Goal: Information Seeking & Learning: Learn about a topic

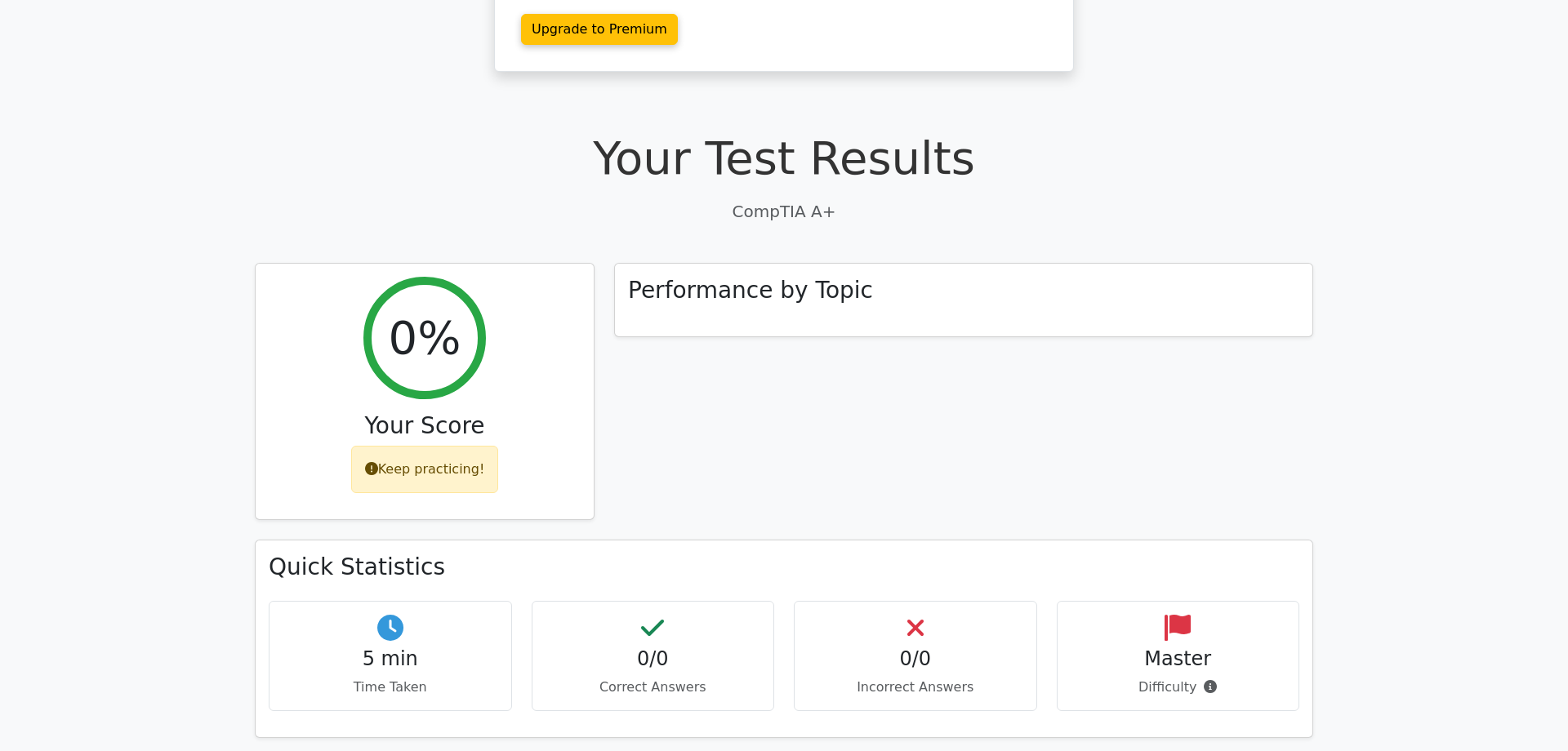
scroll to position [1014, 0]
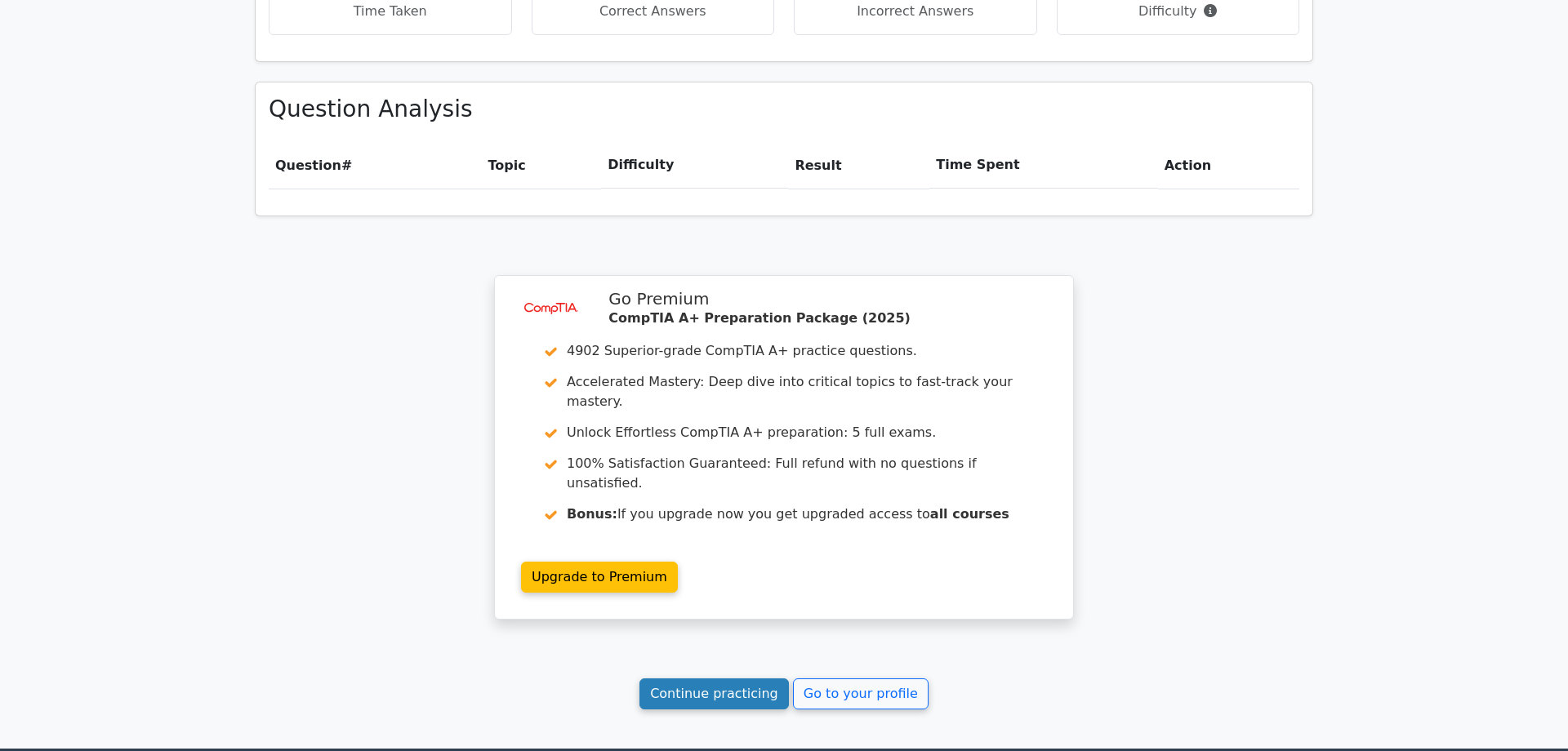
click at [716, 678] on link "Continue practicing" at bounding box center [714, 693] width 149 height 31
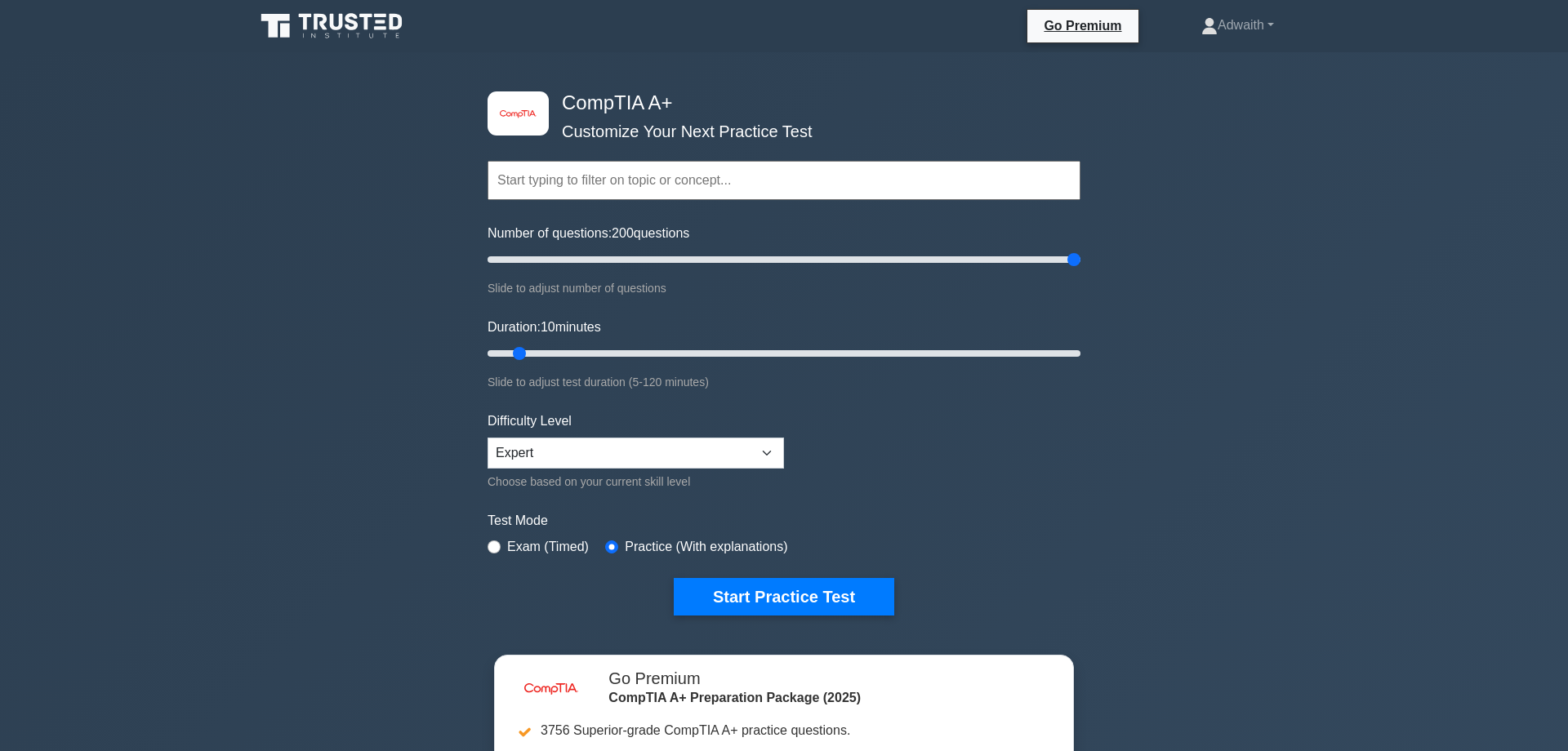
type input "200"
click at [1080, 269] on input "Number of questions: 200 questions" at bounding box center [784, 259] width 593 height 19
drag, startPoint x: 685, startPoint y: 350, endPoint x: 961, endPoint y: 341, distance: 276.1
type input "100"
click at [961, 343] on input "Duration: 100 minutes" at bounding box center [784, 353] width 593 height 19
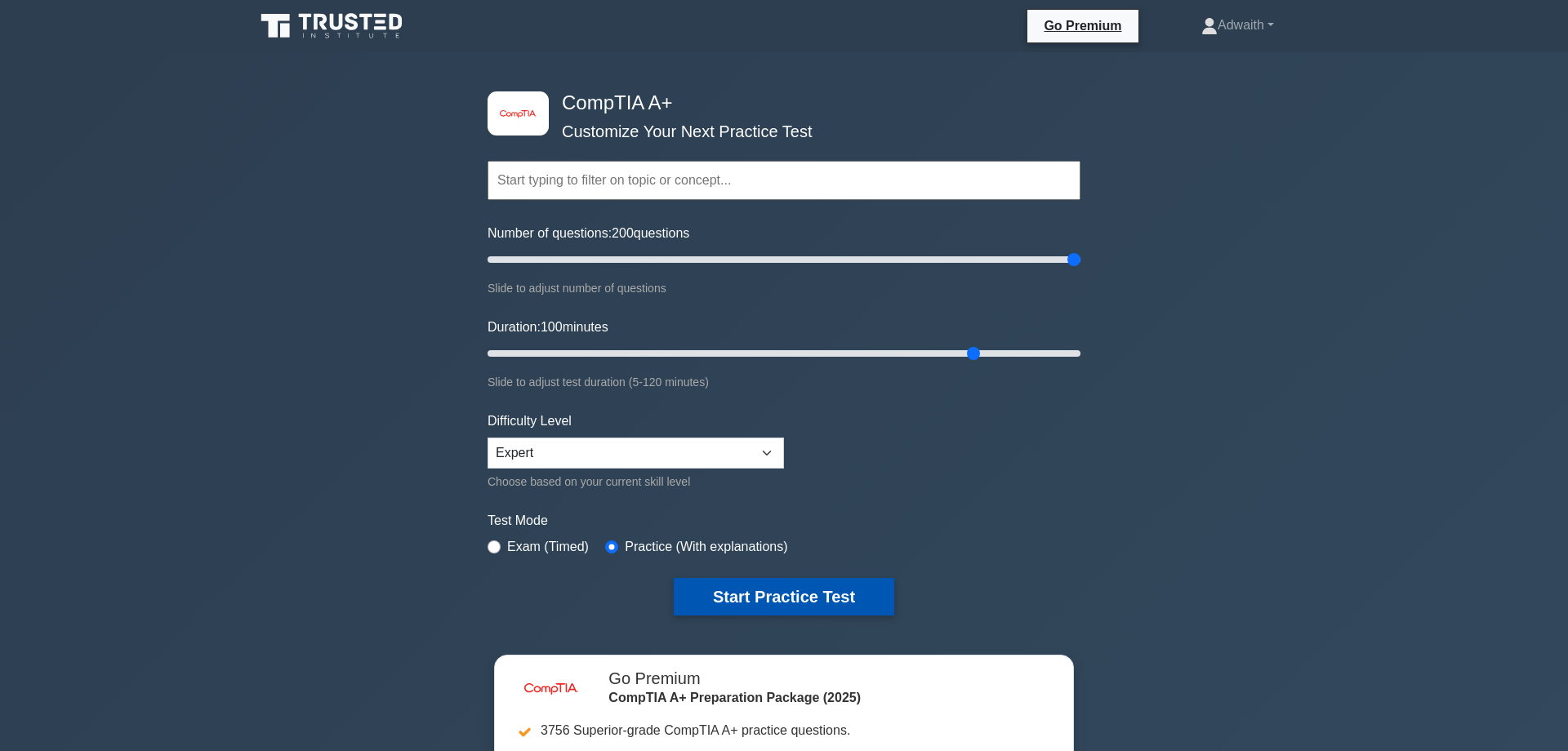
click at [768, 598] on button "Start Practice Test" at bounding box center [784, 596] width 220 height 38
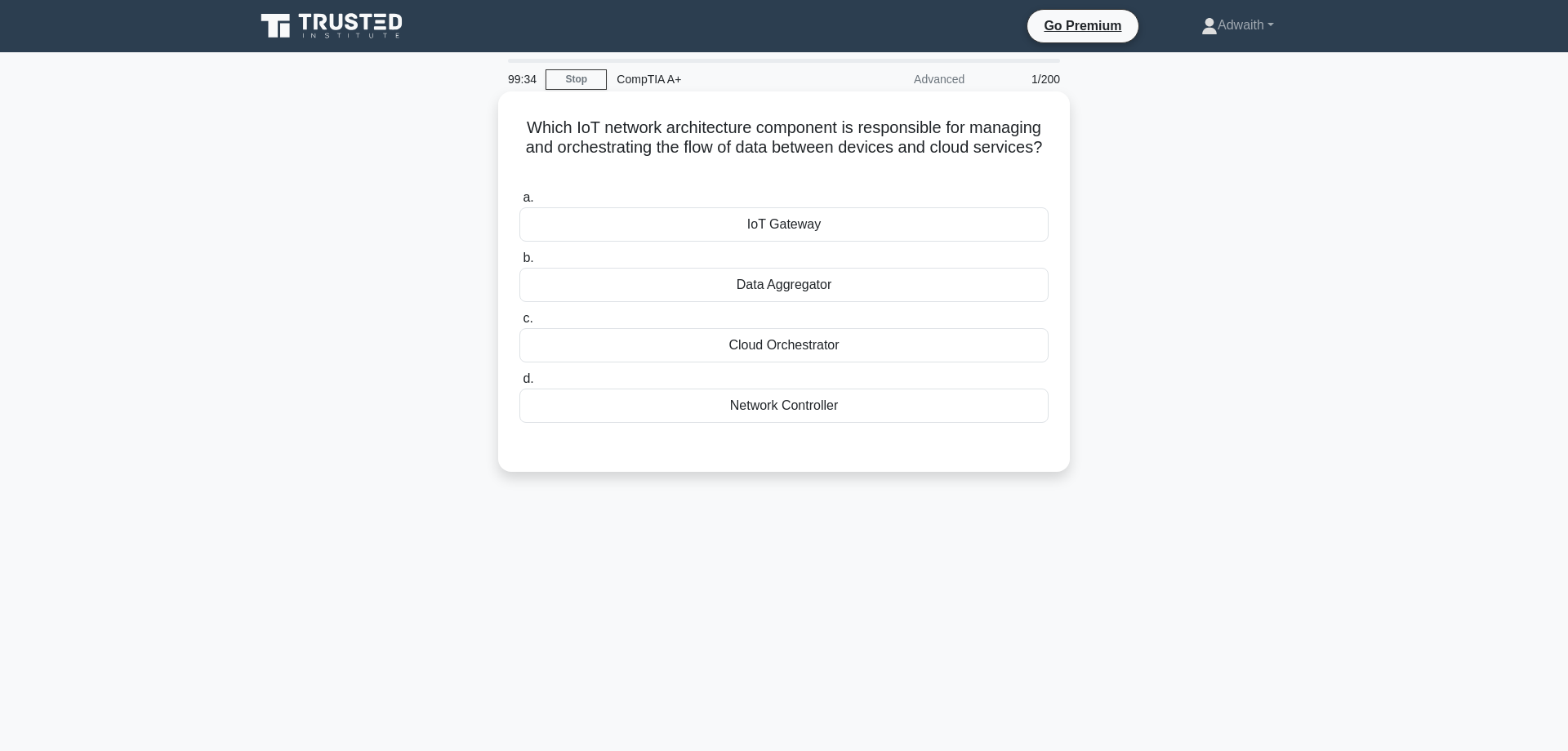
click at [827, 235] on div "IoT Gateway" at bounding box center [784, 224] width 529 height 34
click at [520, 203] on input "a. IoT Gateway" at bounding box center [520, 198] width 0 height 11
radio input "true"
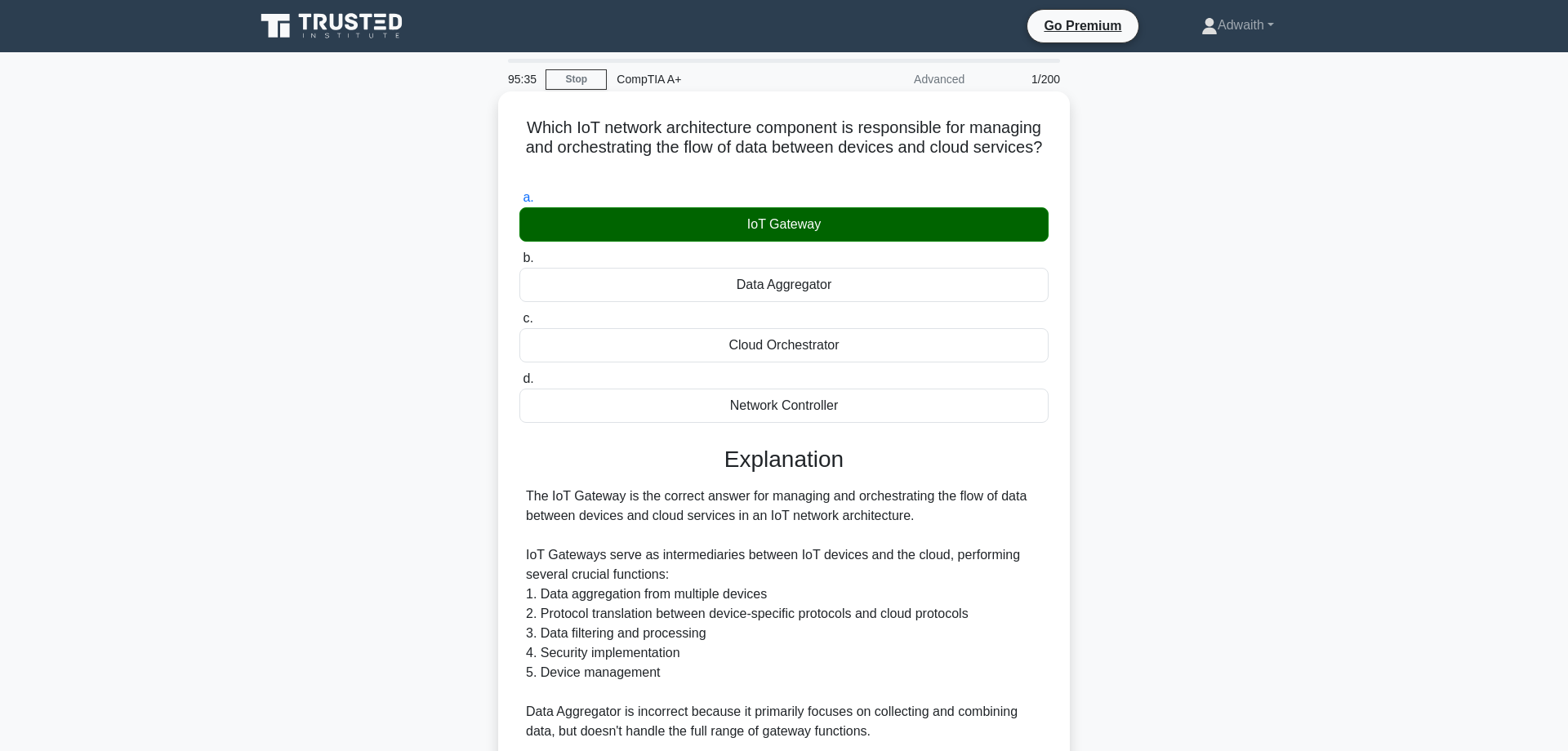
scroll to position [256, 0]
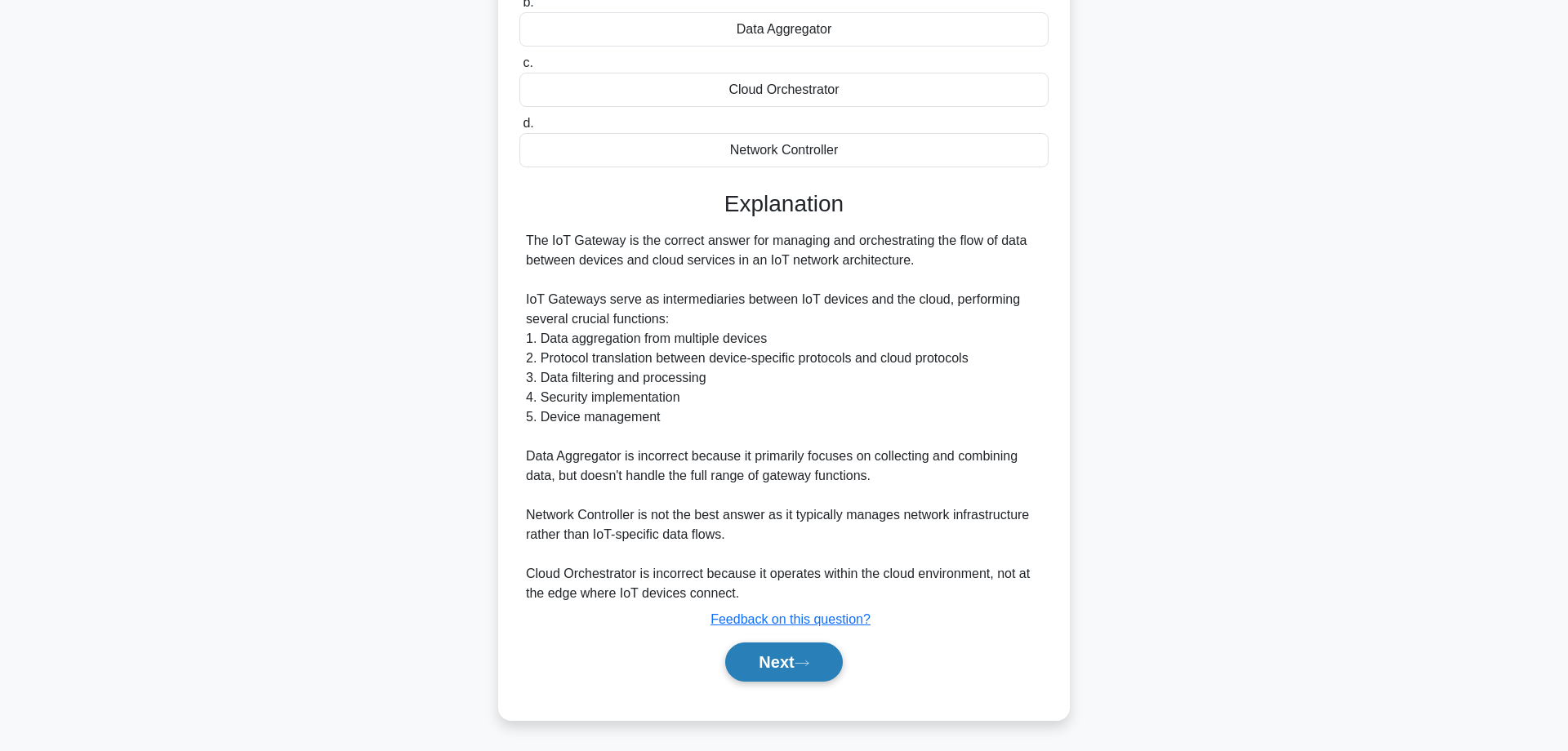
click at [780, 663] on button "Next" at bounding box center [783, 662] width 117 height 39
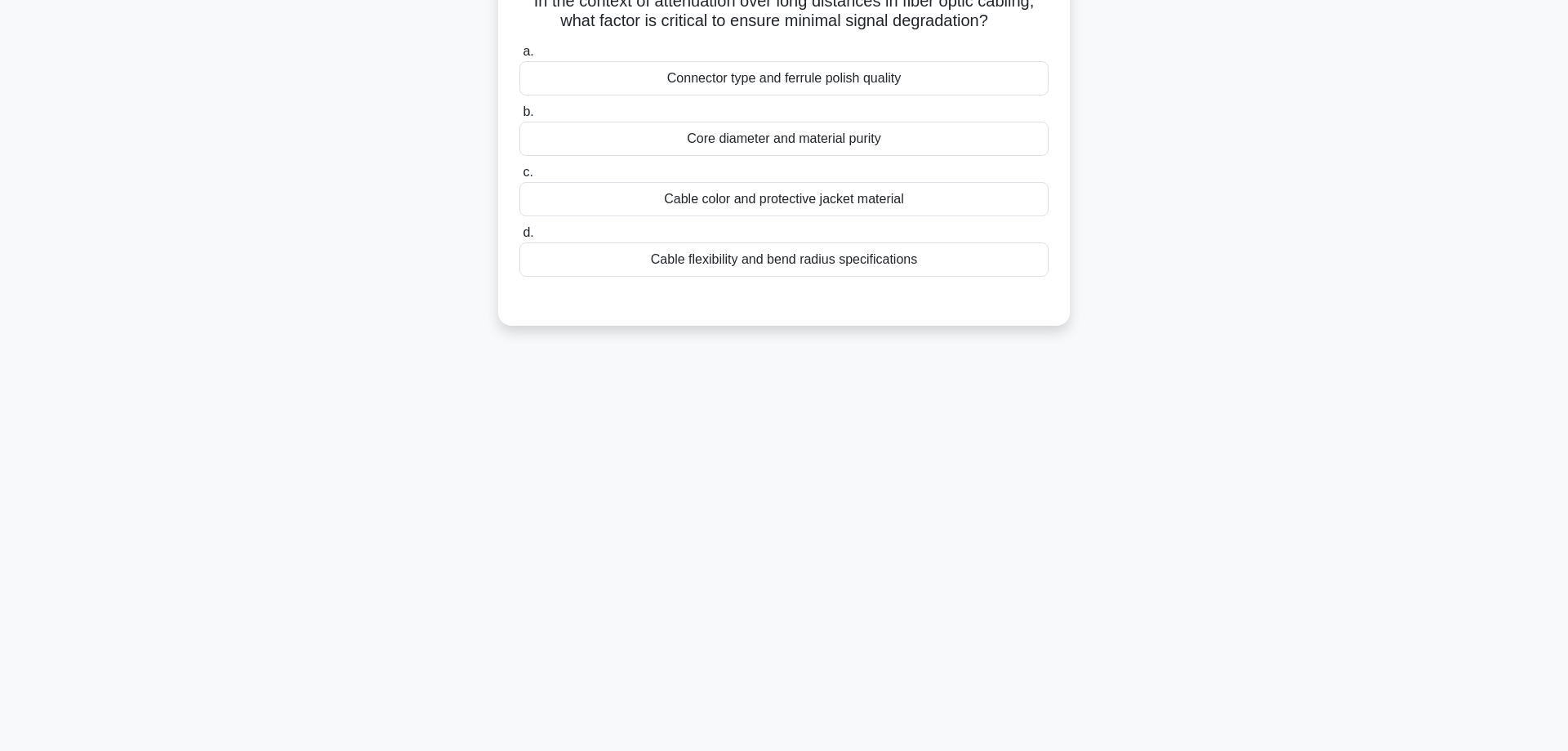
scroll to position [0, 0]
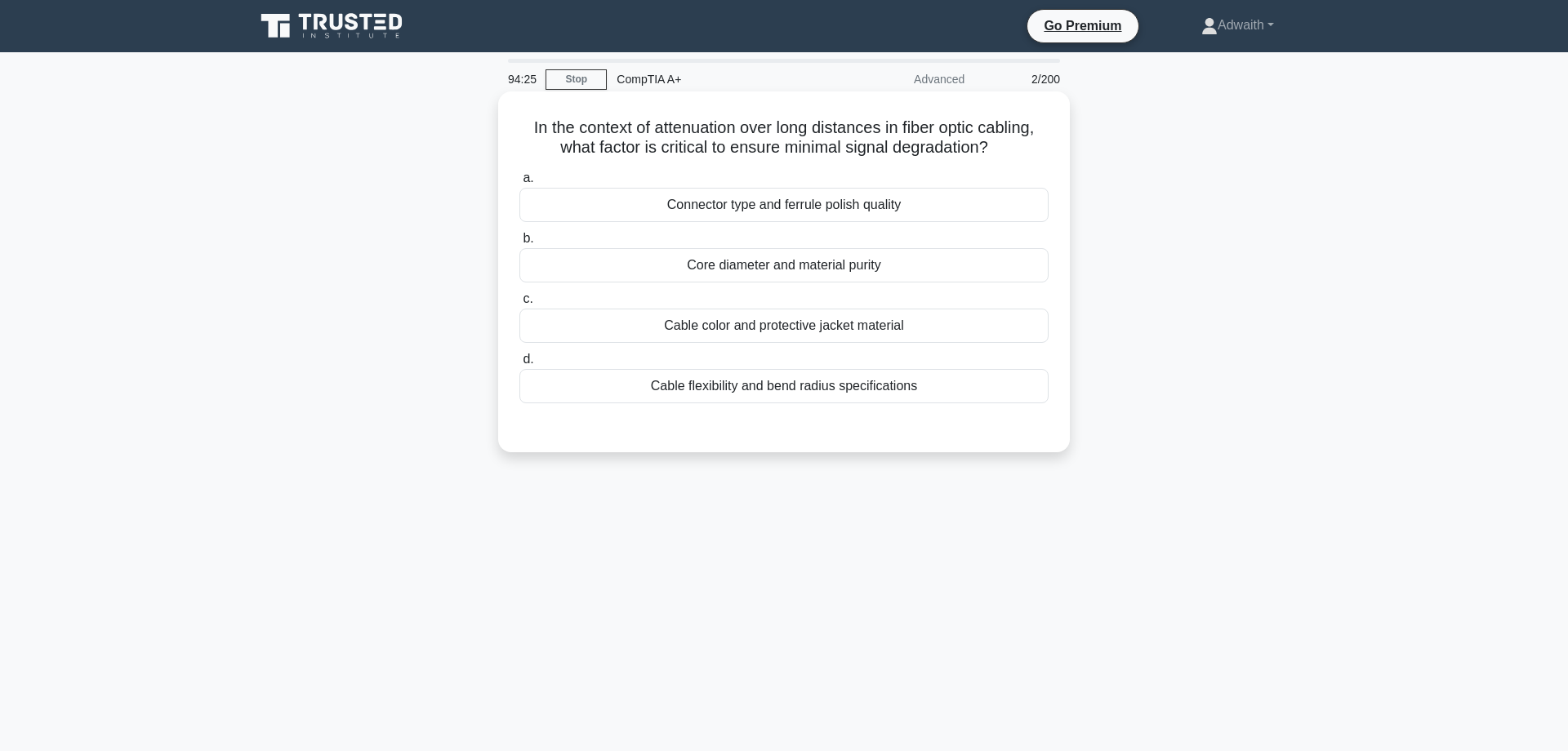
click at [602, 403] on div "Cable flexibility and bend radius specifications" at bounding box center [784, 386] width 529 height 34
click at [520, 365] on input "d. Cable flexibility and bend radius specifications" at bounding box center [520, 359] width 0 height 11
radio input "true"
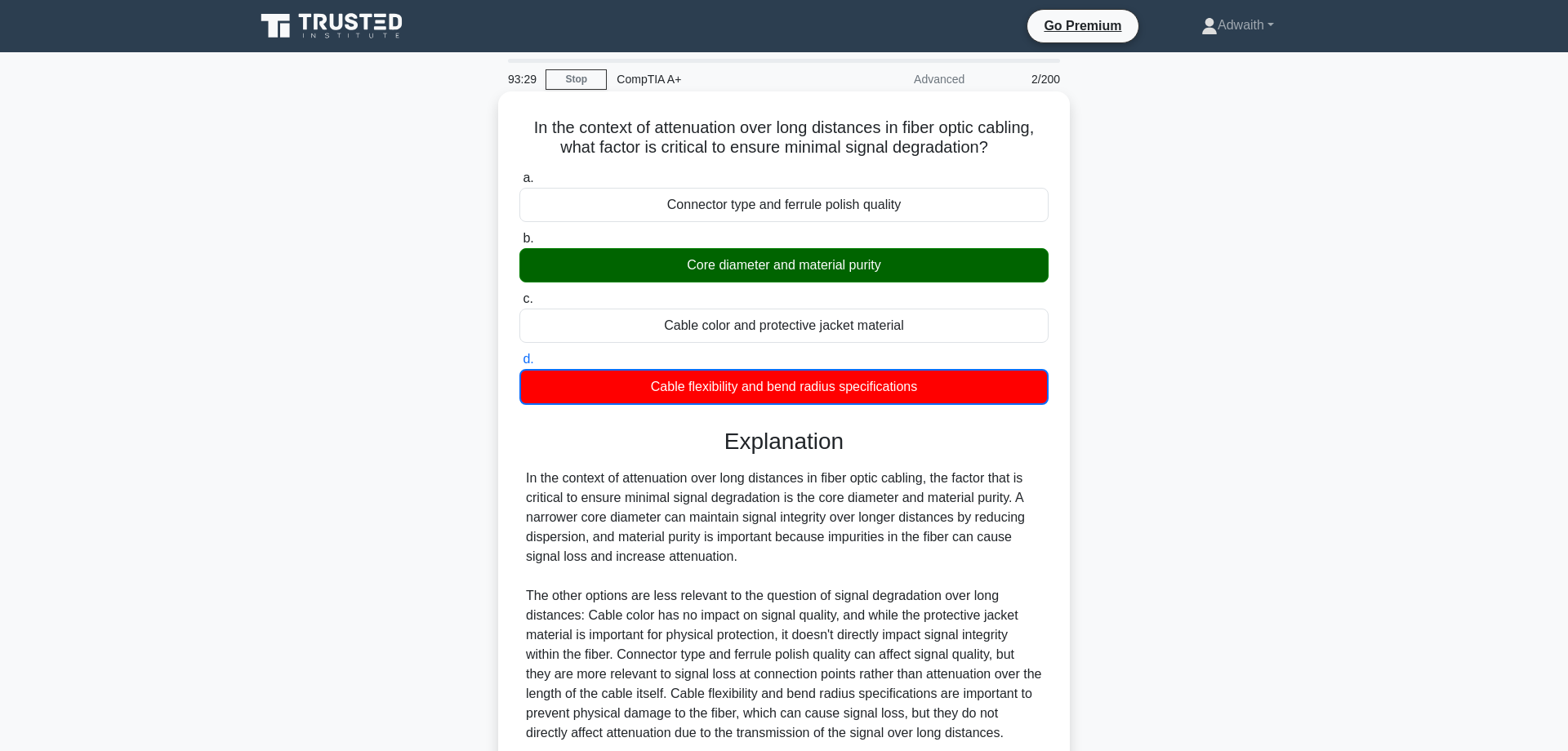
scroll to position [169, 0]
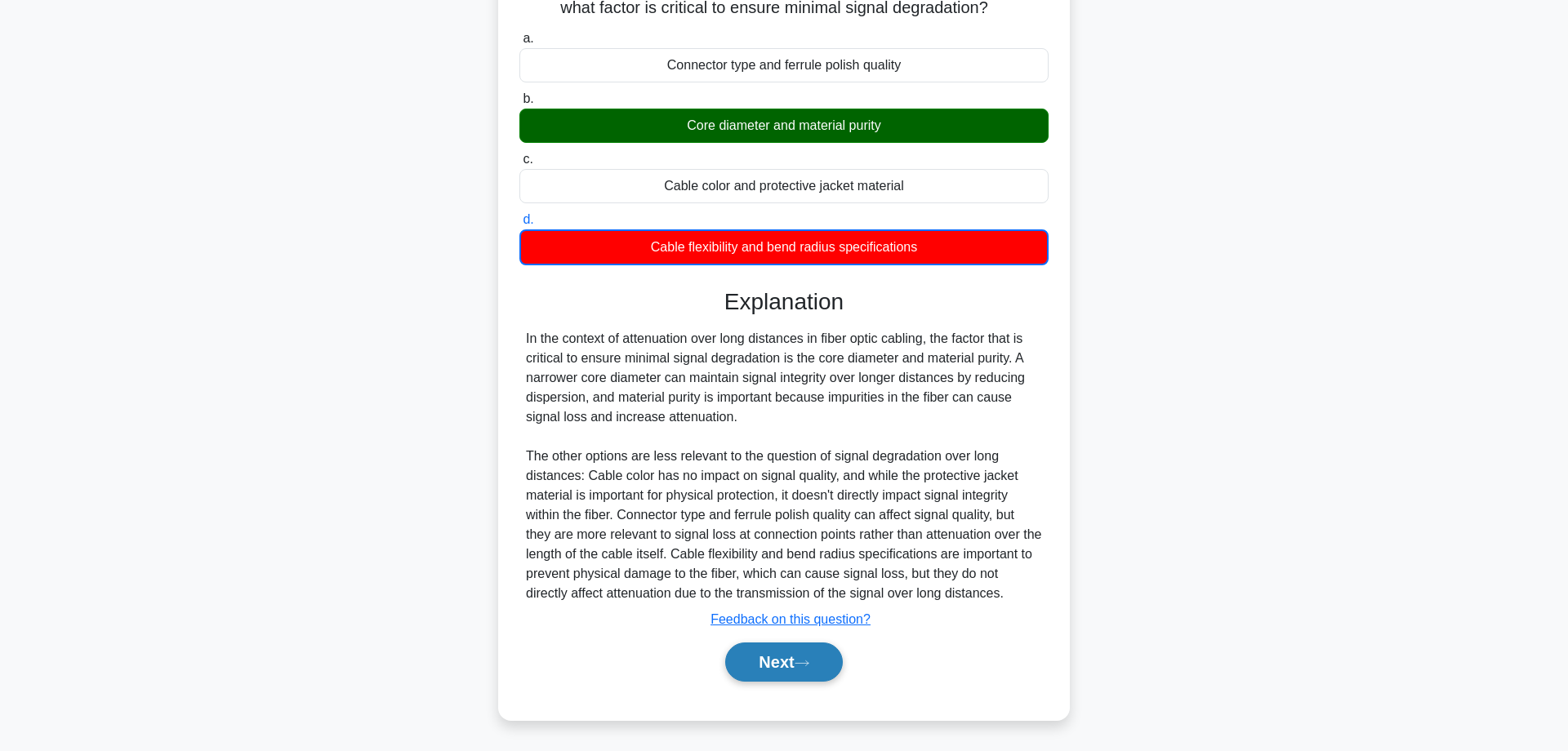
click at [801, 669] on button "Next" at bounding box center [783, 662] width 117 height 39
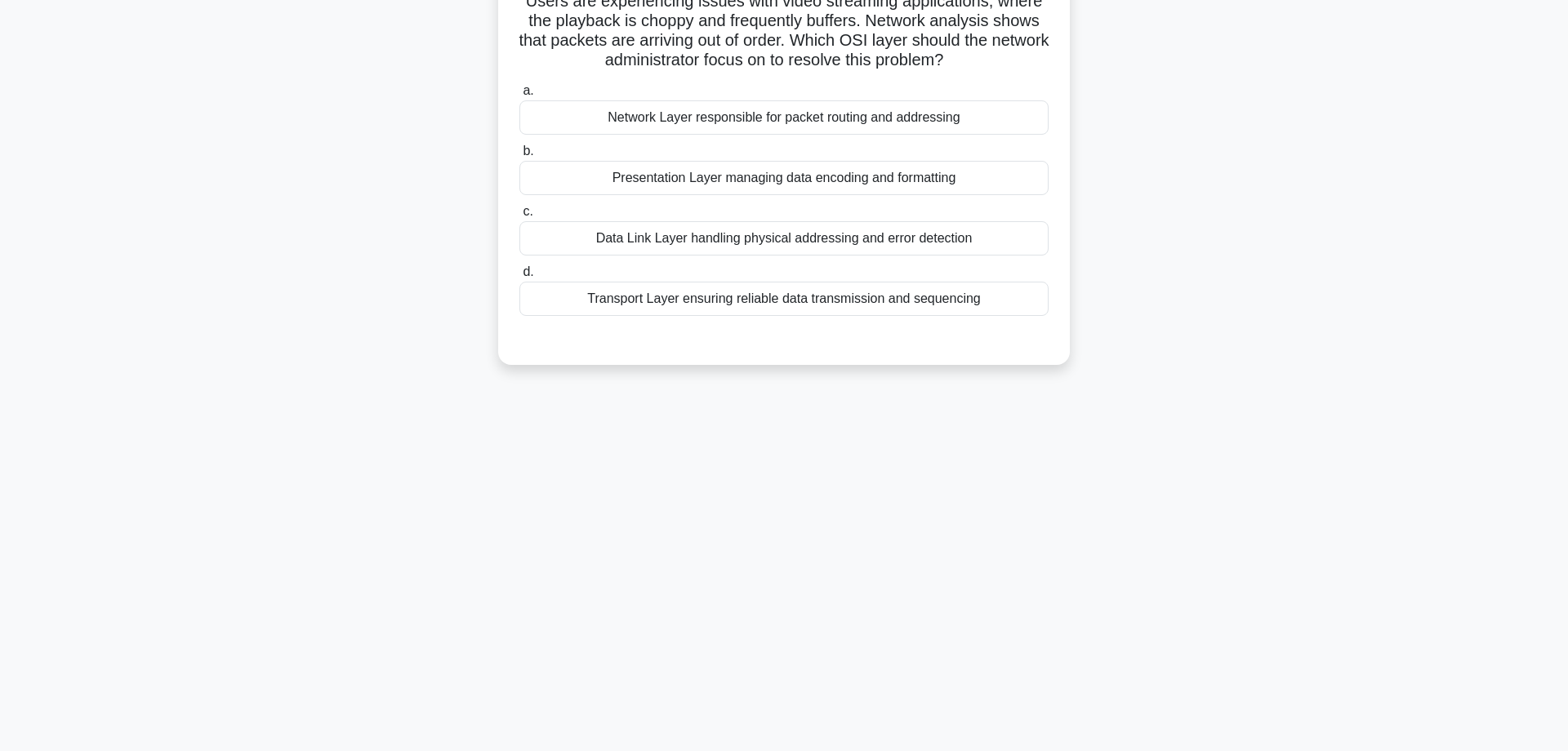
scroll to position [0, 0]
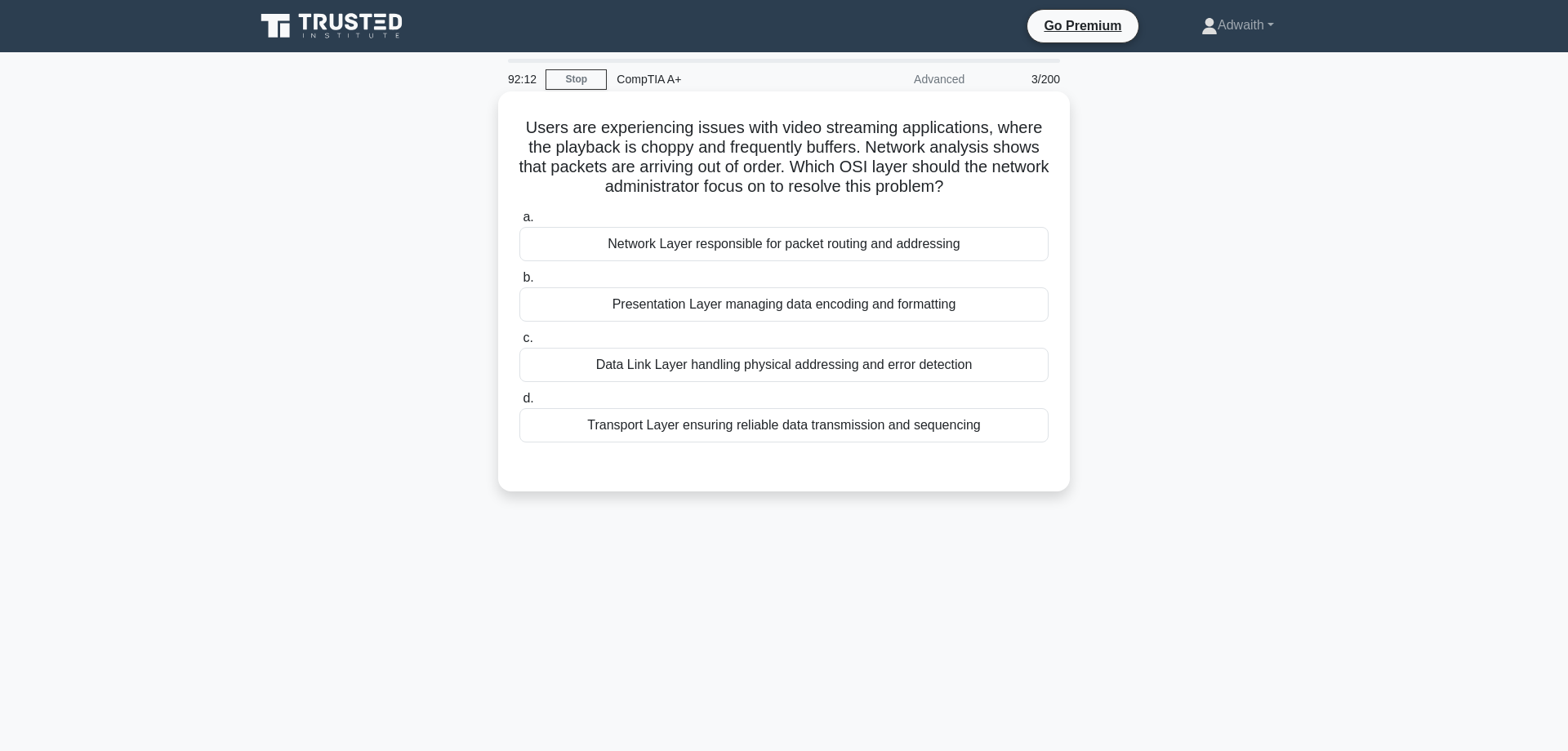
click at [862, 443] on div "Transport Layer ensuring reliable data transmission and sequencing" at bounding box center [784, 425] width 529 height 34
click at [862, 439] on div "Transport Layer ensuring reliable data transmission and sequencing" at bounding box center [784, 425] width 529 height 34
click at [520, 404] on input "d. Transport Layer ensuring reliable data transmission and sequencing" at bounding box center [520, 398] width 0 height 11
radio input "true"
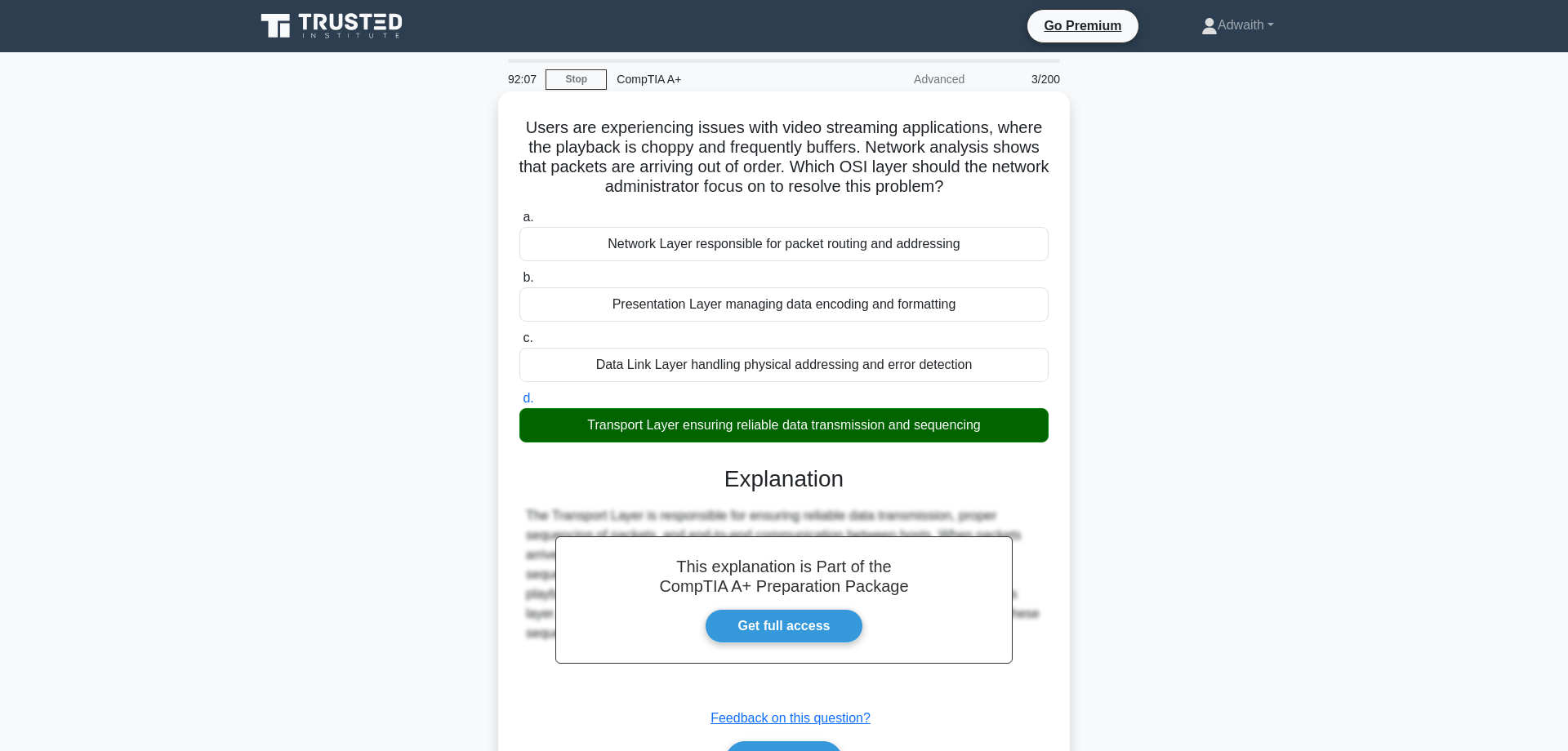
click at [600, 162] on h5 "Users are experiencing issues with video streaming applications, where the play…" at bounding box center [784, 158] width 532 height 80
click at [601, 163] on h5 "Users are experiencing issues with video streaming applications, where the play…" at bounding box center [784, 158] width 532 height 80
click at [600, 163] on h5 "Users are experiencing issues with video streaming applications, where the play…" at bounding box center [784, 158] width 532 height 80
copy icon
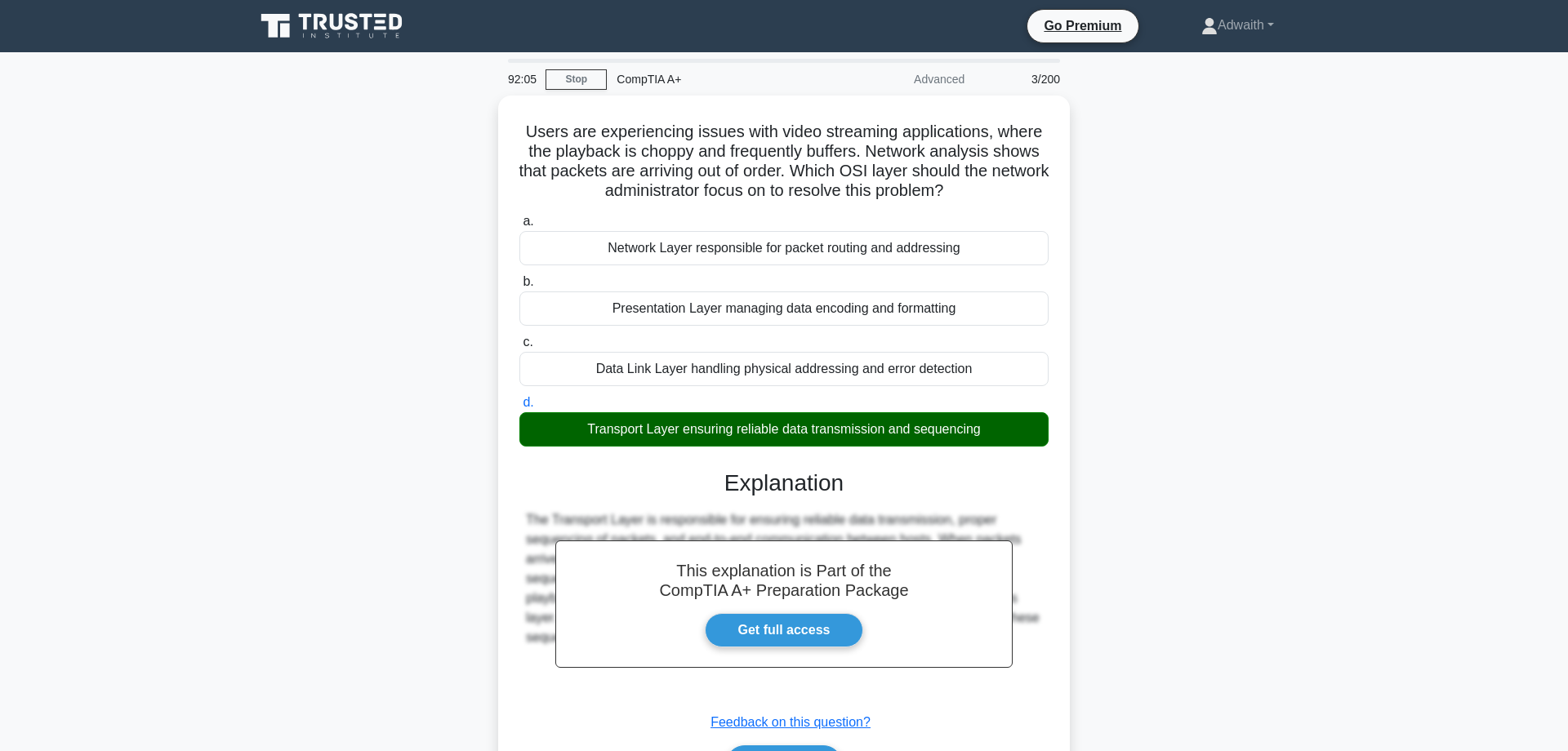
drag, startPoint x: 247, startPoint y: 183, endPoint x: 199, endPoint y: 120, distance: 79.2
click at [249, 180] on div "Users are experiencing issues with video streaming applications, where the play…" at bounding box center [784, 469] width 1078 height 747
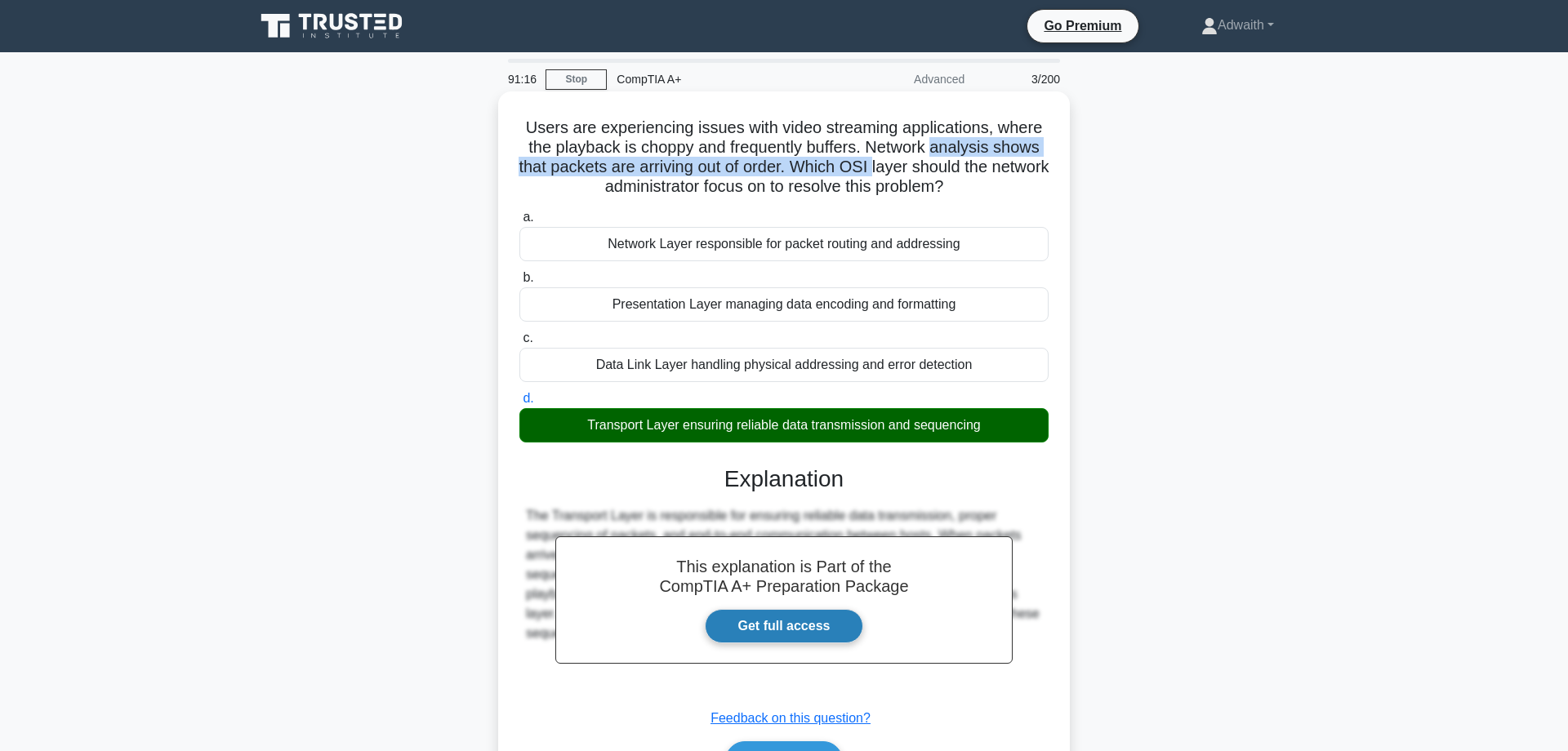
scroll to position [131, 0]
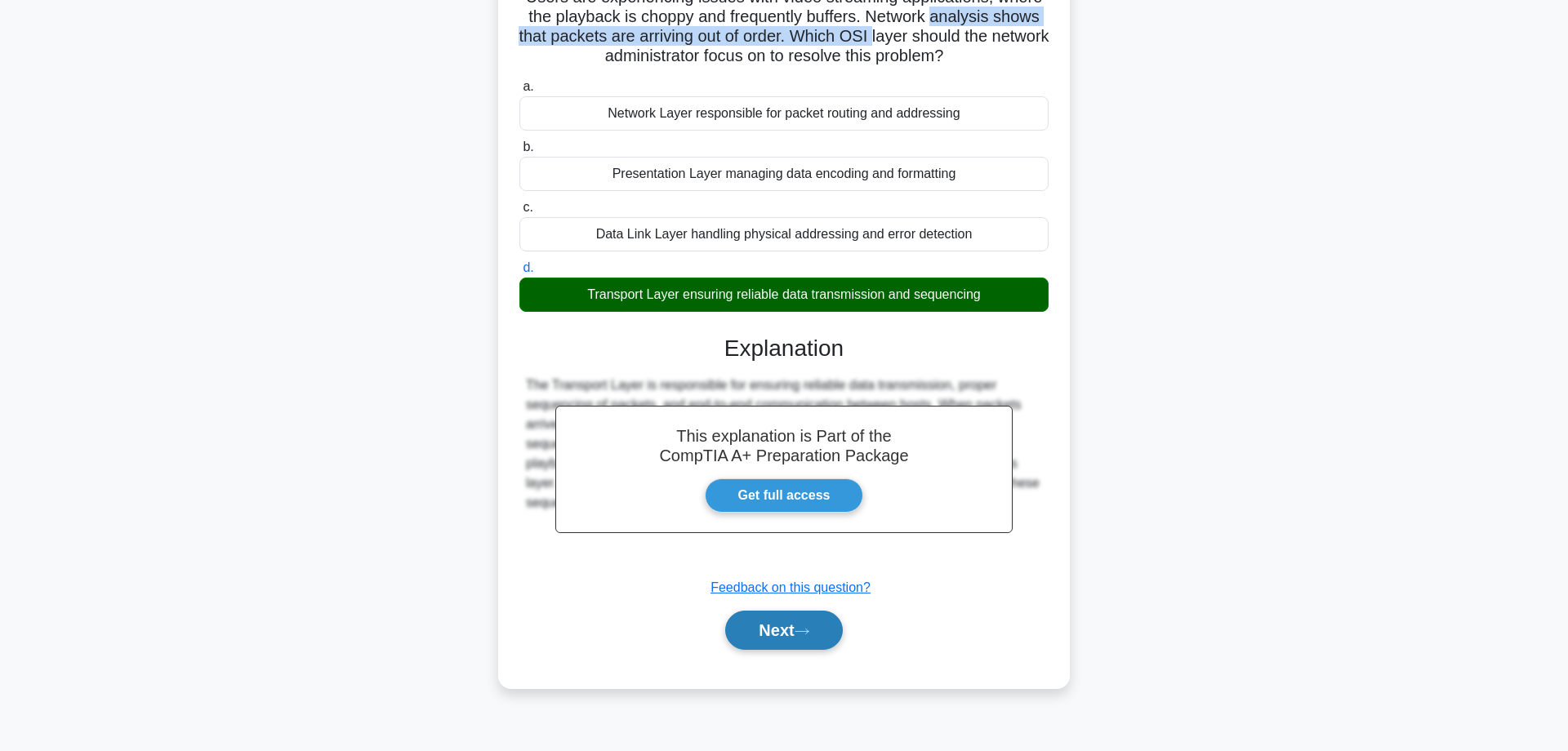
click at [796, 646] on button "Next" at bounding box center [783, 629] width 117 height 39
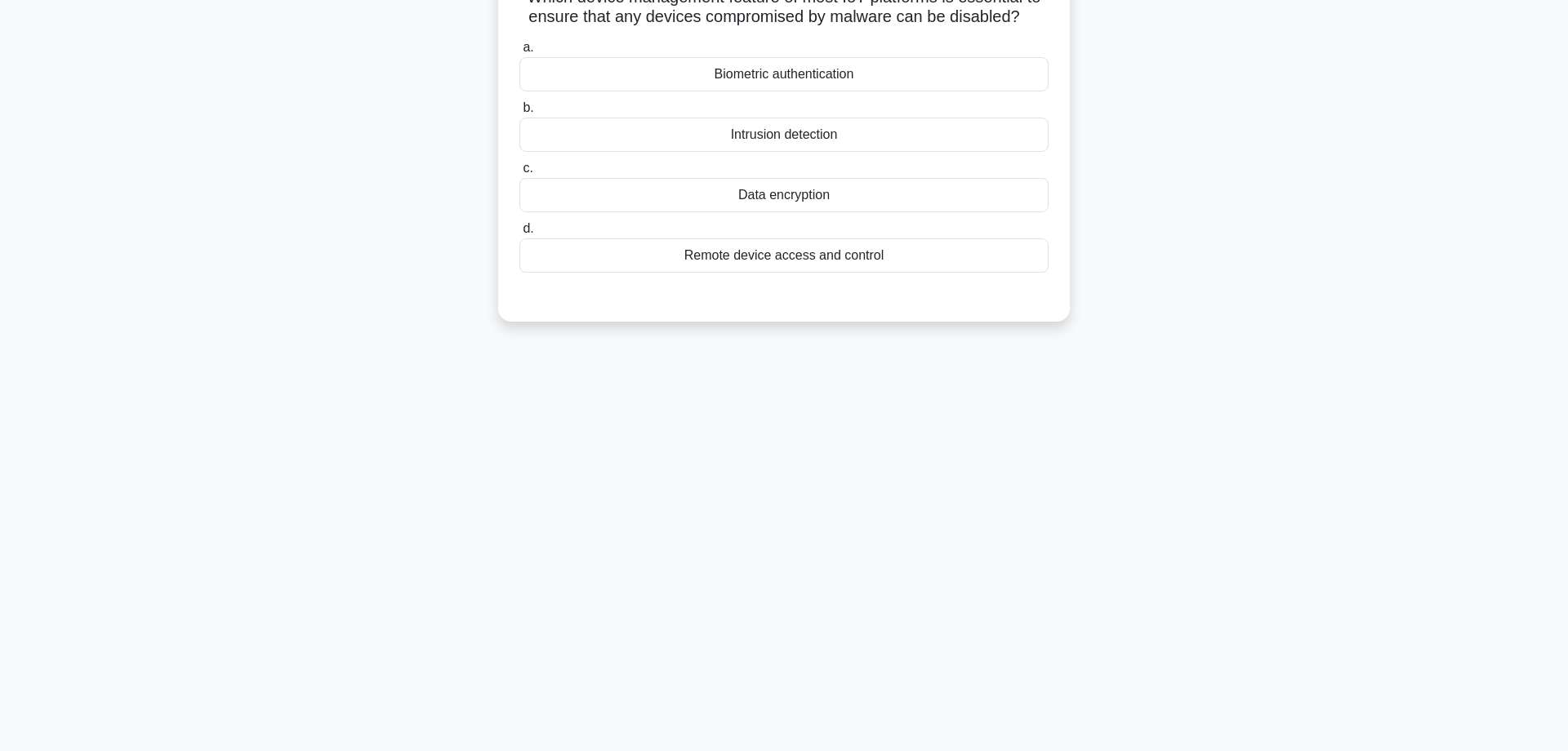
scroll to position [0, 0]
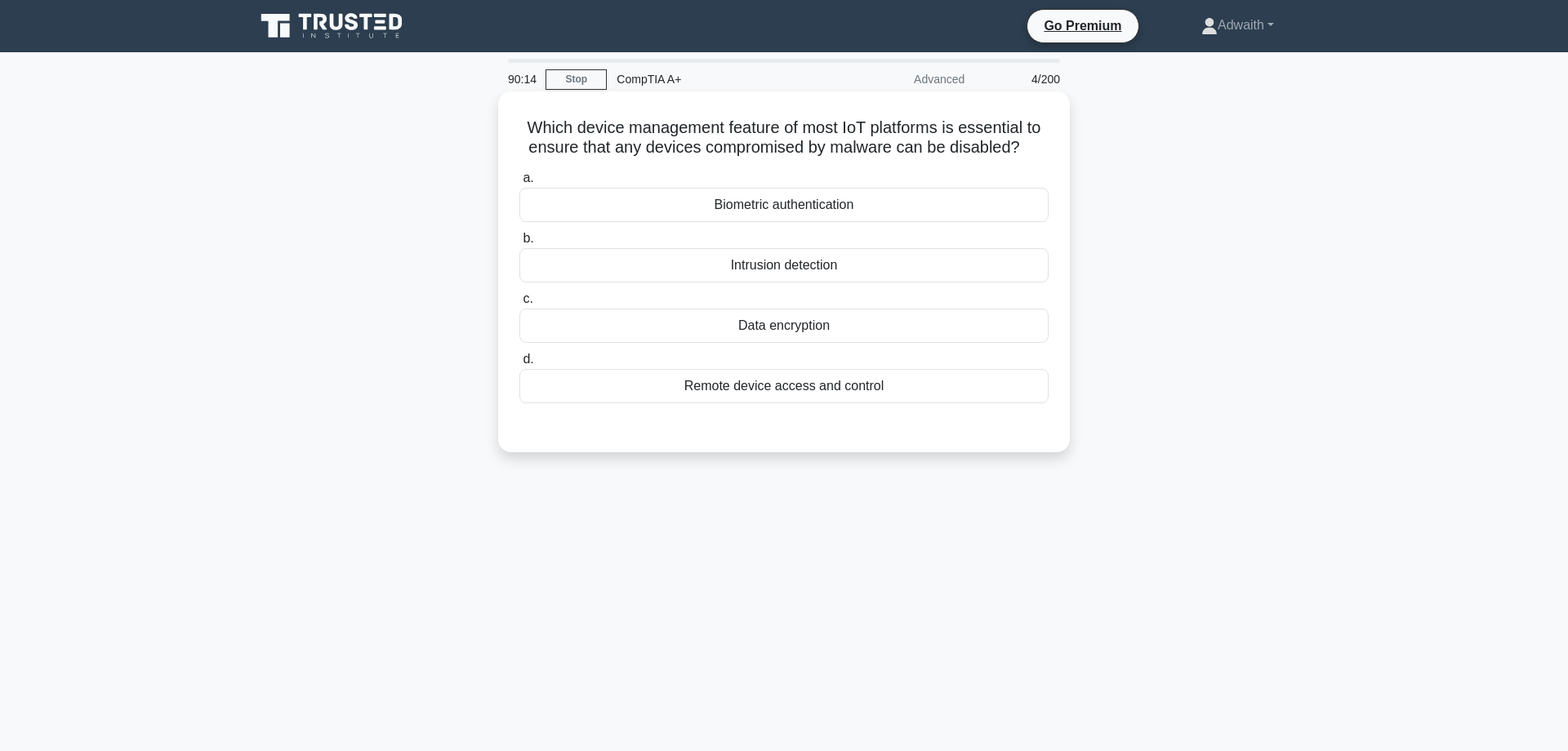
click at [820, 222] on div "Biometric authentication" at bounding box center [784, 204] width 529 height 34
click at [520, 183] on input "a. Biometric authentication" at bounding box center [520, 178] width 0 height 11
radio input "true"
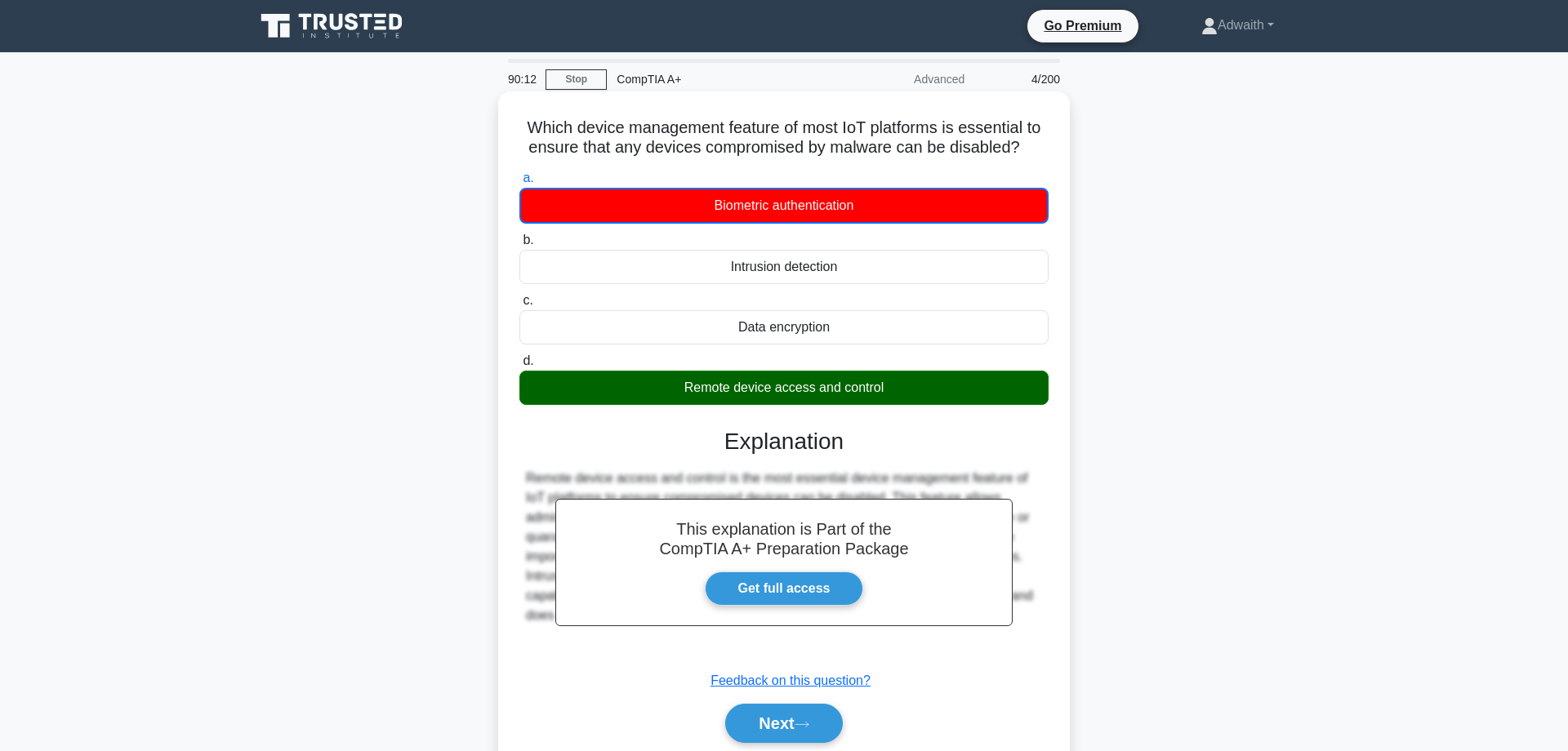
click at [603, 133] on h5 "Which device management feature of most IoT platforms is essential to ensure th…" at bounding box center [784, 138] width 532 height 41
click at [601, 143] on h5 "Which device management feature of most IoT platforms is essential to ensure th…" at bounding box center [784, 138] width 532 height 41
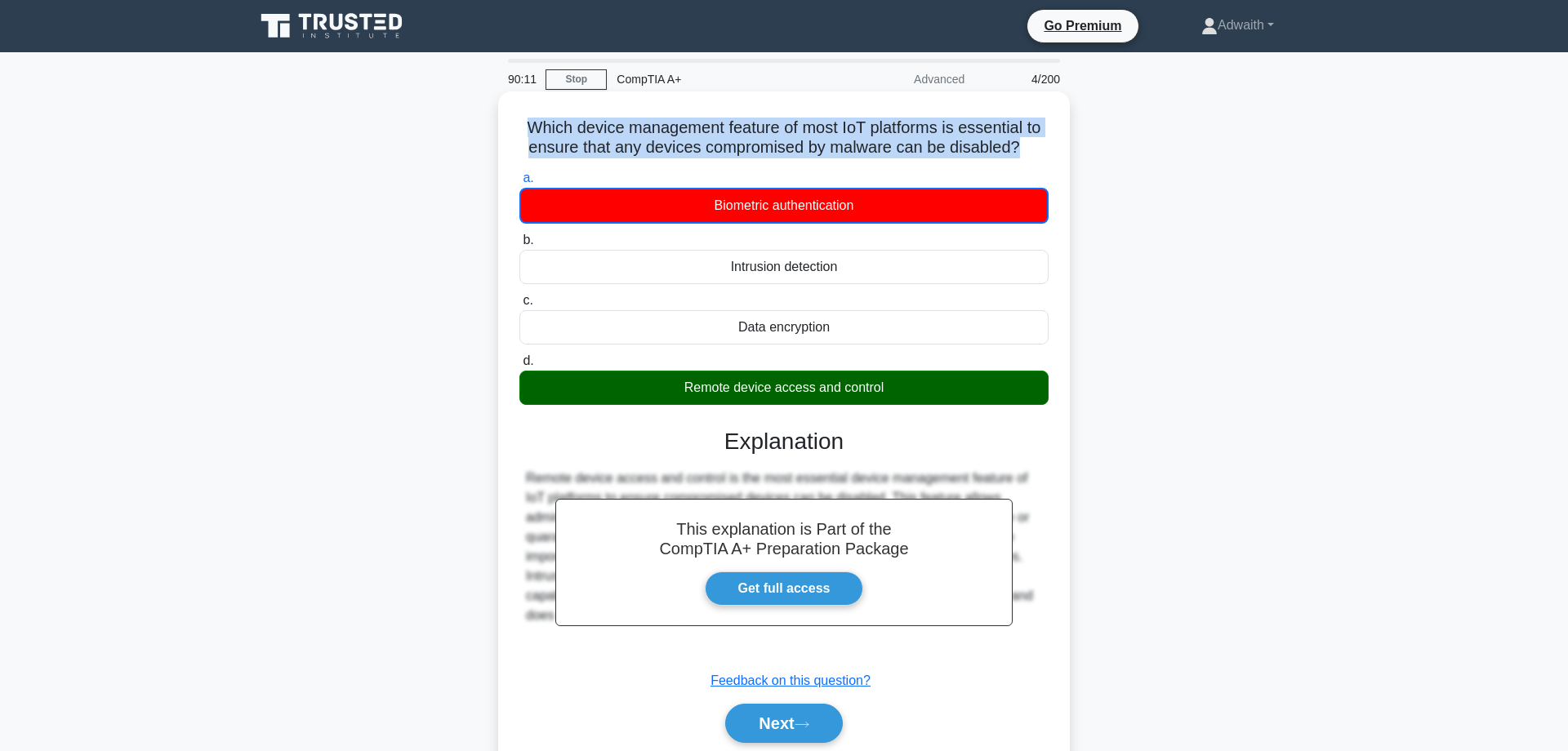
click at [601, 151] on h5 "Which device management feature of most IoT platforms is essential to ensure th…" at bounding box center [784, 138] width 532 height 41
copy h5 "Which device management feature of most IoT platforms is essential to ensure th…"
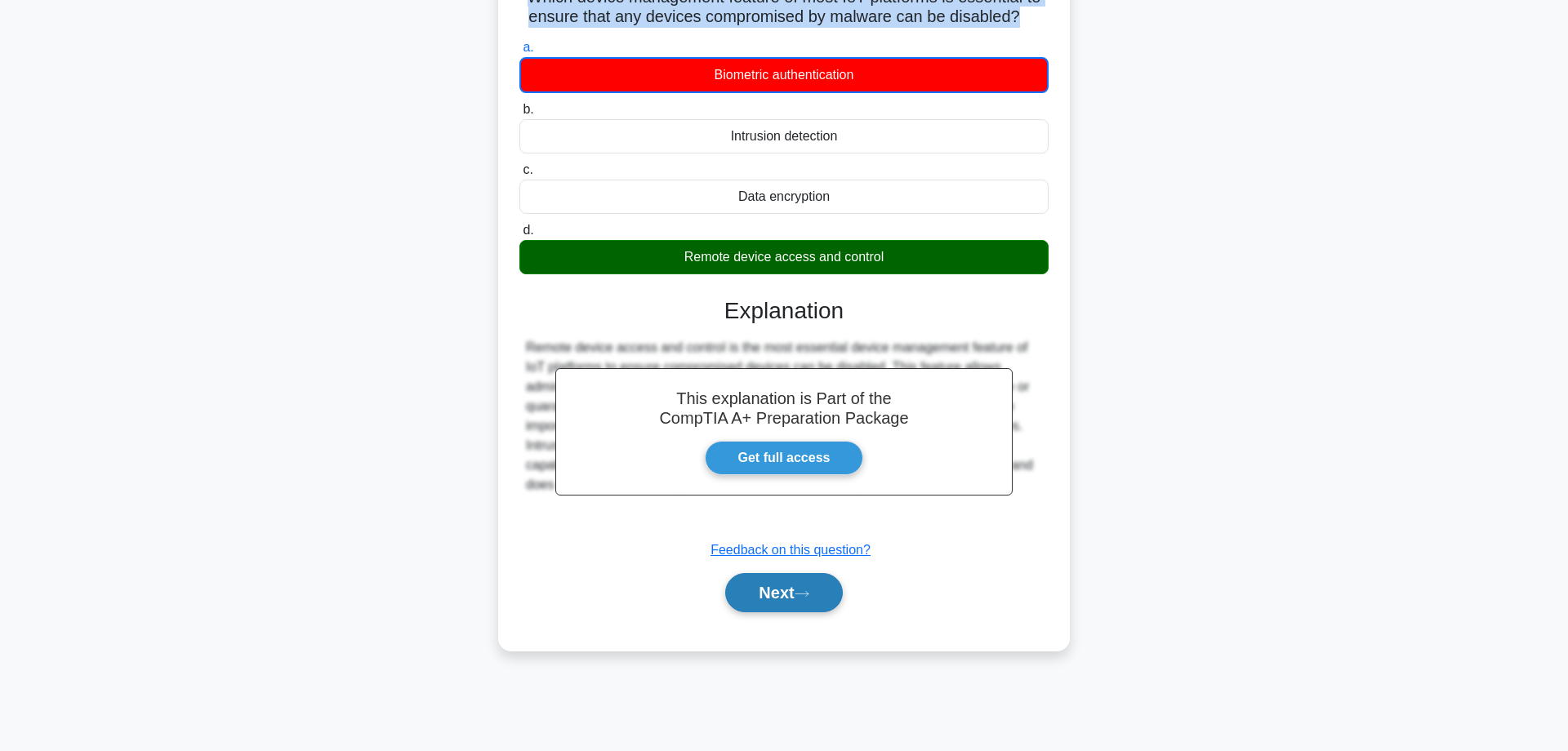
click at [808, 612] on button "Next" at bounding box center [783, 592] width 117 height 39
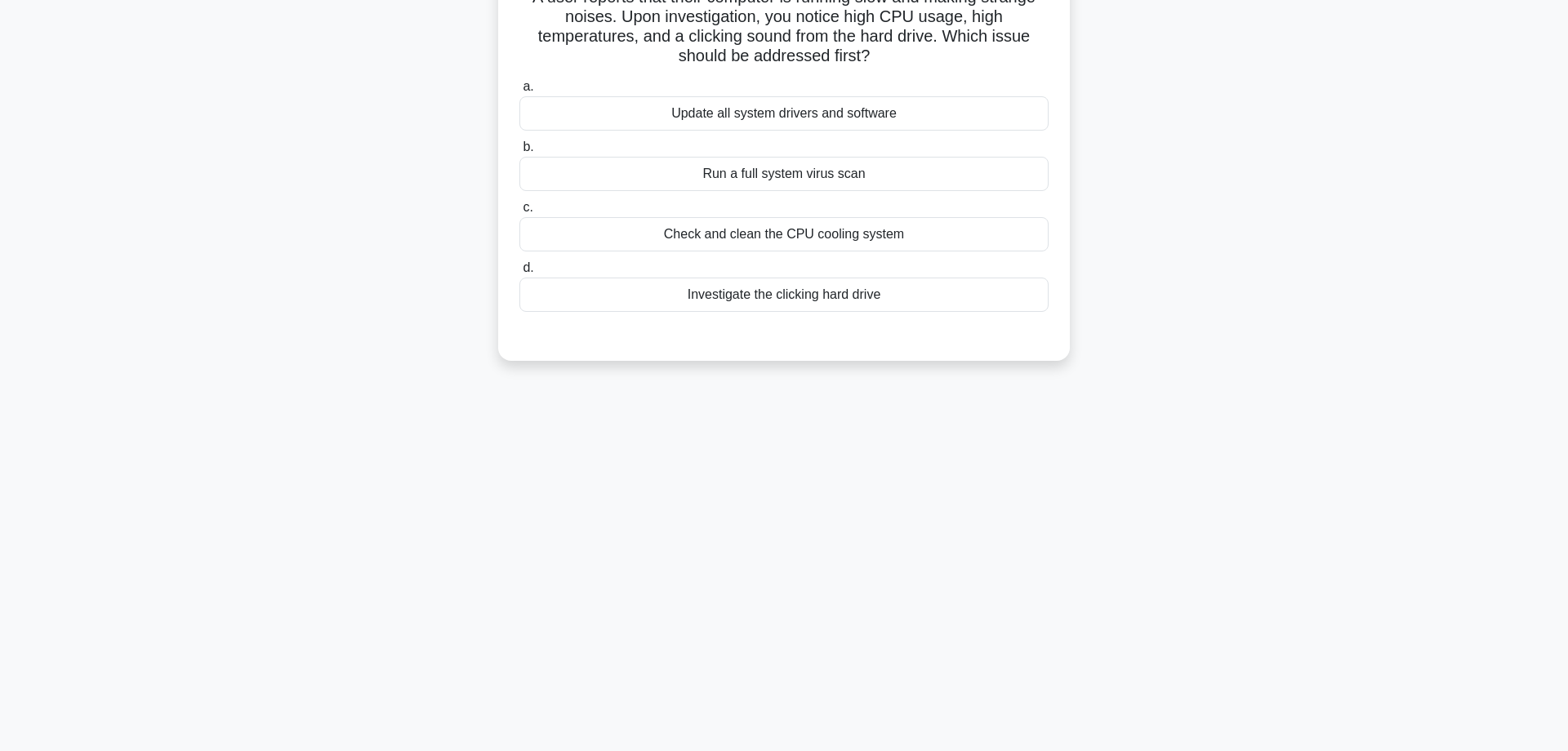
scroll to position [0, 0]
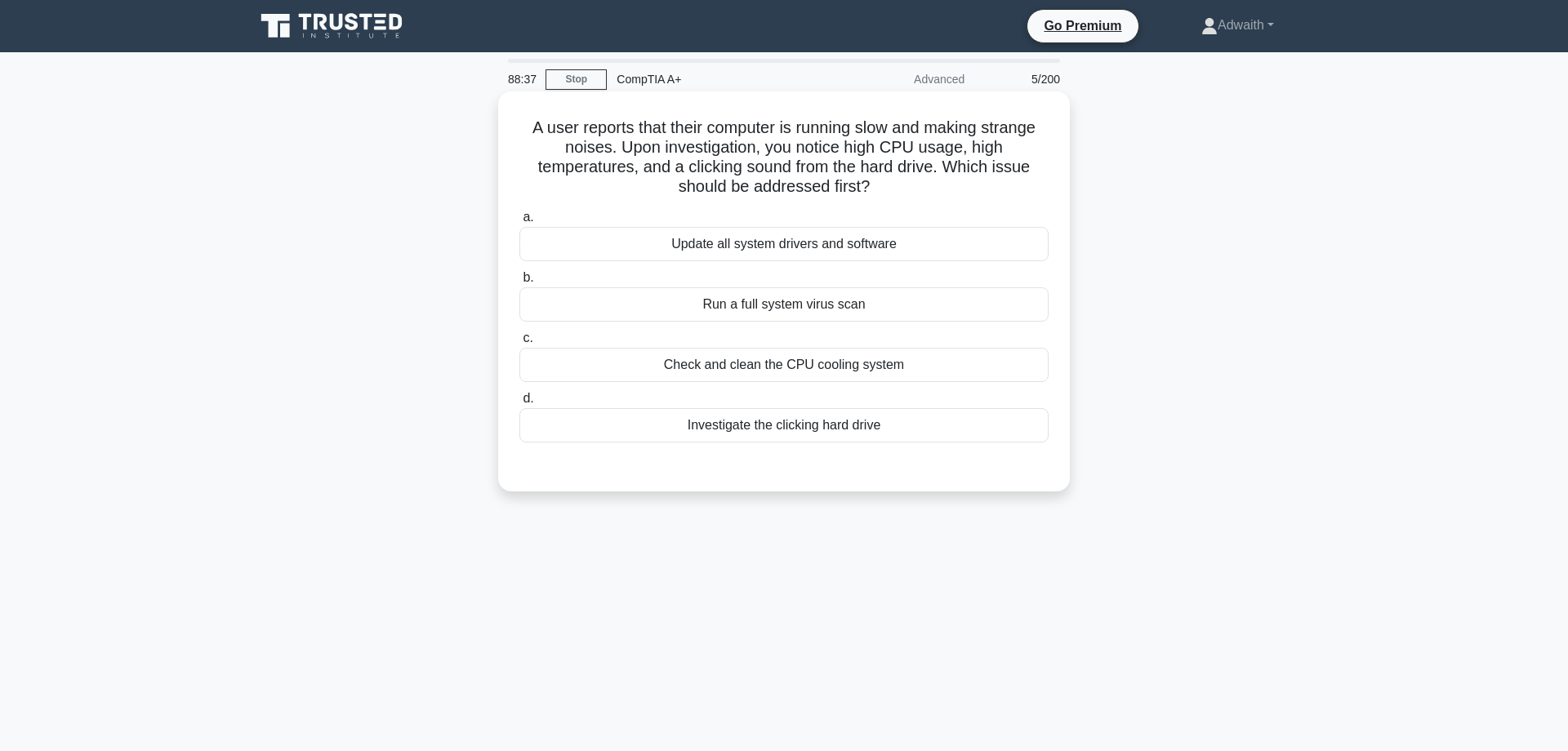
click at [834, 248] on div "Update all system drivers and software" at bounding box center [784, 243] width 529 height 34
click at [520, 223] on input "a. Update all system drivers and software" at bounding box center [520, 218] width 0 height 11
radio input "true"
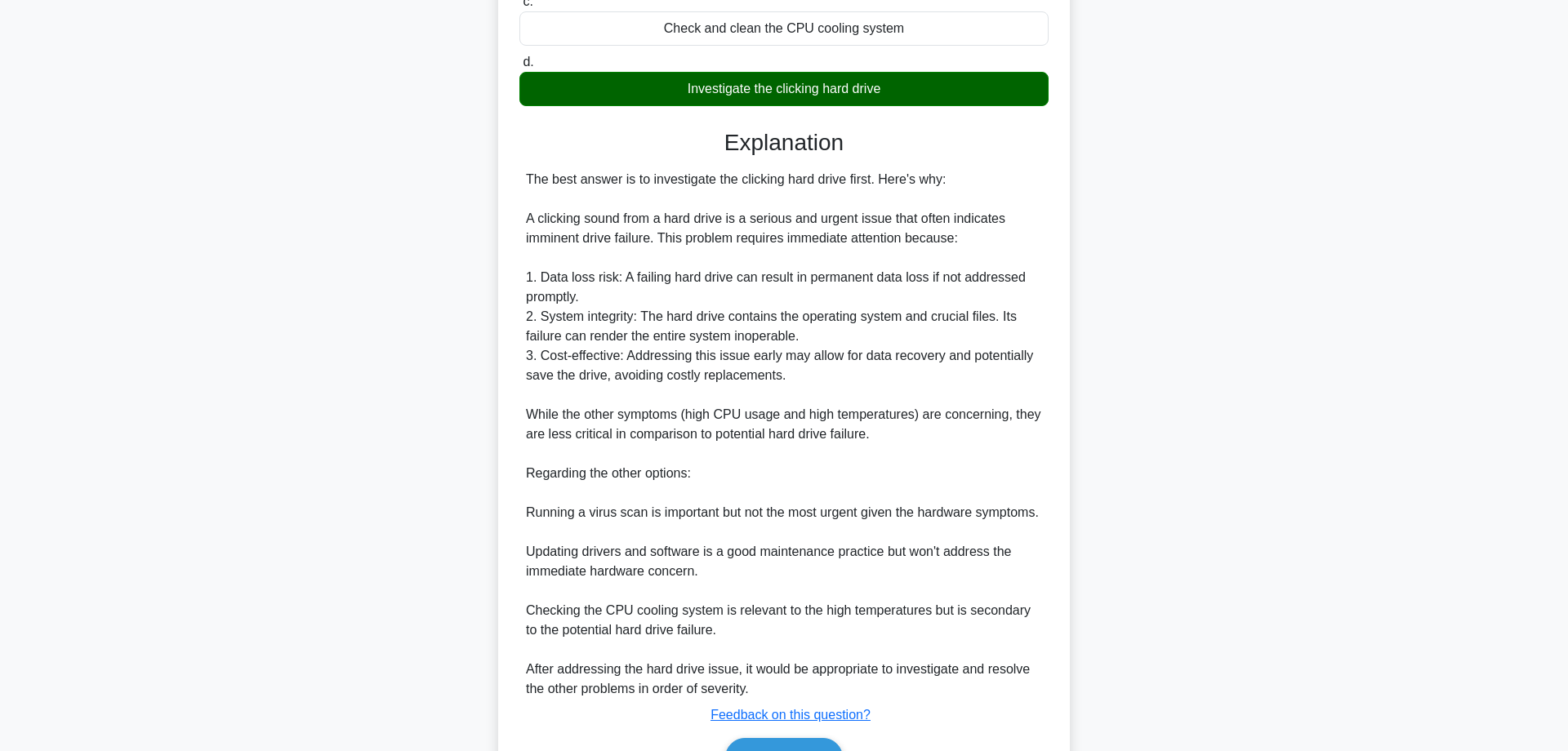
scroll to position [453, 0]
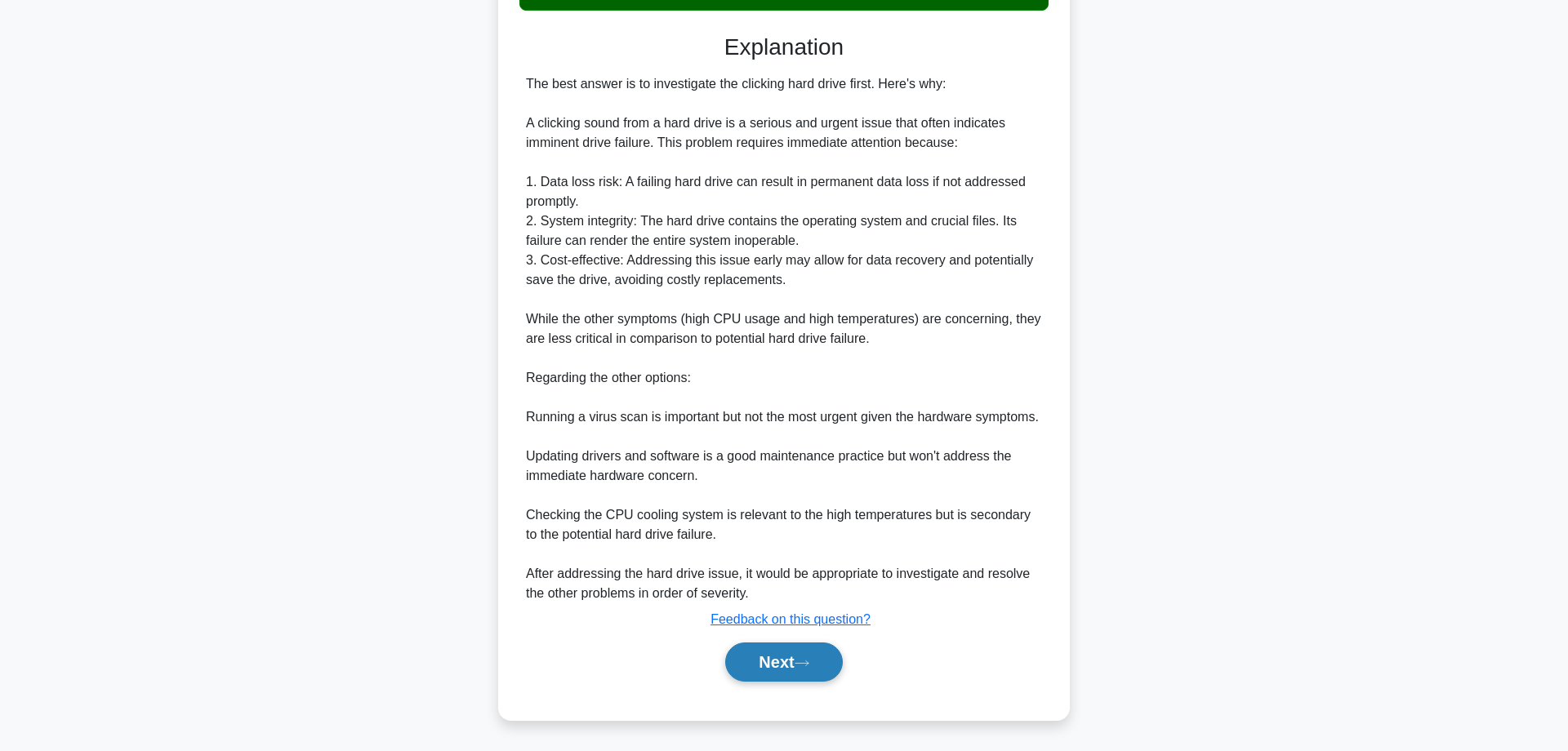
click at [791, 653] on button "Next" at bounding box center [783, 662] width 117 height 39
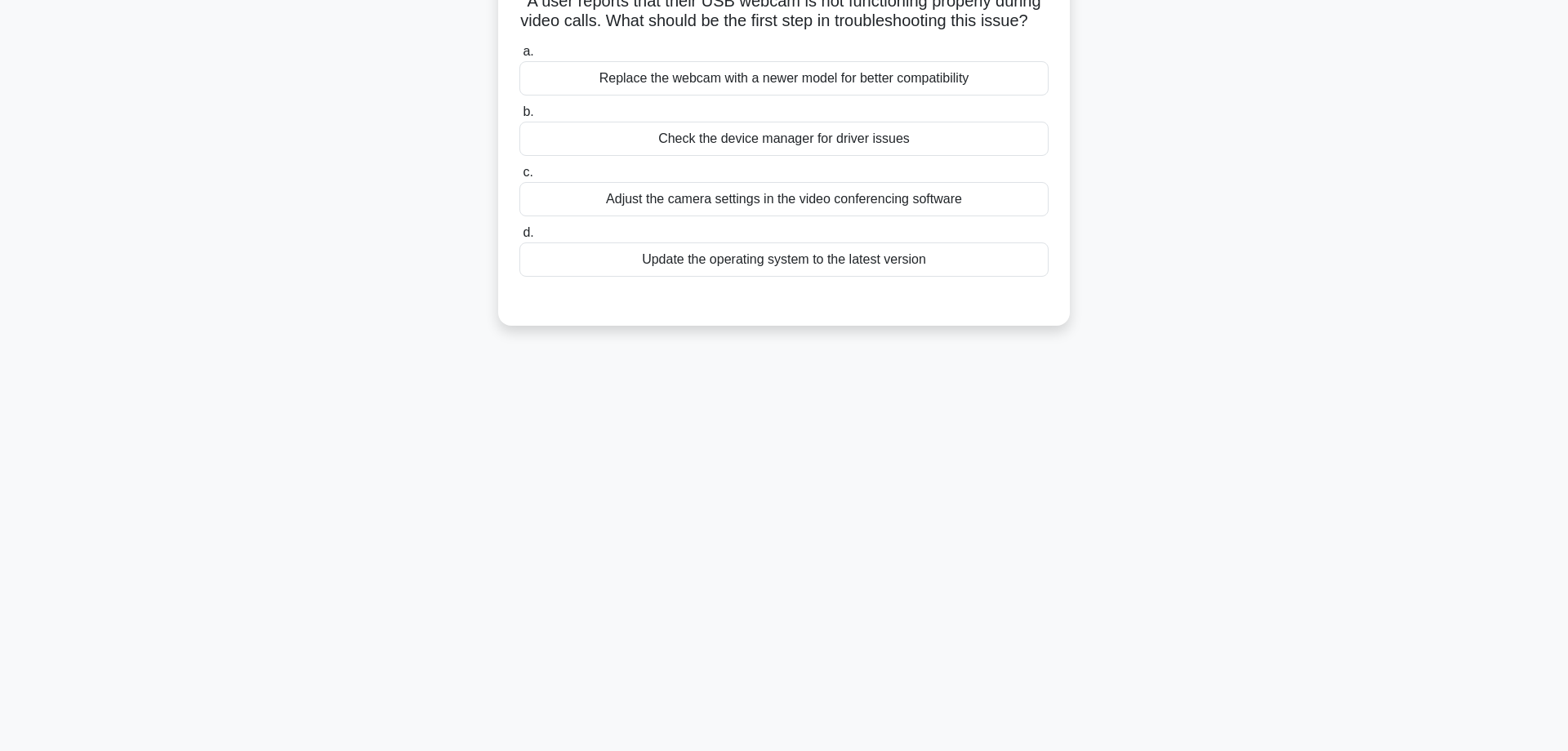
scroll to position [0, 0]
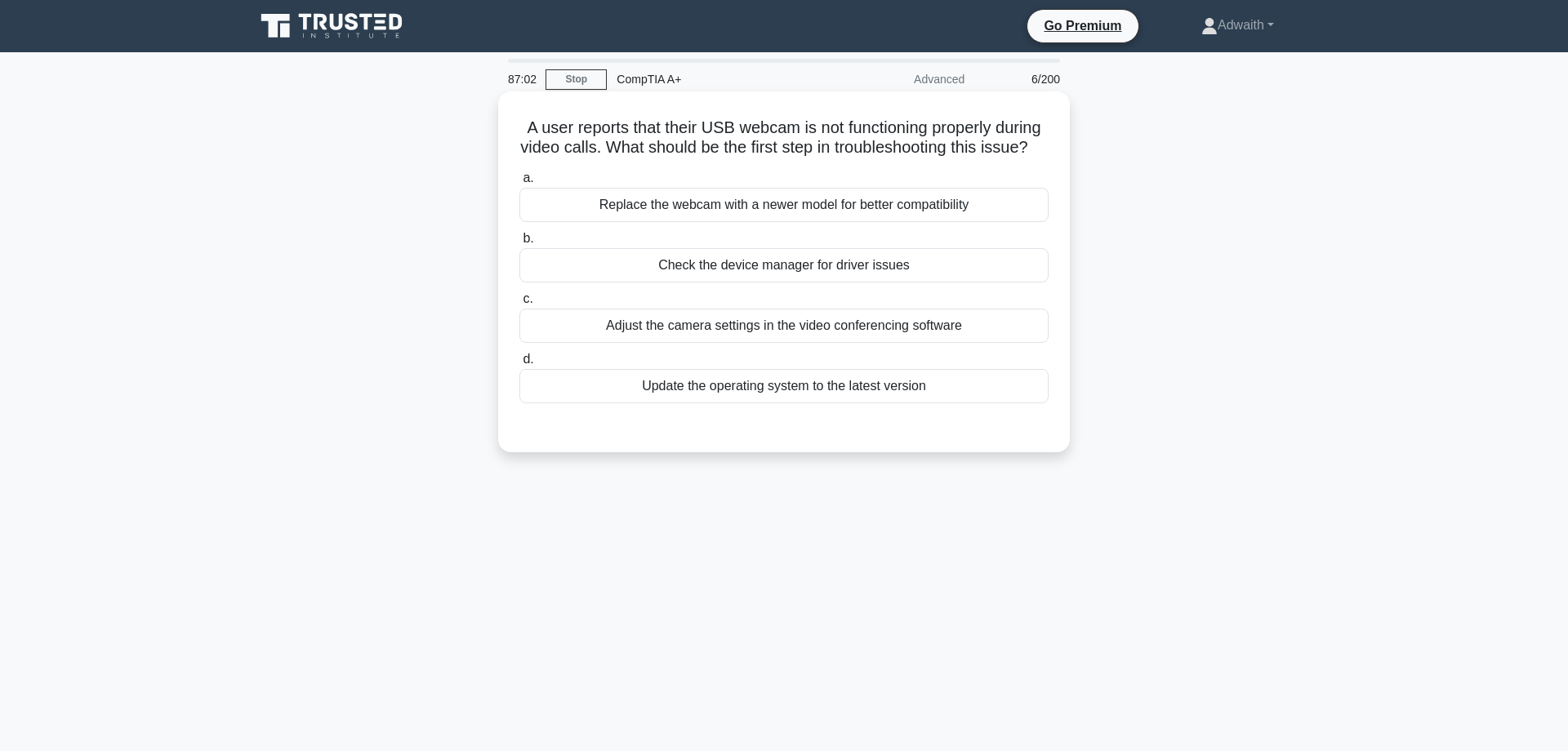
click at [828, 343] on div "Adjust the camera settings in the video conferencing software" at bounding box center [784, 325] width 529 height 34
click at [520, 304] on input "c. Adjust the camera settings in the video conferencing software" at bounding box center [520, 298] width 0 height 11
radio input "true"
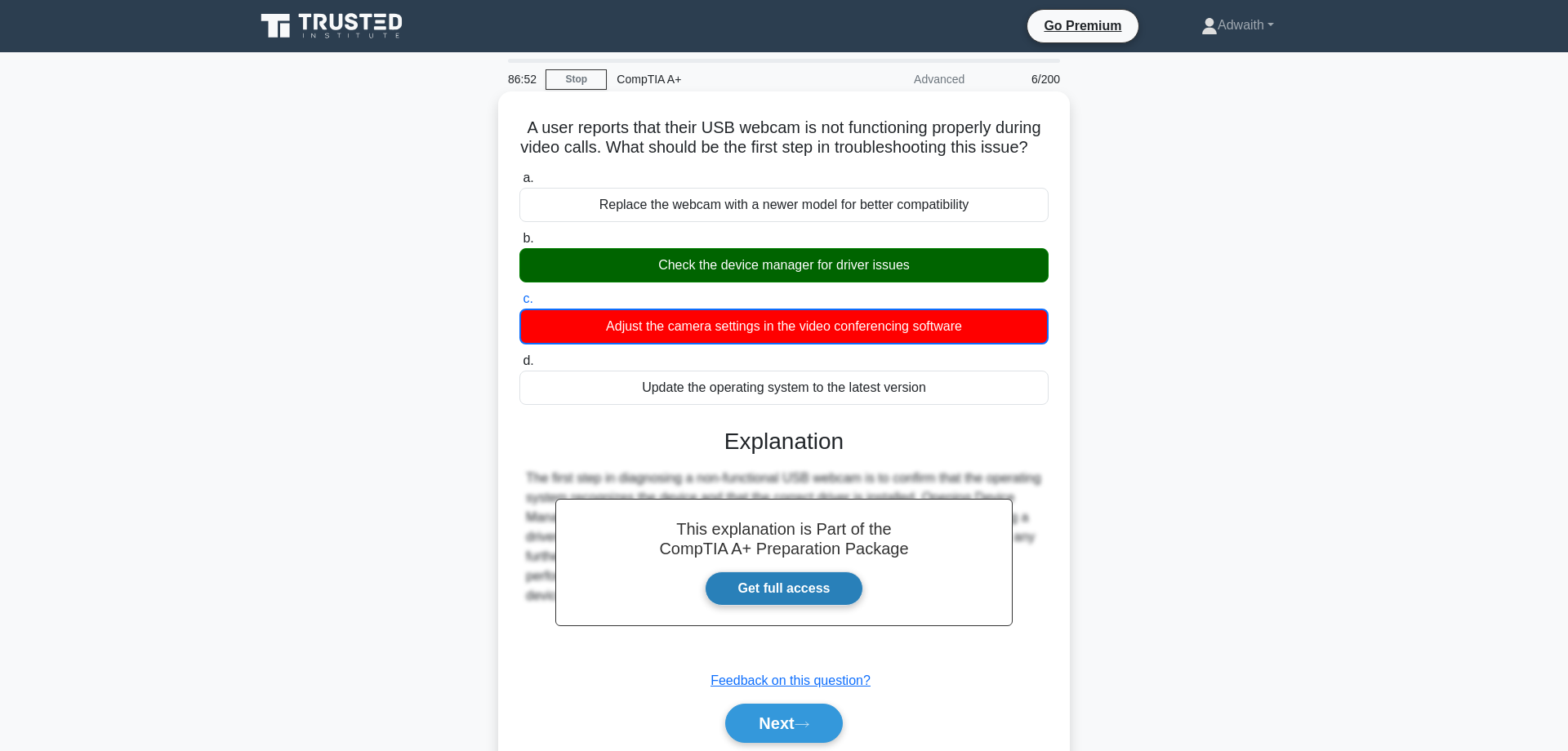
scroll to position [131, 0]
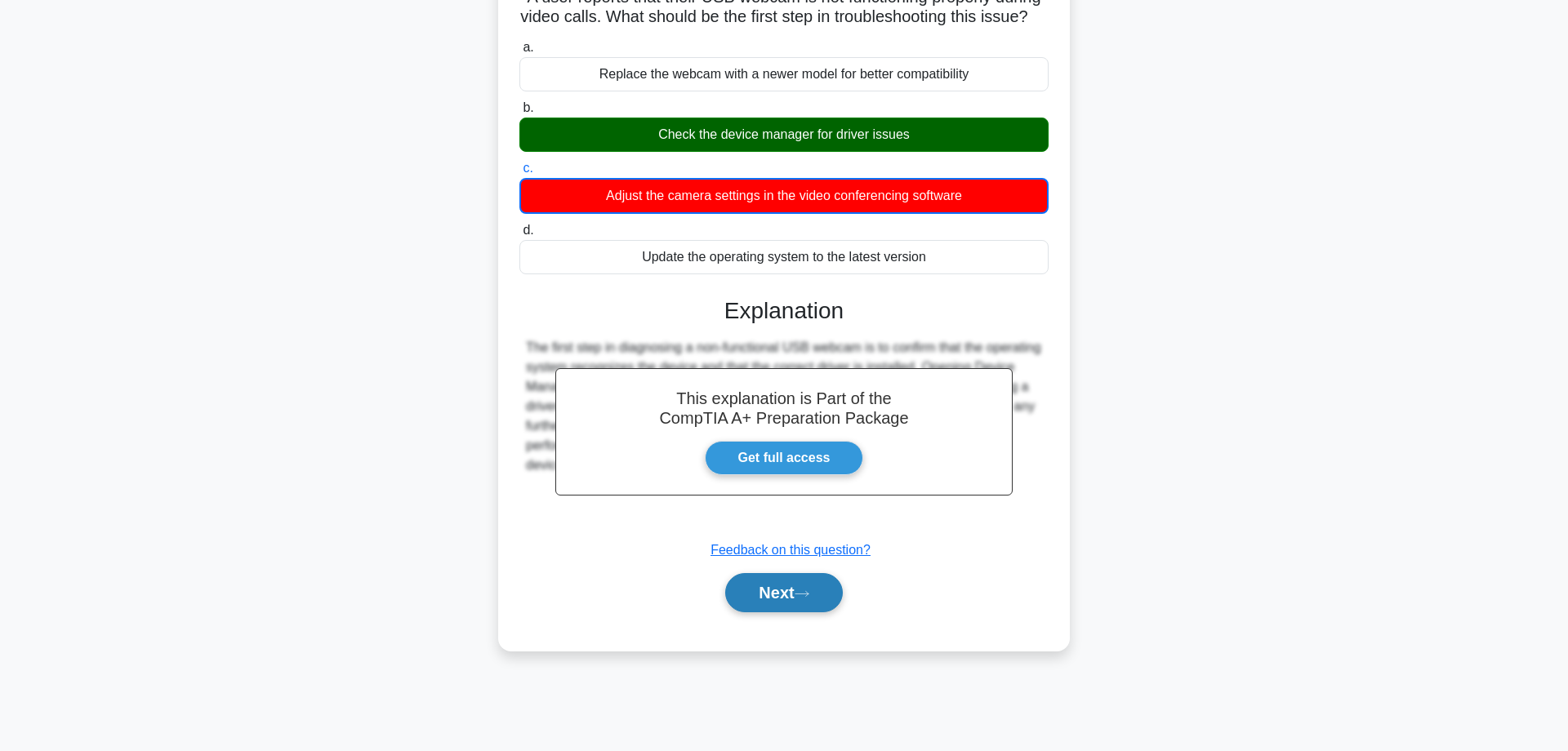
click at [792, 612] on button "Next" at bounding box center [783, 592] width 117 height 39
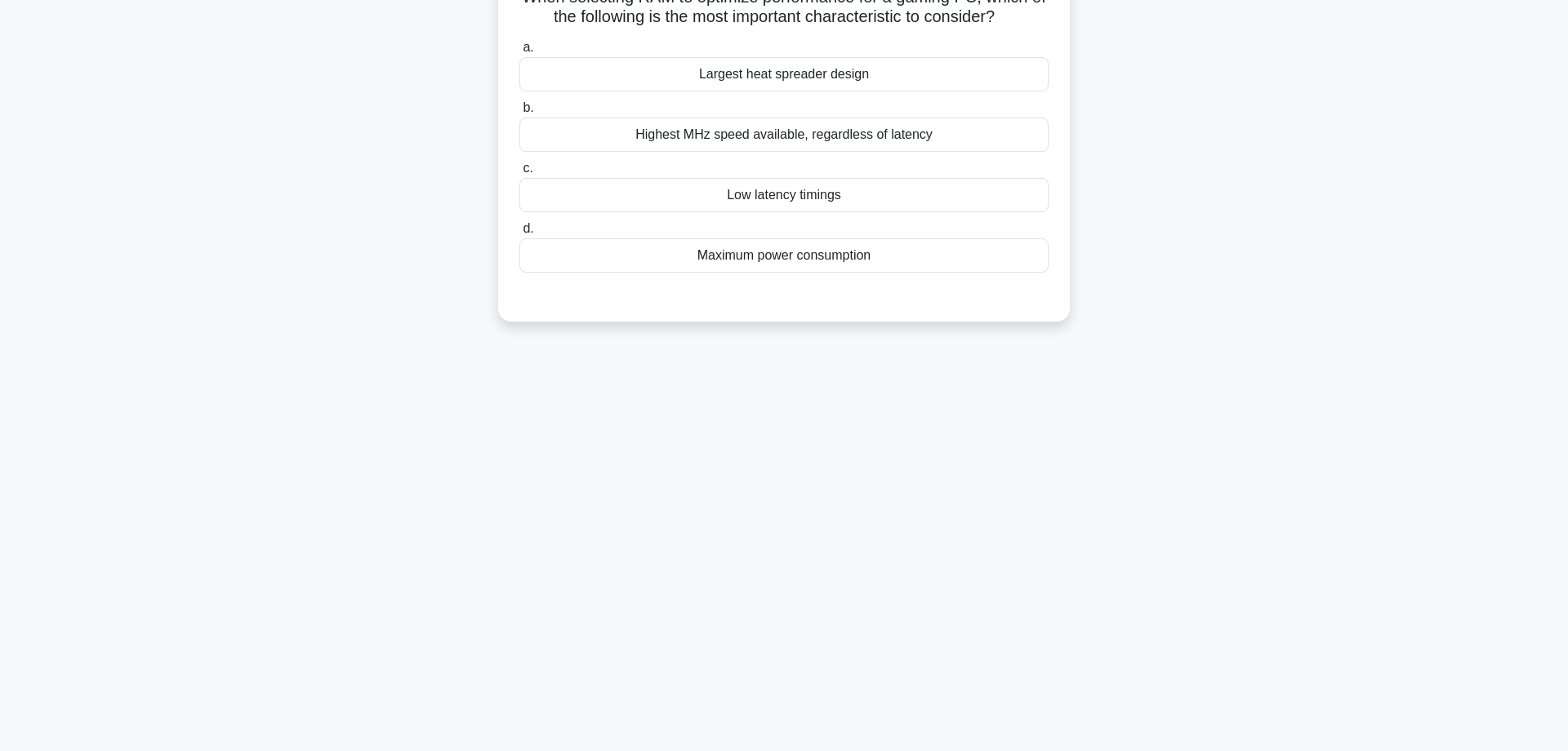
scroll to position [0, 0]
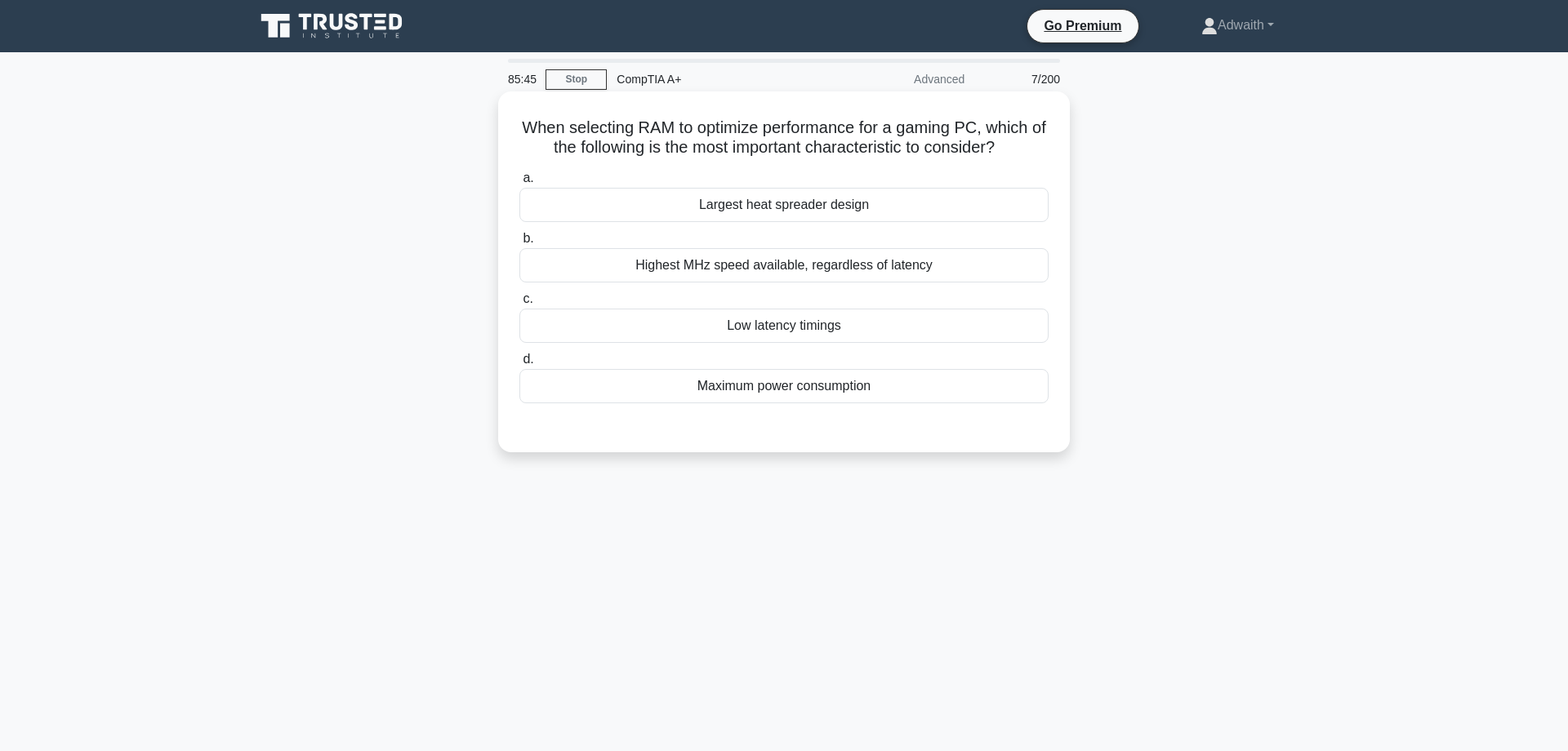
click at [596, 283] on div "Highest MHz speed available, regardless of latency" at bounding box center [784, 265] width 529 height 34
click at [520, 244] on input "b. Highest MHz speed available, regardless of latency" at bounding box center [520, 238] width 0 height 11
radio input "true"
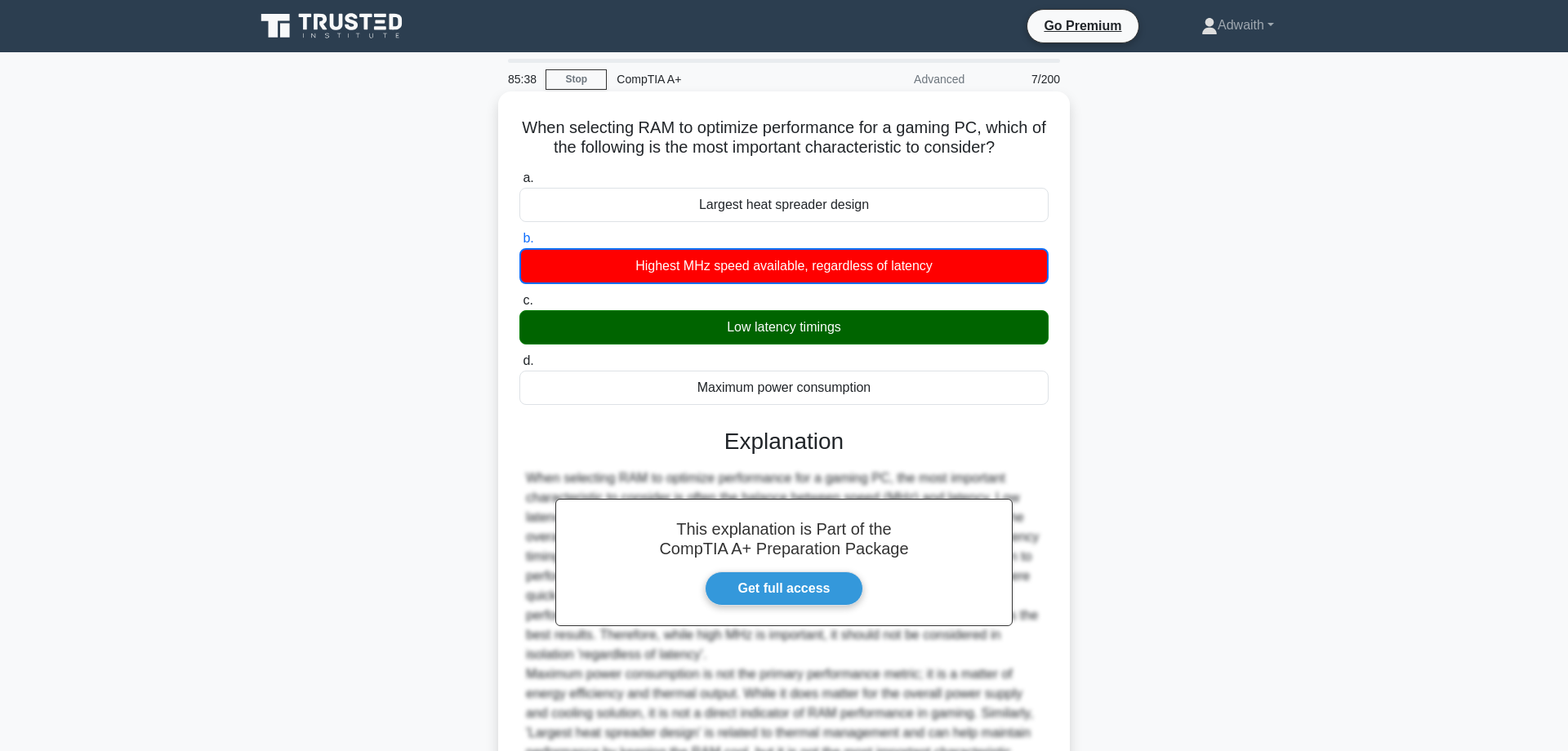
click at [716, 158] on h5 "When selecting RAM to optimize performance for a gaming PC, which of the follow…" at bounding box center [784, 138] width 532 height 41
copy icon
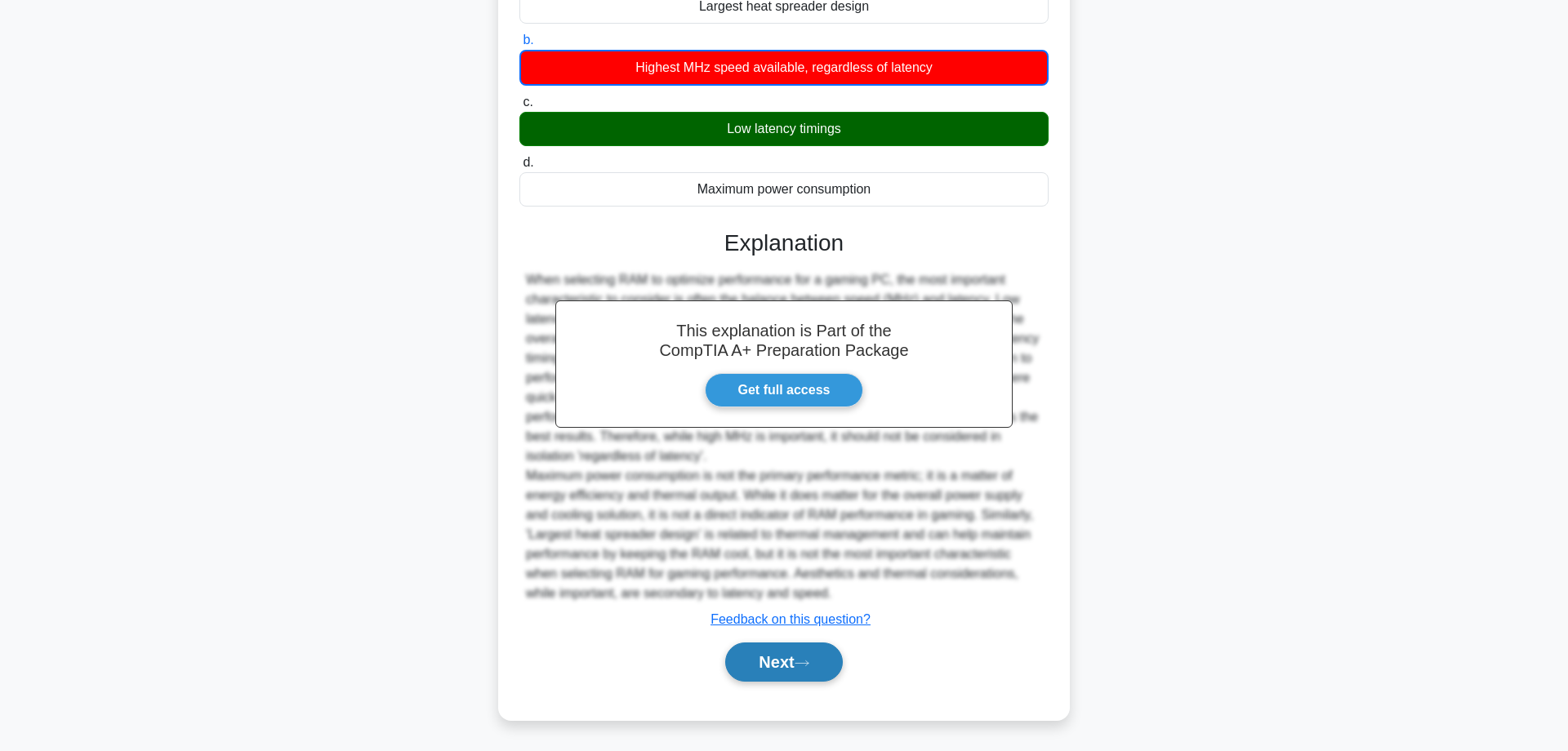
click at [758, 656] on button "Next" at bounding box center [783, 662] width 117 height 39
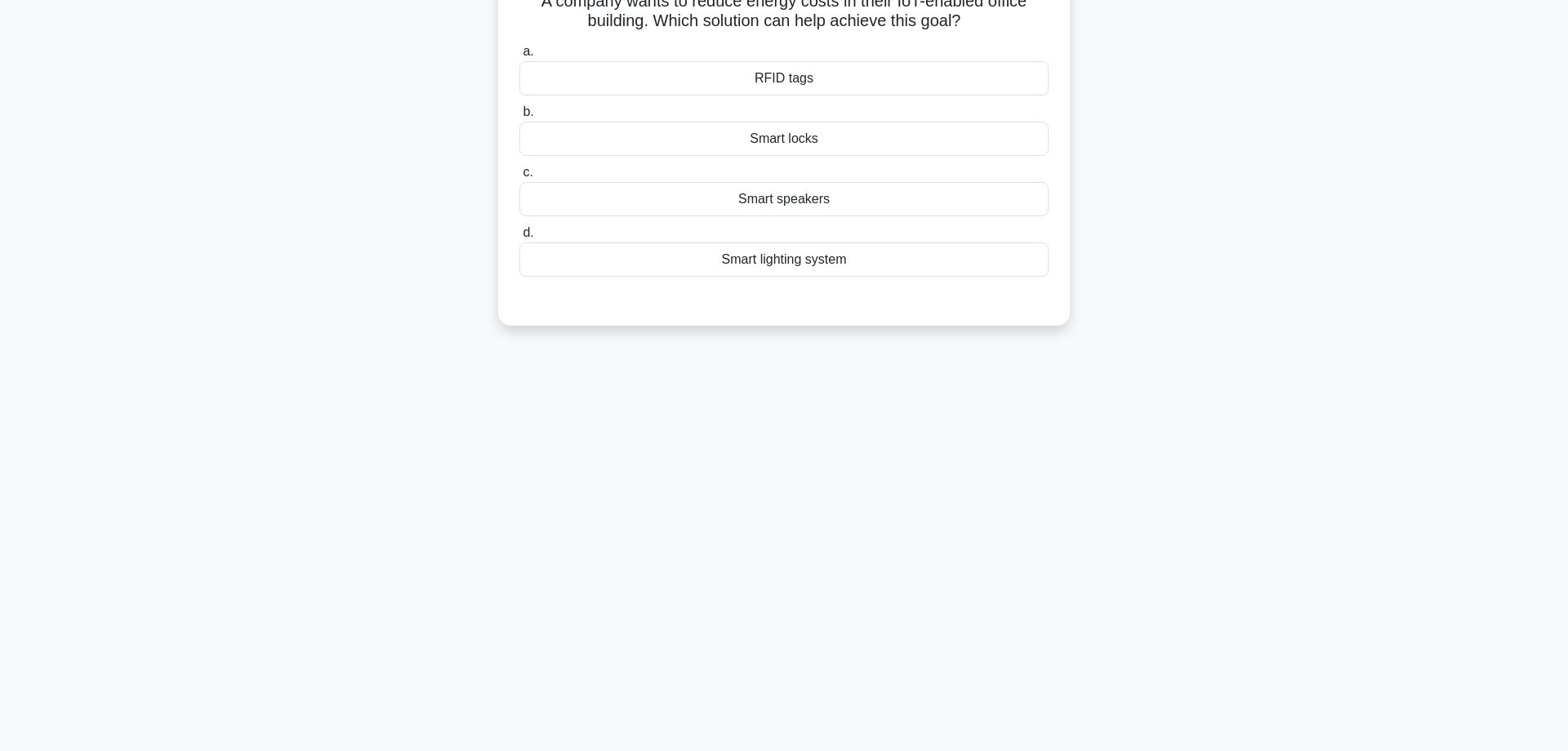
scroll to position [0, 0]
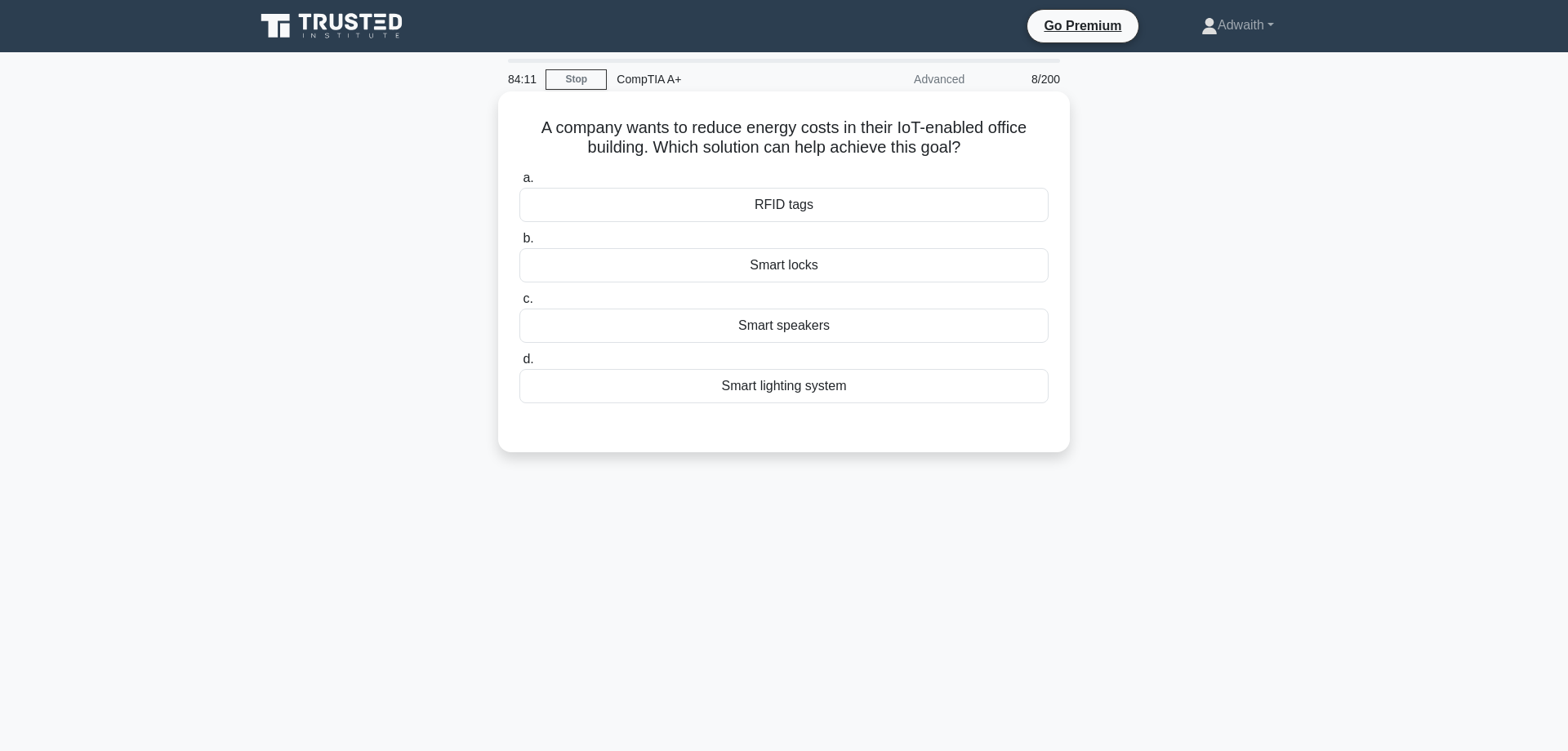
click at [806, 393] on div "Smart lighting system" at bounding box center [784, 386] width 529 height 34
click at [520, 365] on input "d. Smart lighting system" at bounding box center [520, 359] width 0 height 11
radio input "true"
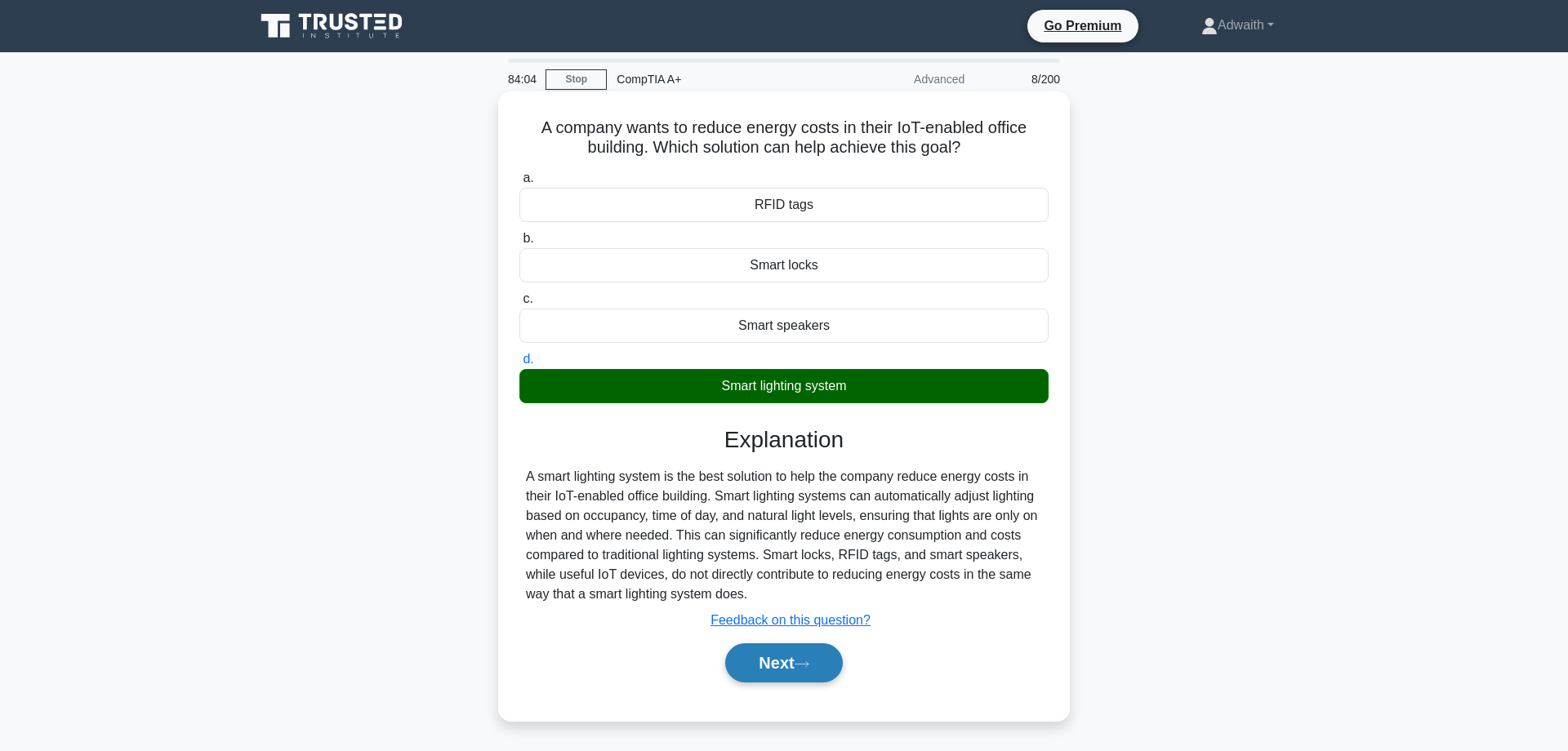
click at [832, 653] on button "Next" at bounding box center [783, 663] width 117 height 39
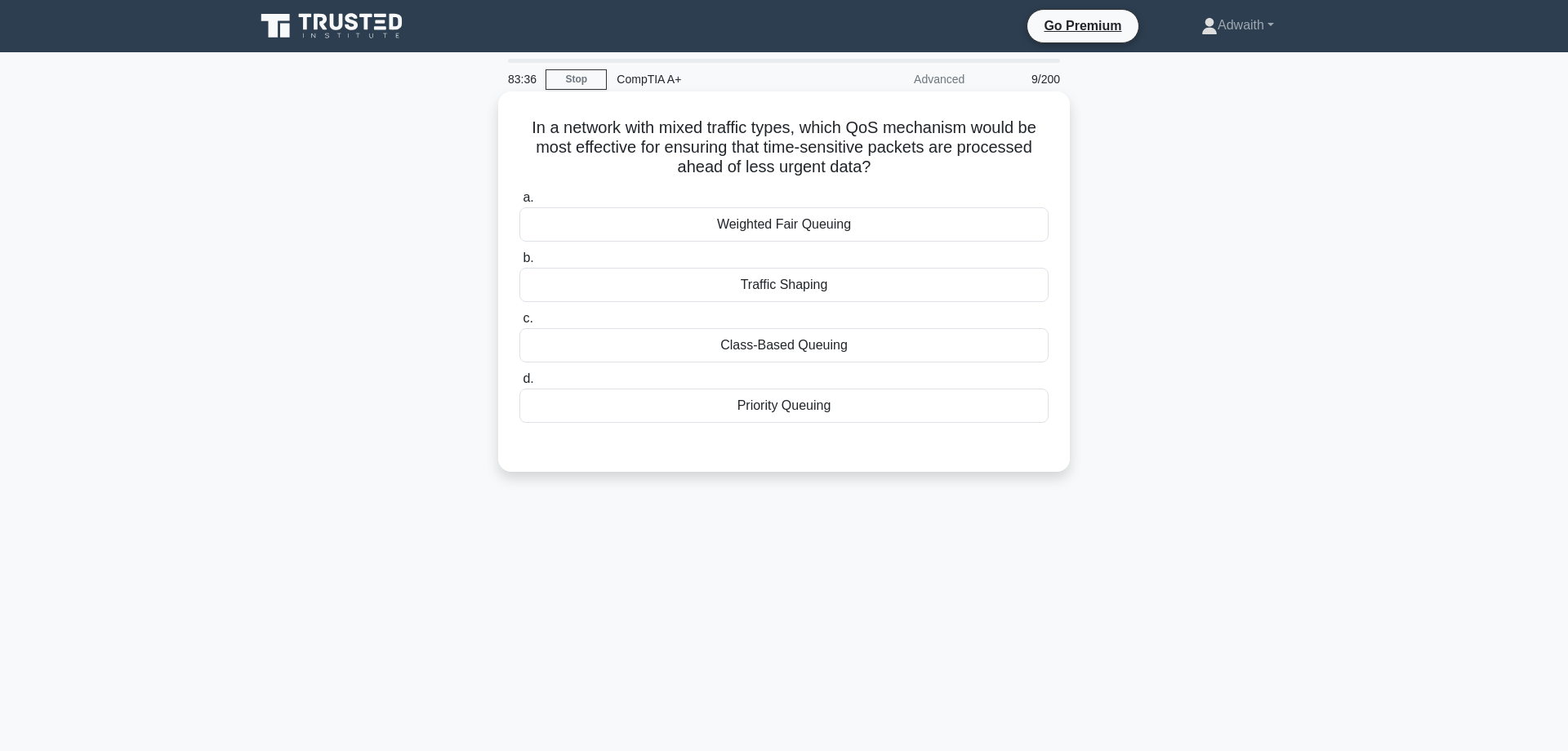
click at [802, 406] on div "Priority Queuing" at bounding box center [784, 405] width 529 height 34
click at [520, 384] on input "d. Priority Queuing" at bounding box center [520, 378] width 0 height 11
radio input "true"
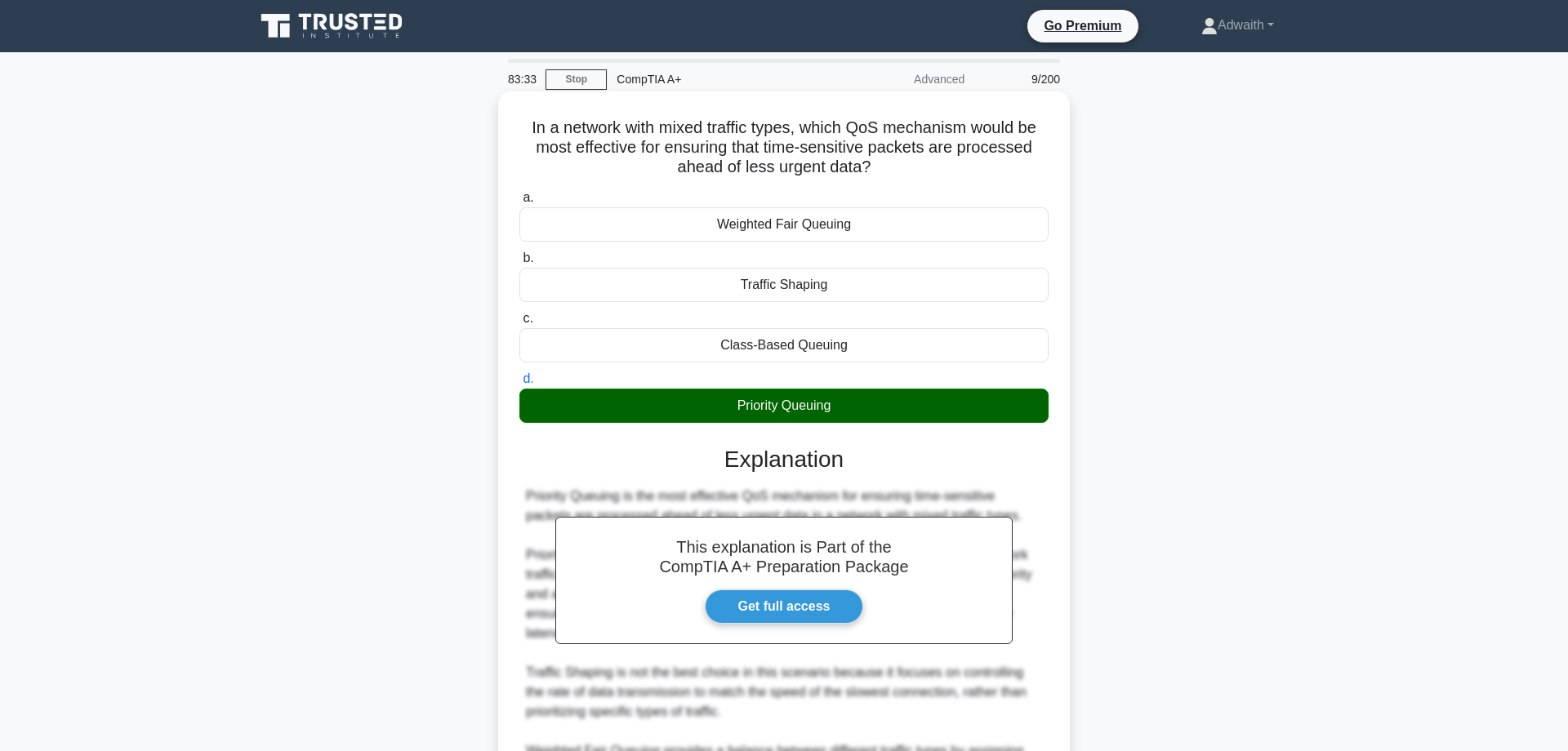
click at [573, 123] on h5 "In a network with mixed traffic types, which QoS mechanism would be most effect…" at bounding box center [784, 148] width 532 height 60
copy icon
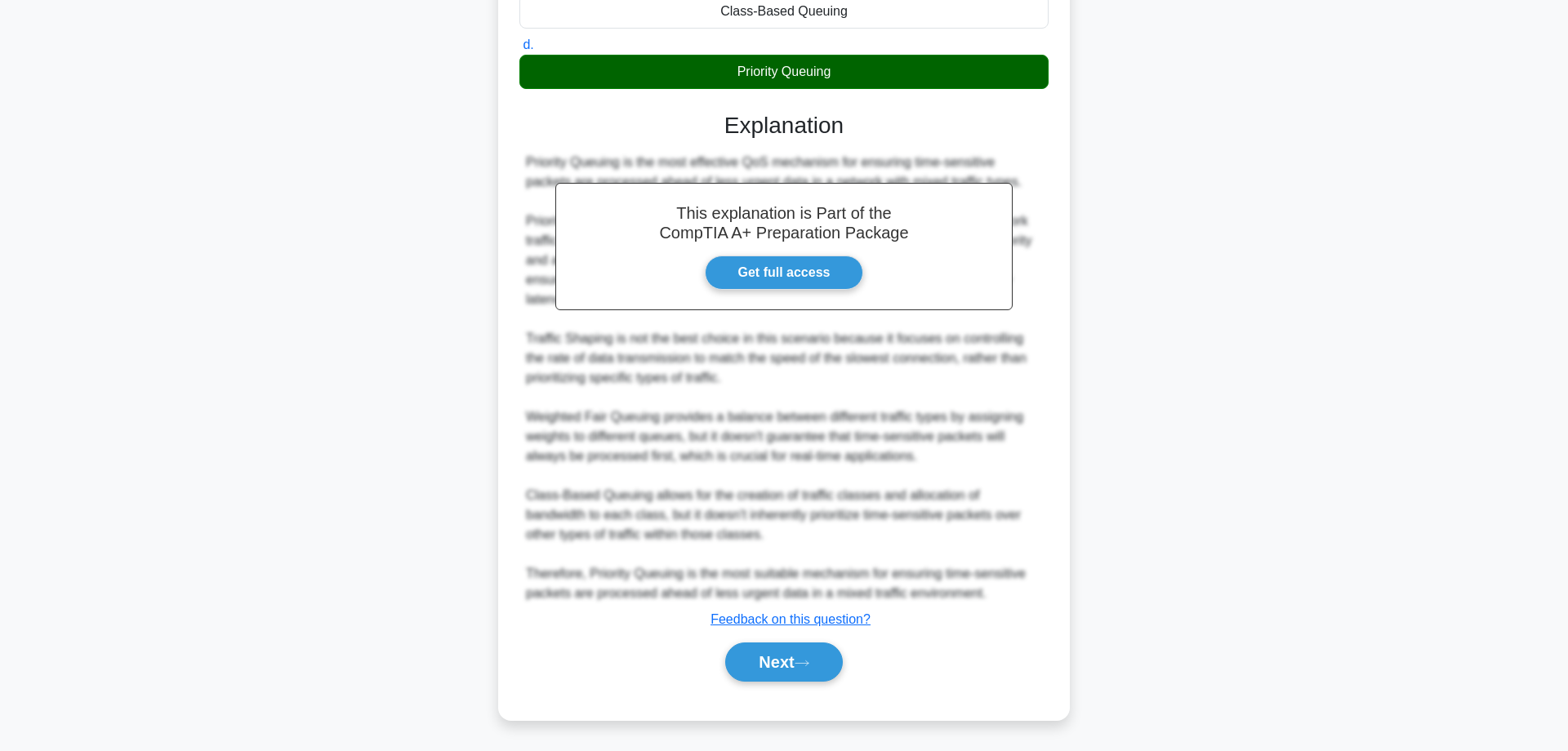
scroll to position [373, 0]
click at [778, 654] on button "Next" at bounding box center [783, 662] width 117 height 39
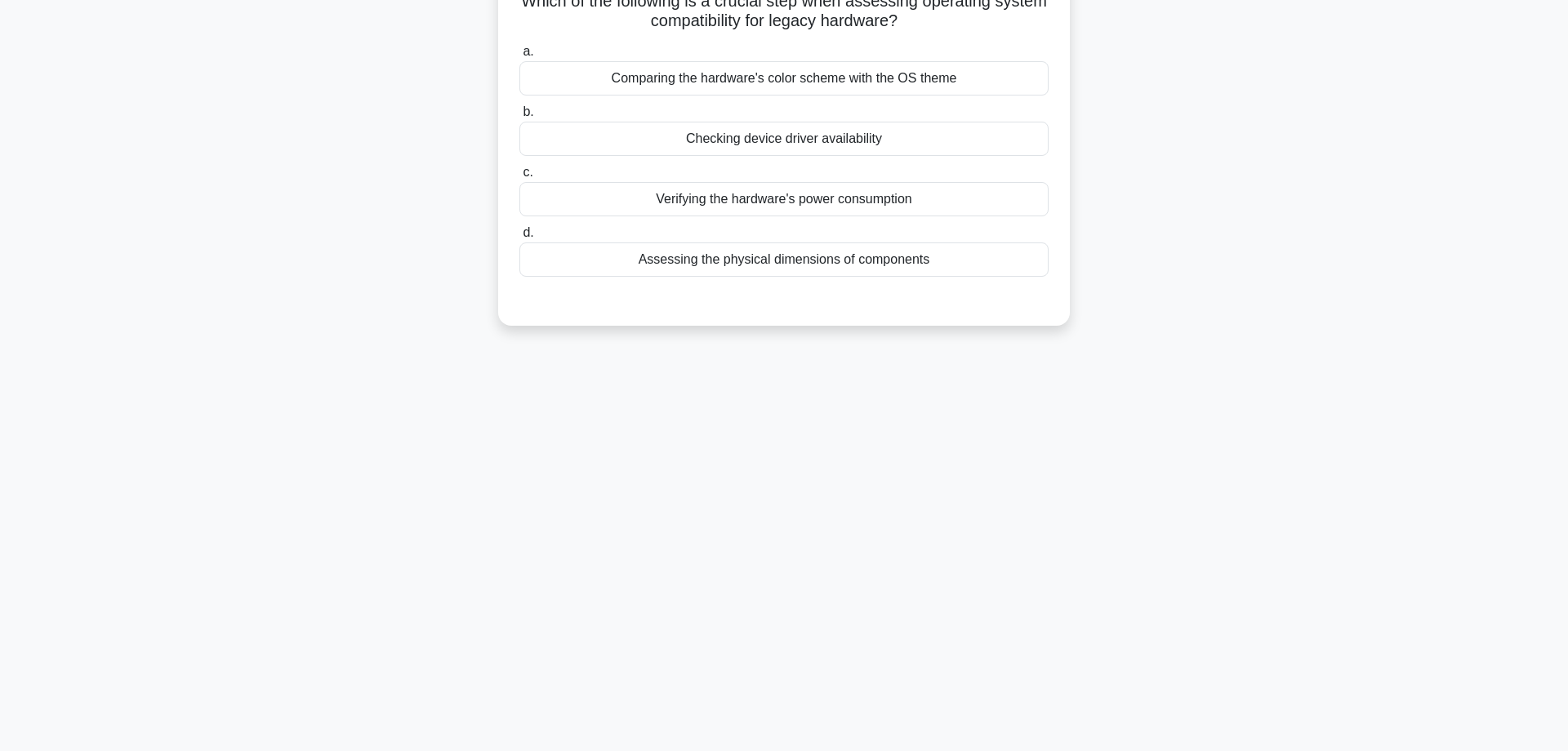
scroll to position [0, 0]
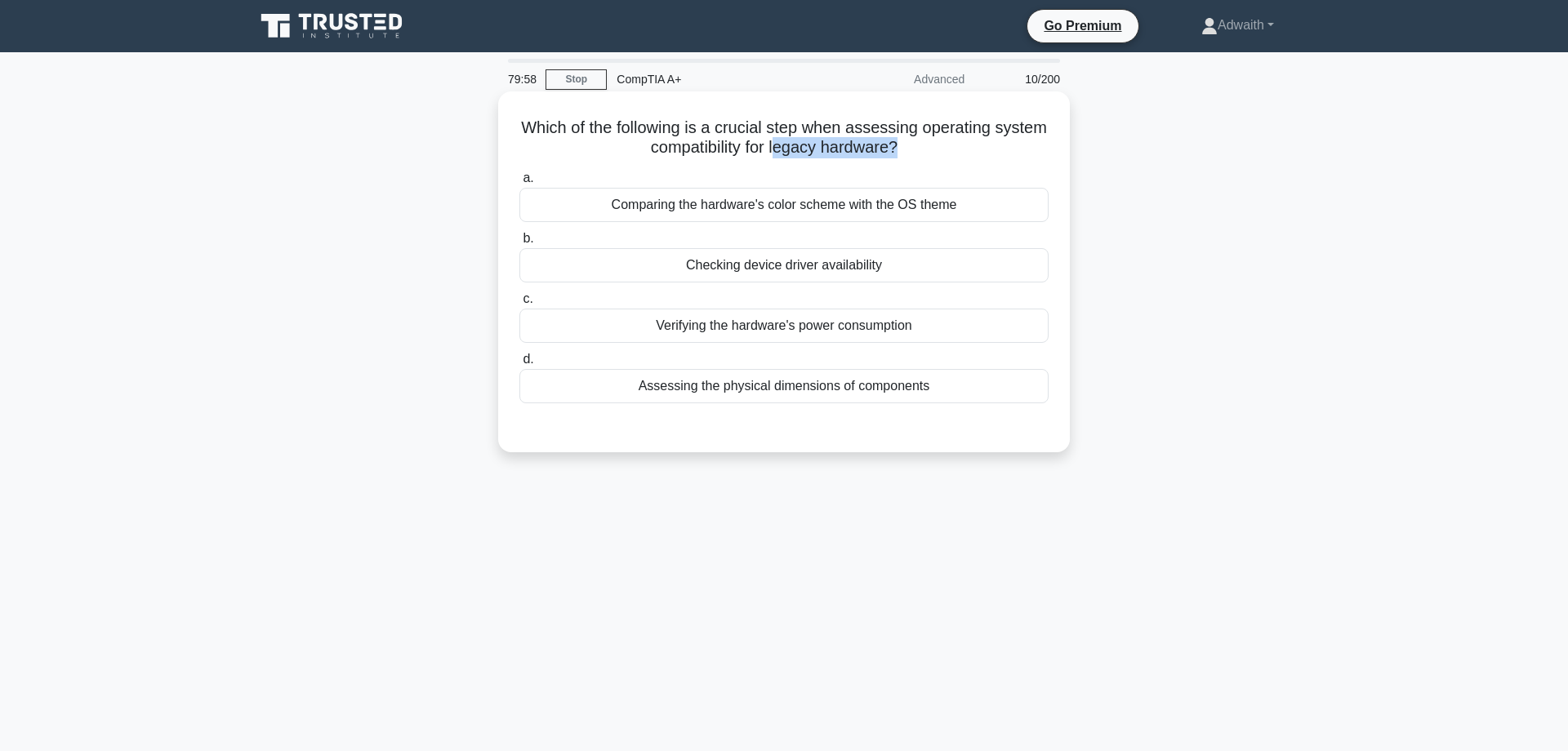
drag, startPoint x: 802, startPoint y: 148, endPoint x: 937, endPoint y: 148, distance: 135.0
click at [937, 148] on h5 "Which of the following is a crucial step when assessing operating system compat…" at bounding box center [784, 138] width 532 height 41
click at [926, 154] on h5 "Which of the following is a crucial step when assessing operating system compat…" at bounding box center [784, 138] width 532 height 41
drag, startPoint x: 802, startPoint y: 145, endPoint x: 927, endPoint y: 158, distance: 125.7
click at [927, 158] on h5 "Which of the following is a crucial step when assessing operating system compat…" at bounding box center [784, 138] width 532 height 41
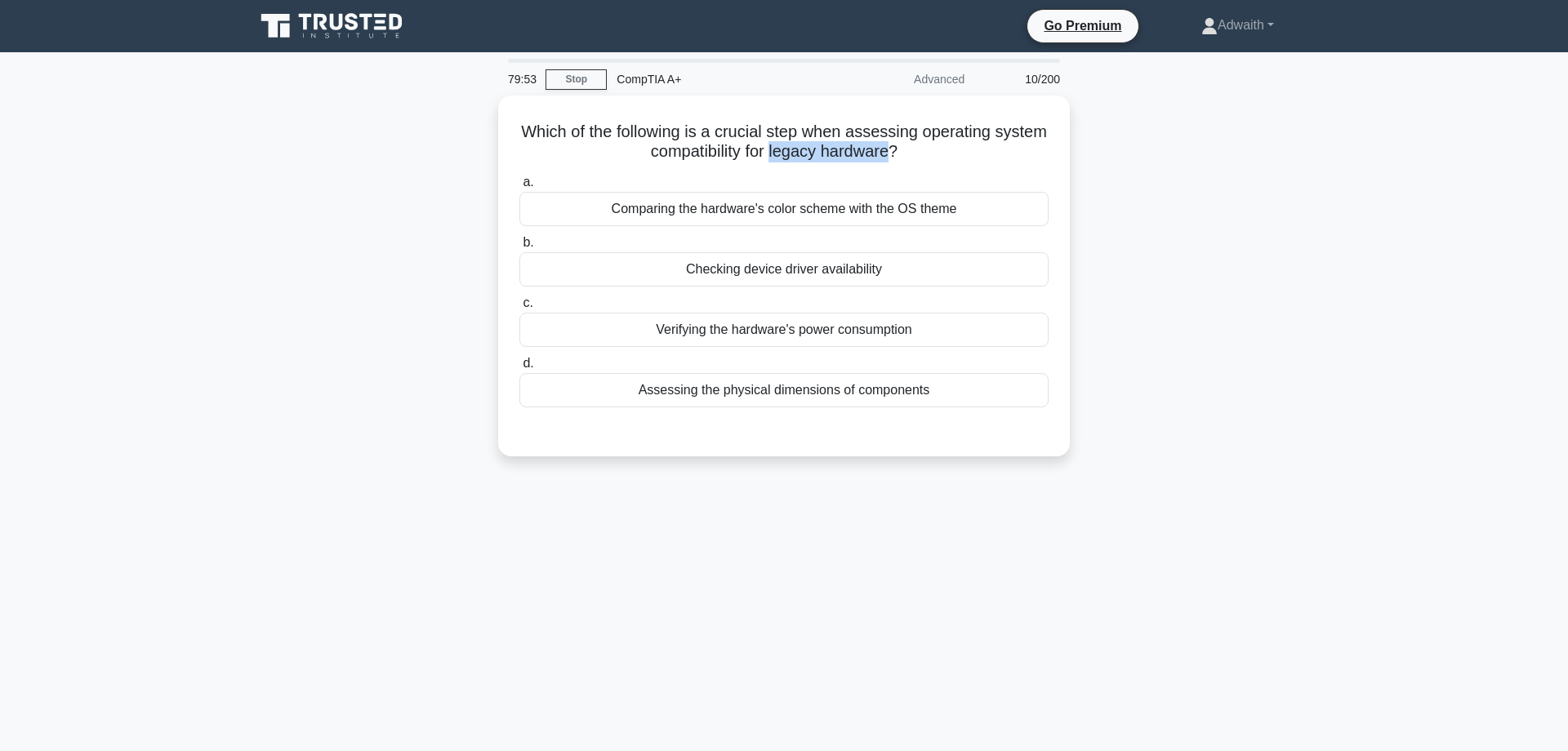
copy h5 "legacy hardware"
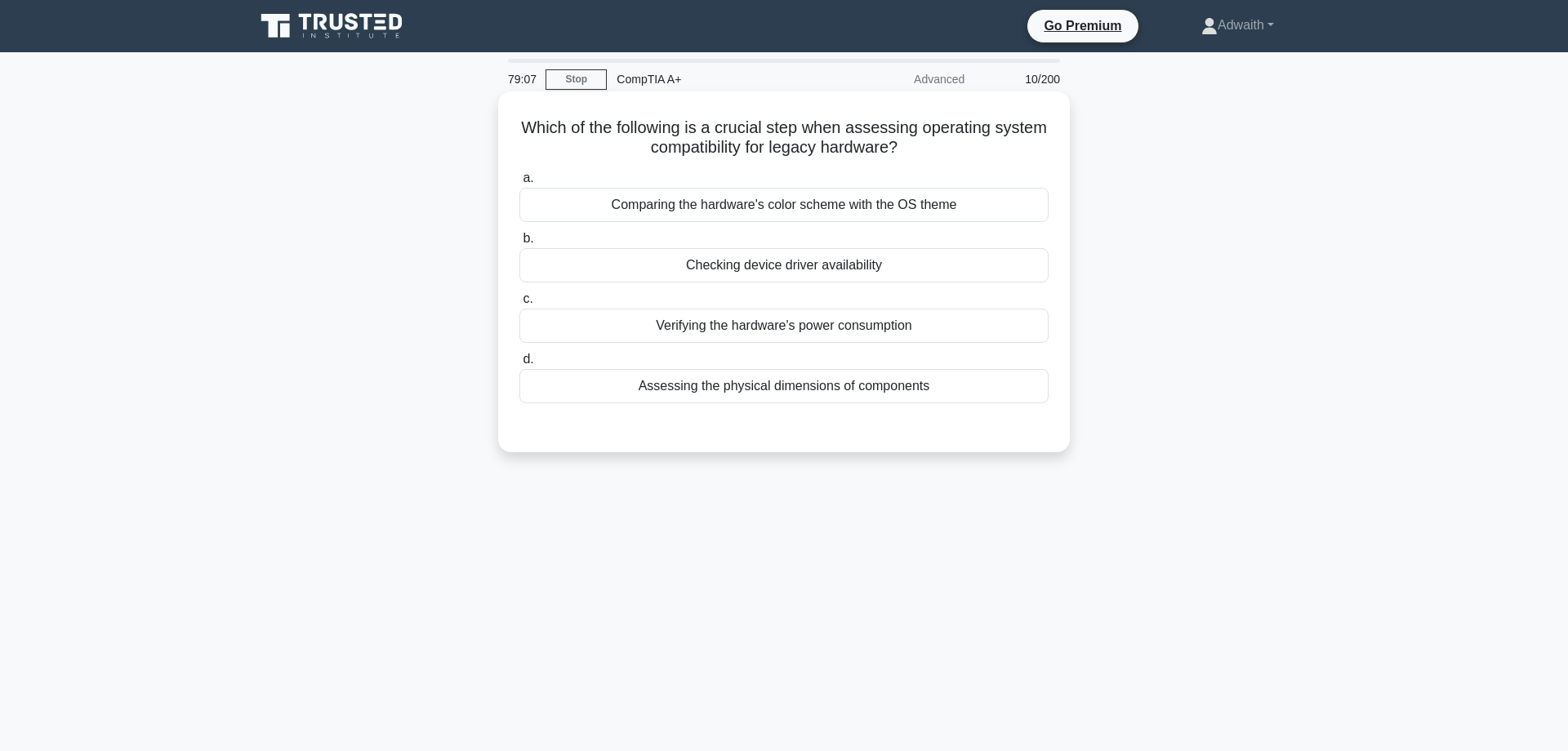
click at [562, 135] on h5 "Which of the following is a crucial step when assessing operating system compat…" at bounding box center [784, 138] width 532 height 41
click at [787, 260] on div "Checking device driver availability" at bounding box center [784, 265] width 529 height 34
click at [520, 244] on input "b. Checking device driver availability" at bounding box center [520, 238] width 0 height 11
radio input "true"
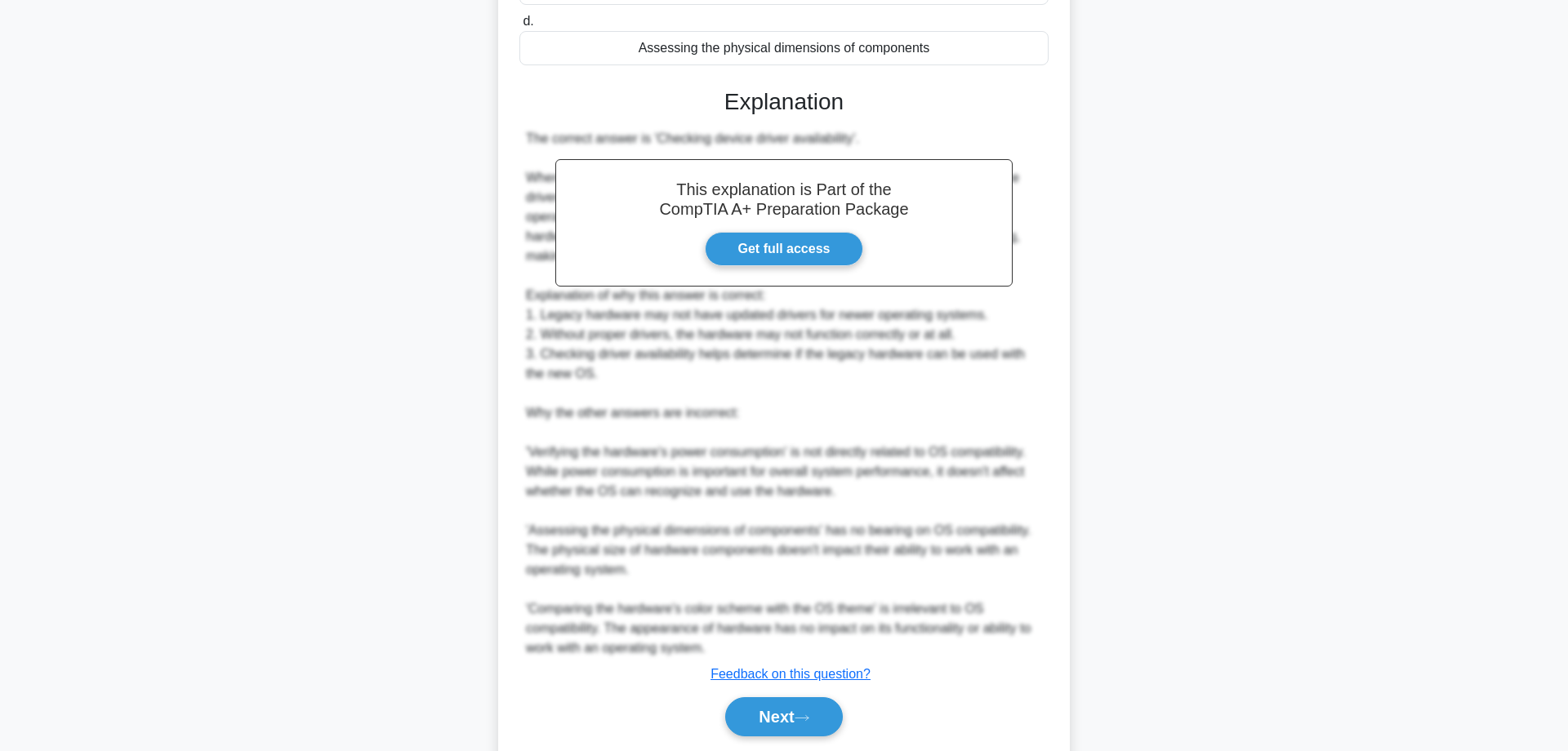
scroll to position [393, 0]
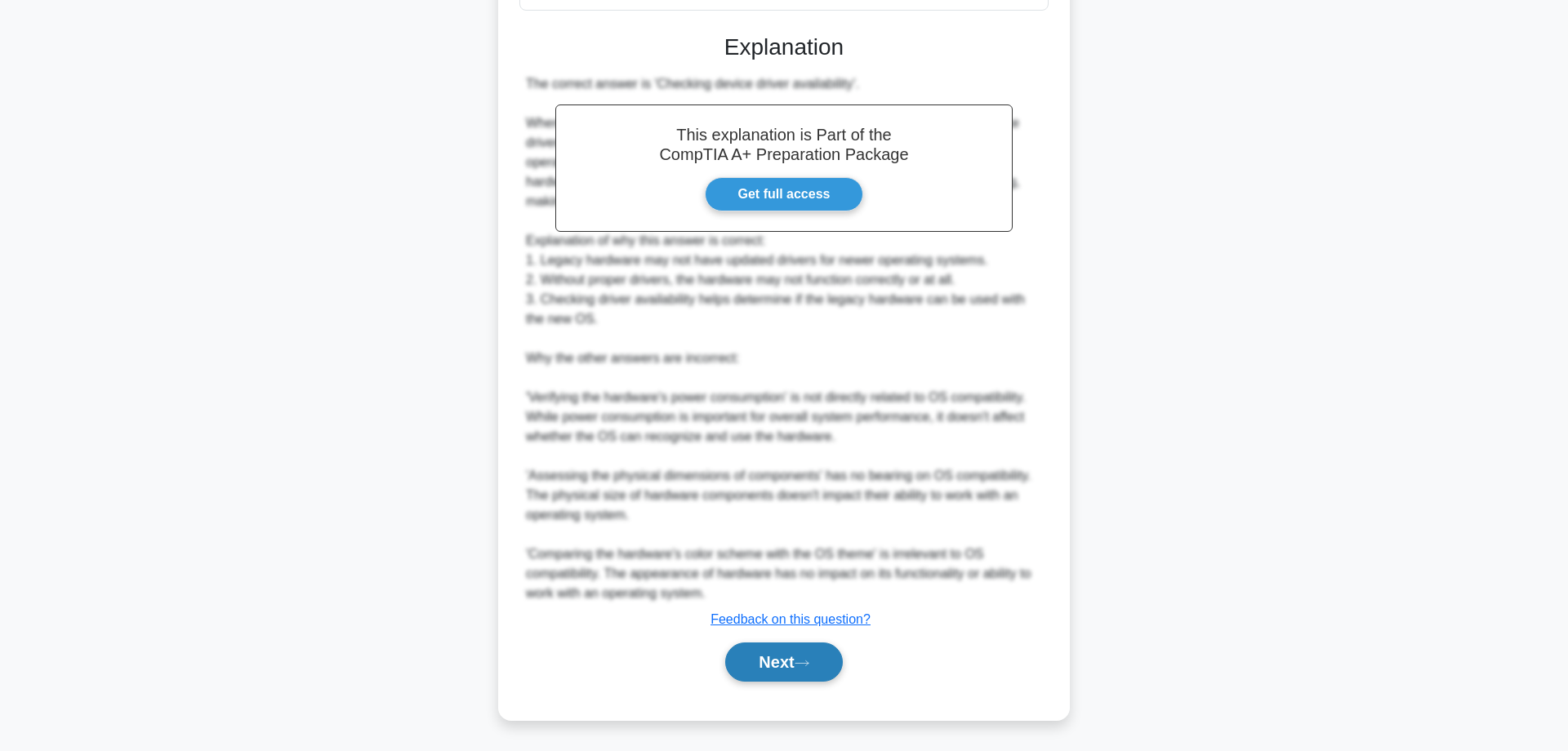
click at [806, 668] on icon at bounding box center [802, 663] width 15 height 9
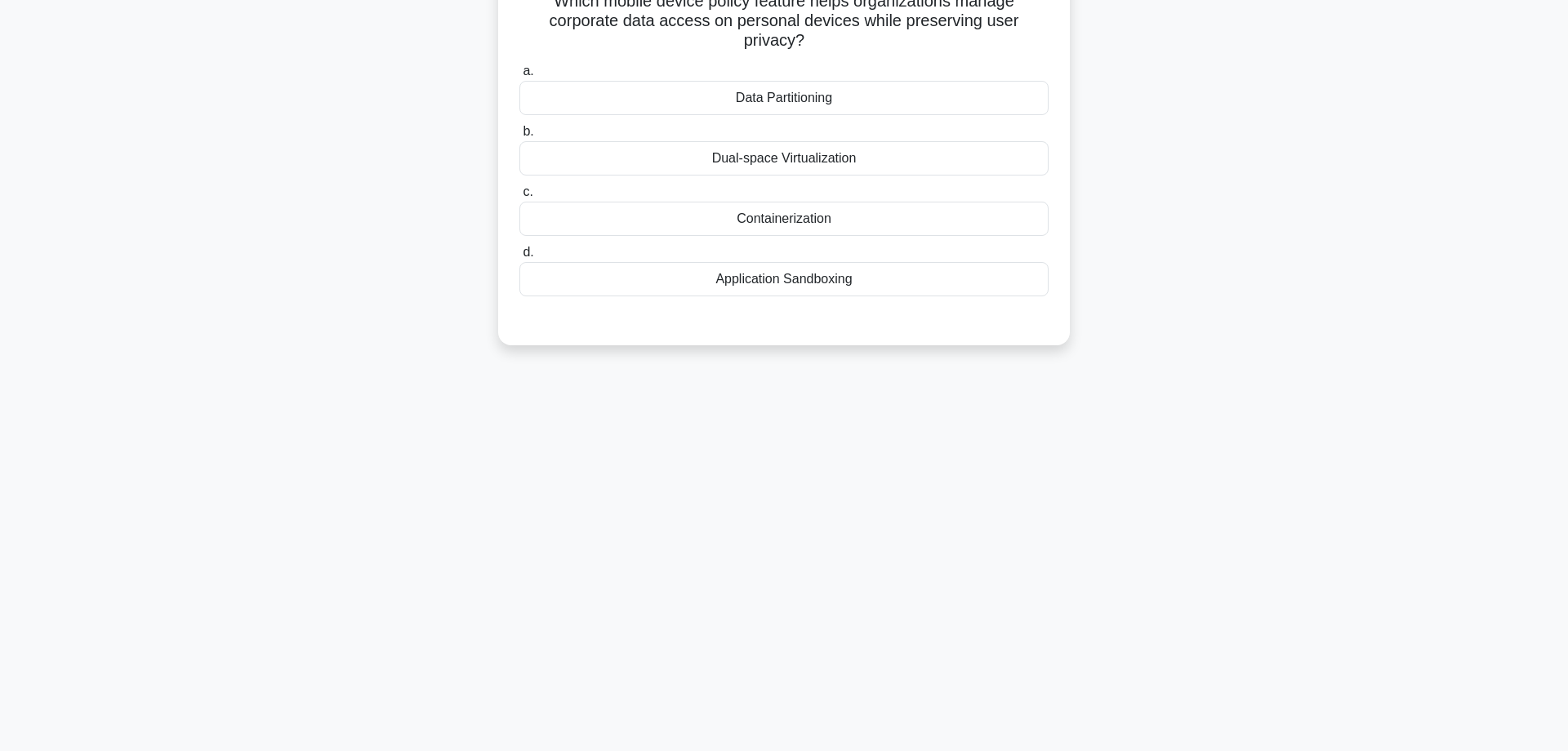
scroll to position [0, 0]
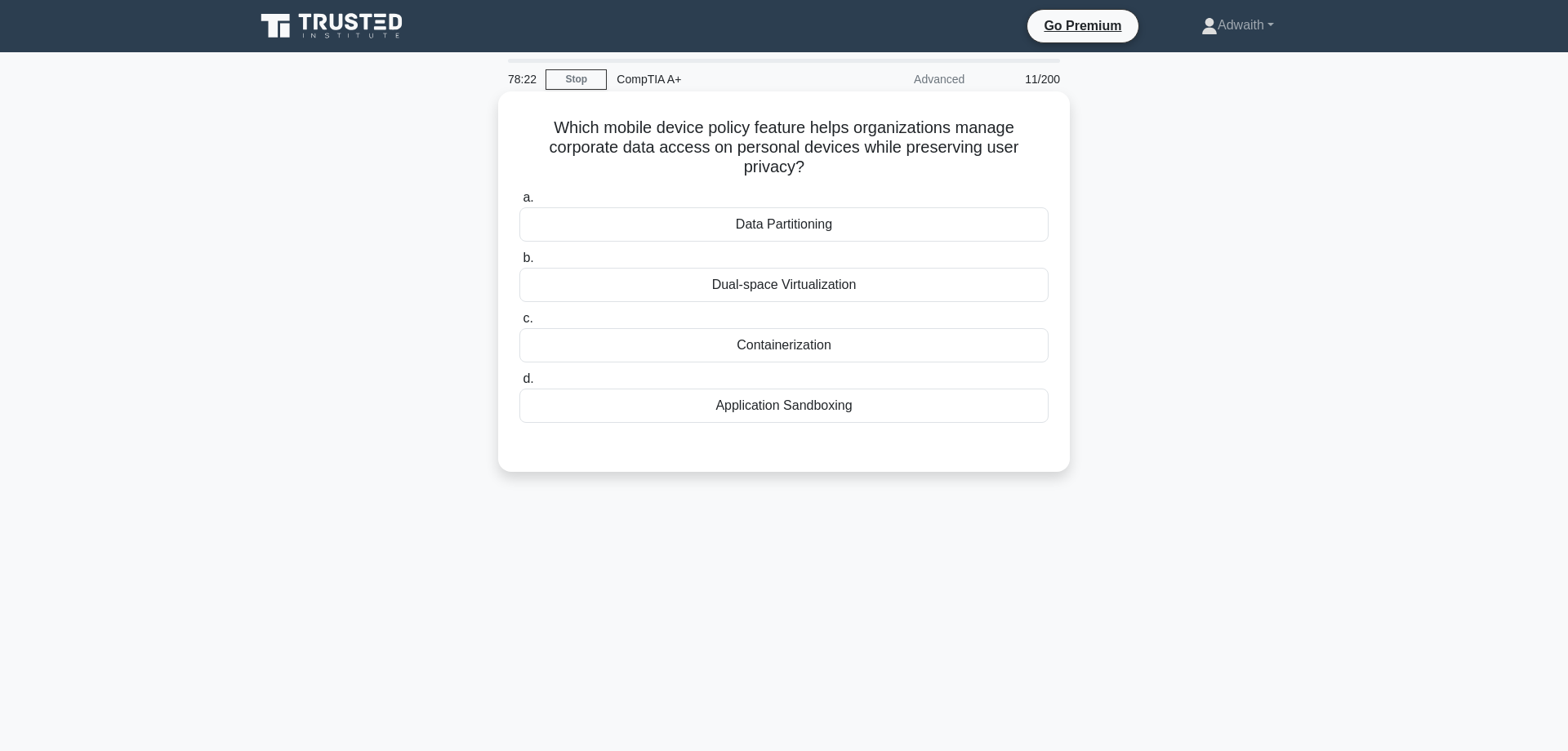
click at [932, 338] on div "Containerization" at bounding box center [784, 345] width 529 height 34
click at [520, 324] on input "c. Containerization" at bounding box center [520, 318] width 0 height 11
radio input "true"
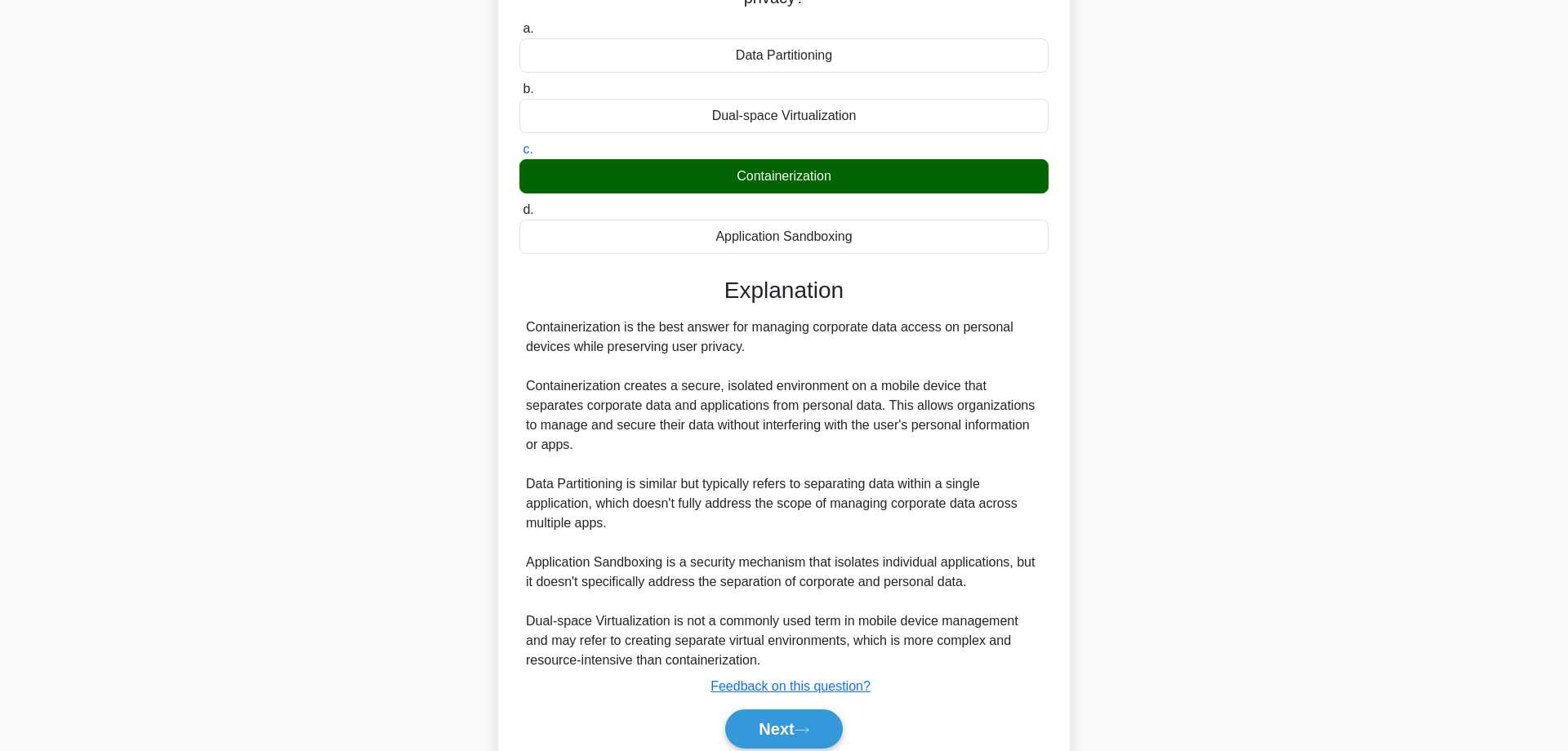
scroll to position [256, 0]
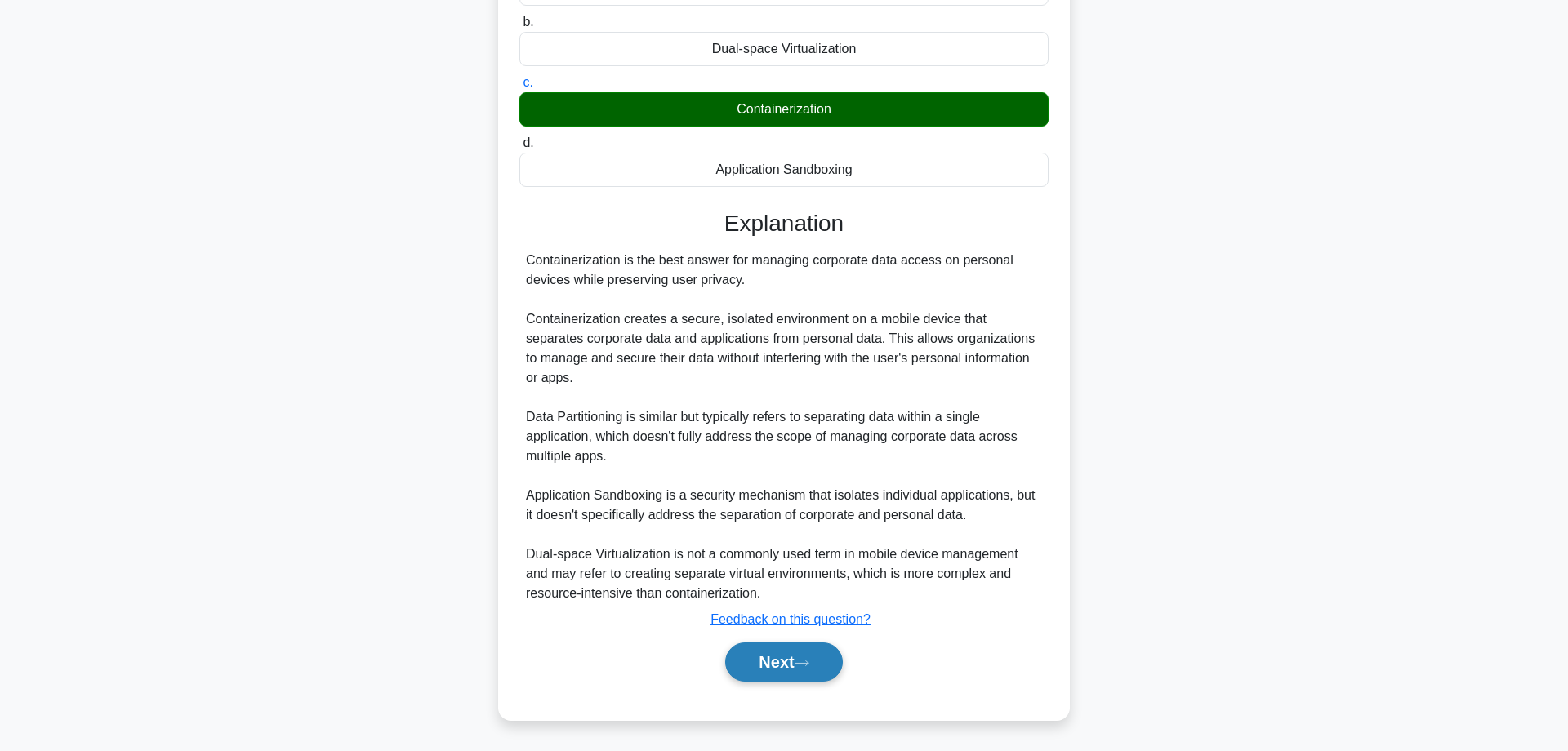
click at [782, 667] on button "Next" at bounding box center [783, 662] width 117 height 39
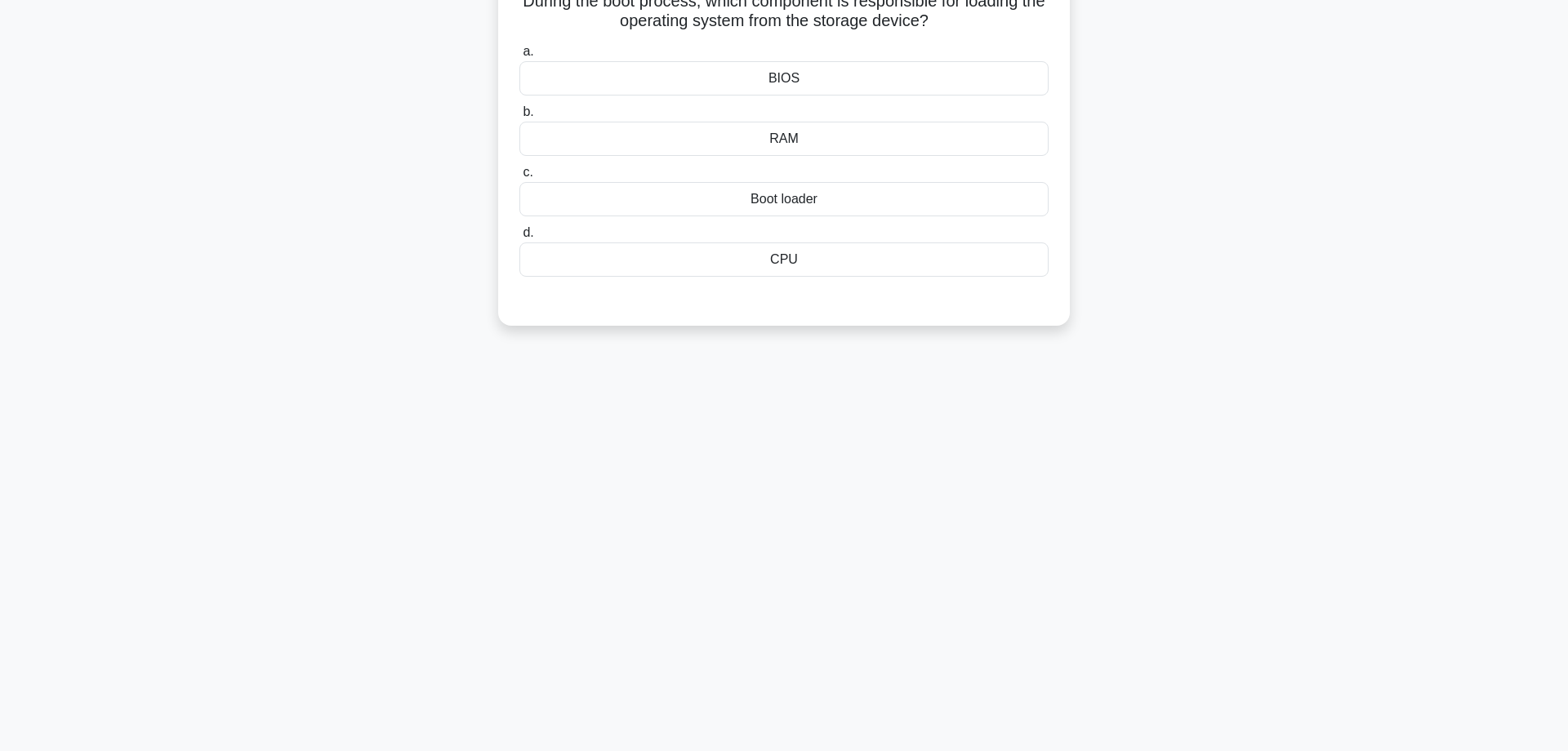
scroll to position [0, 0]
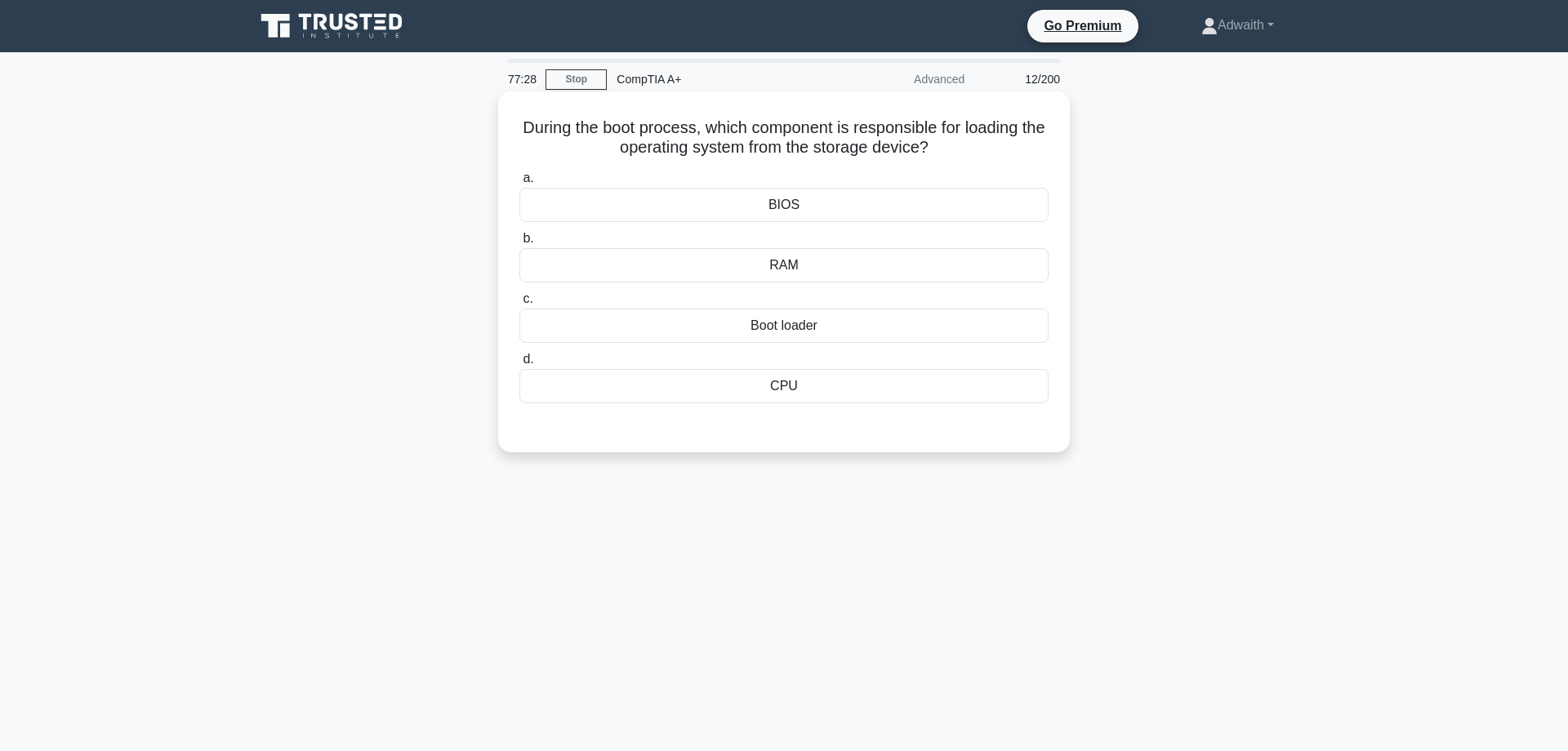
click at [787, 338] on div "Boot loader" at bounding box center [784, 325] width 529 height 34
click at [520, 304] on input "c. Boot loader" at bounding box center [520, 298] width 0 height 11
radio input "true"
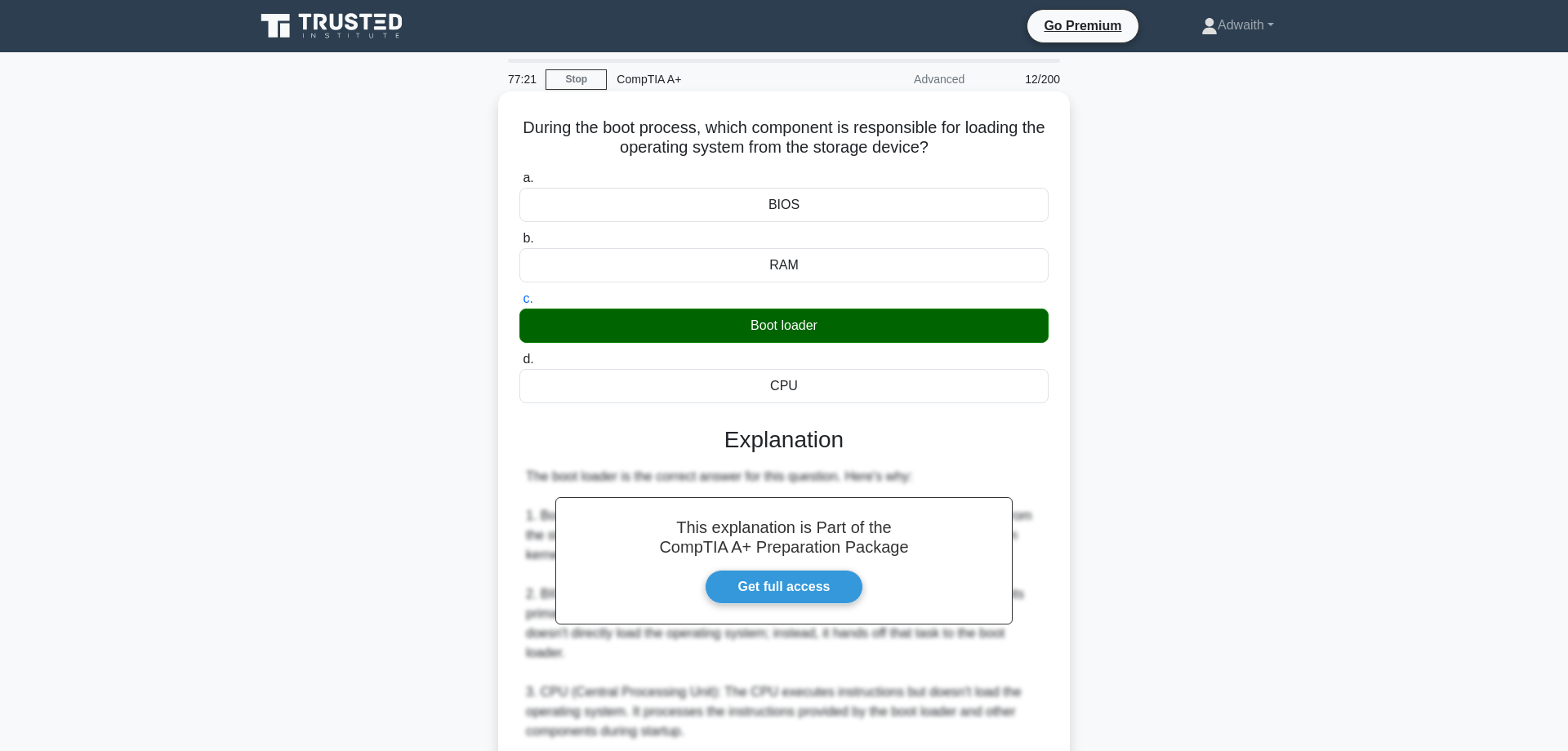
click at [578, 128] on h5 "During the boot process, which component is responsible for loading the operati…" at bounding box center [784, 138] width 532 height 41
copy icon
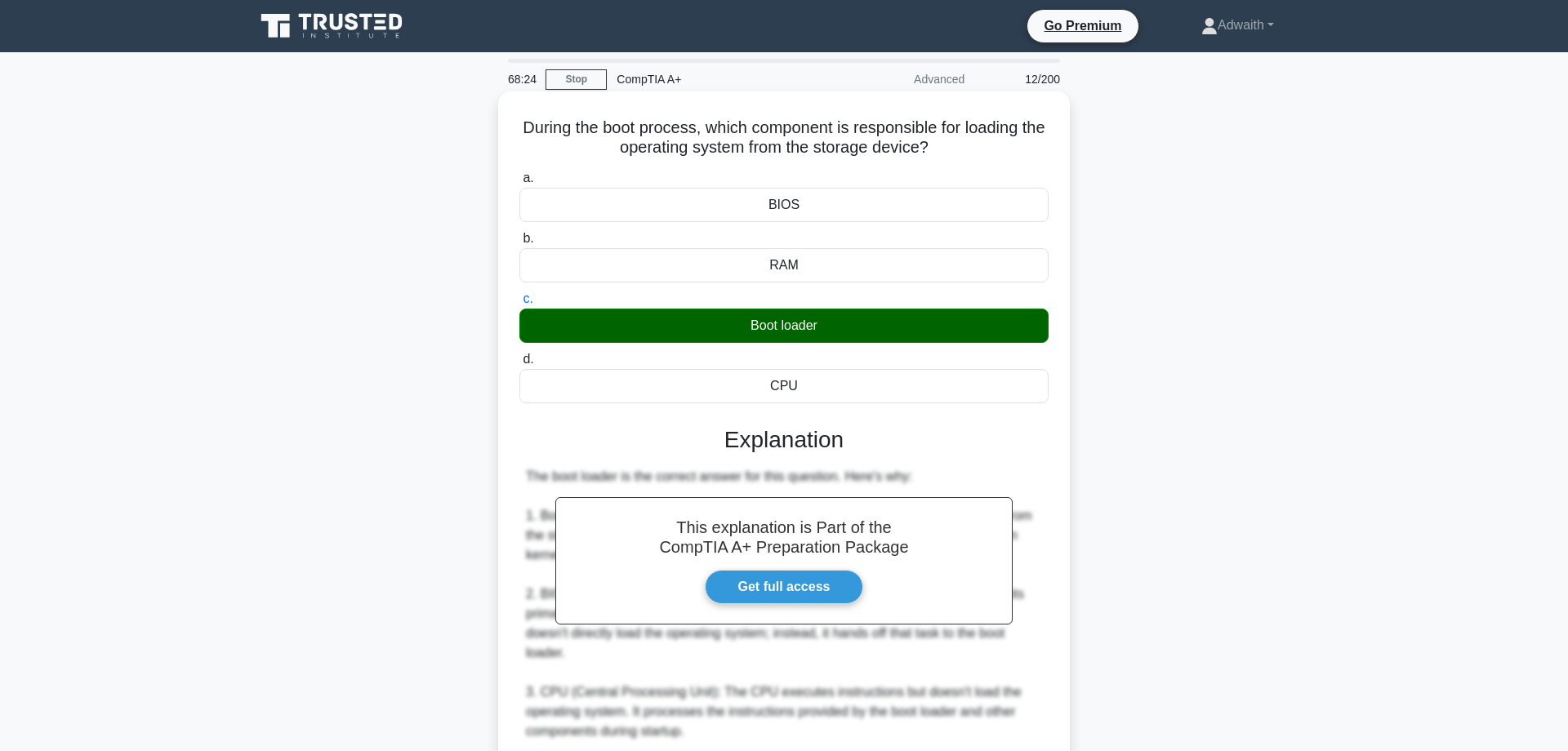
scroll to position [295, 0]
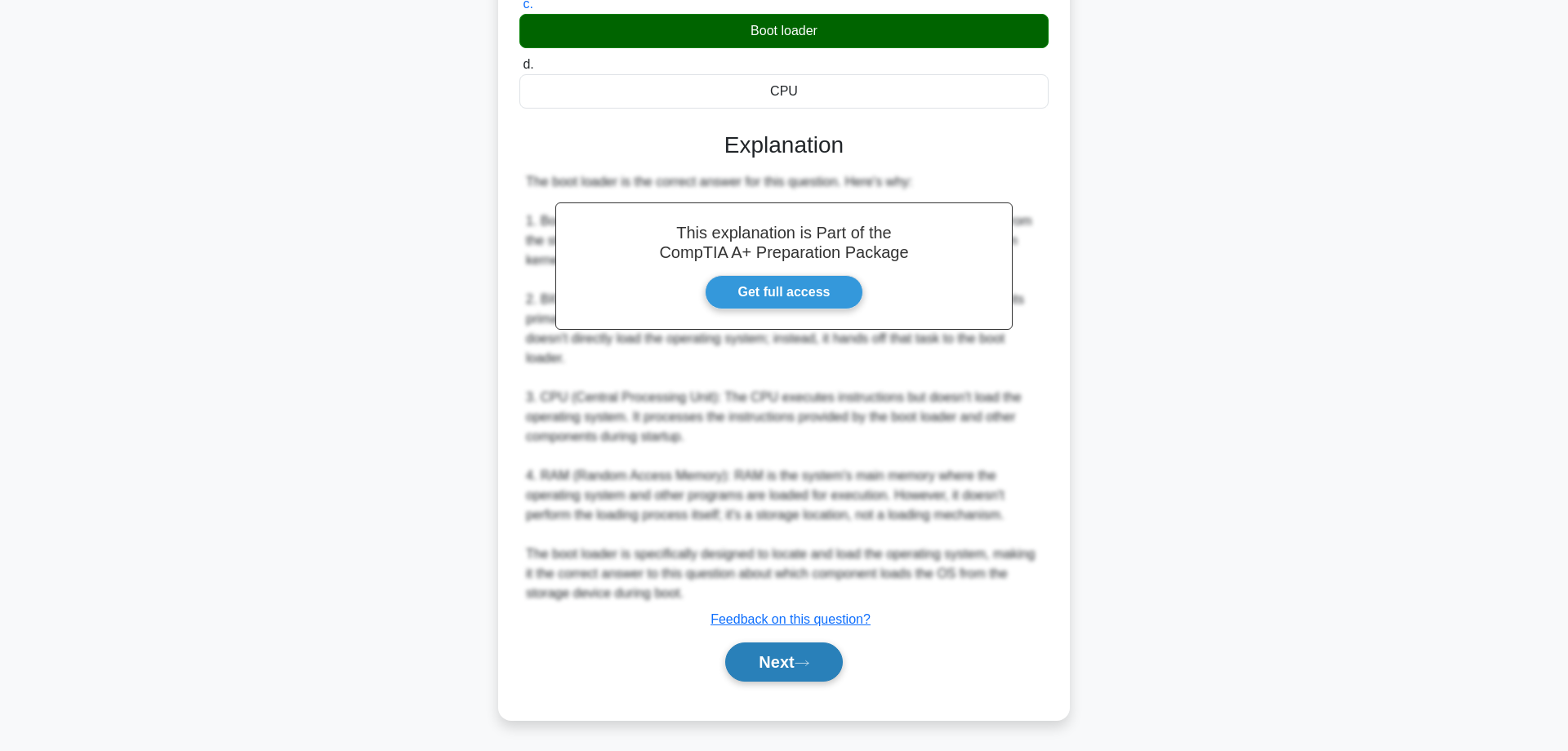
click at [795, 653] on button "Next" at bounding box center [783, 662] width 117 height 39
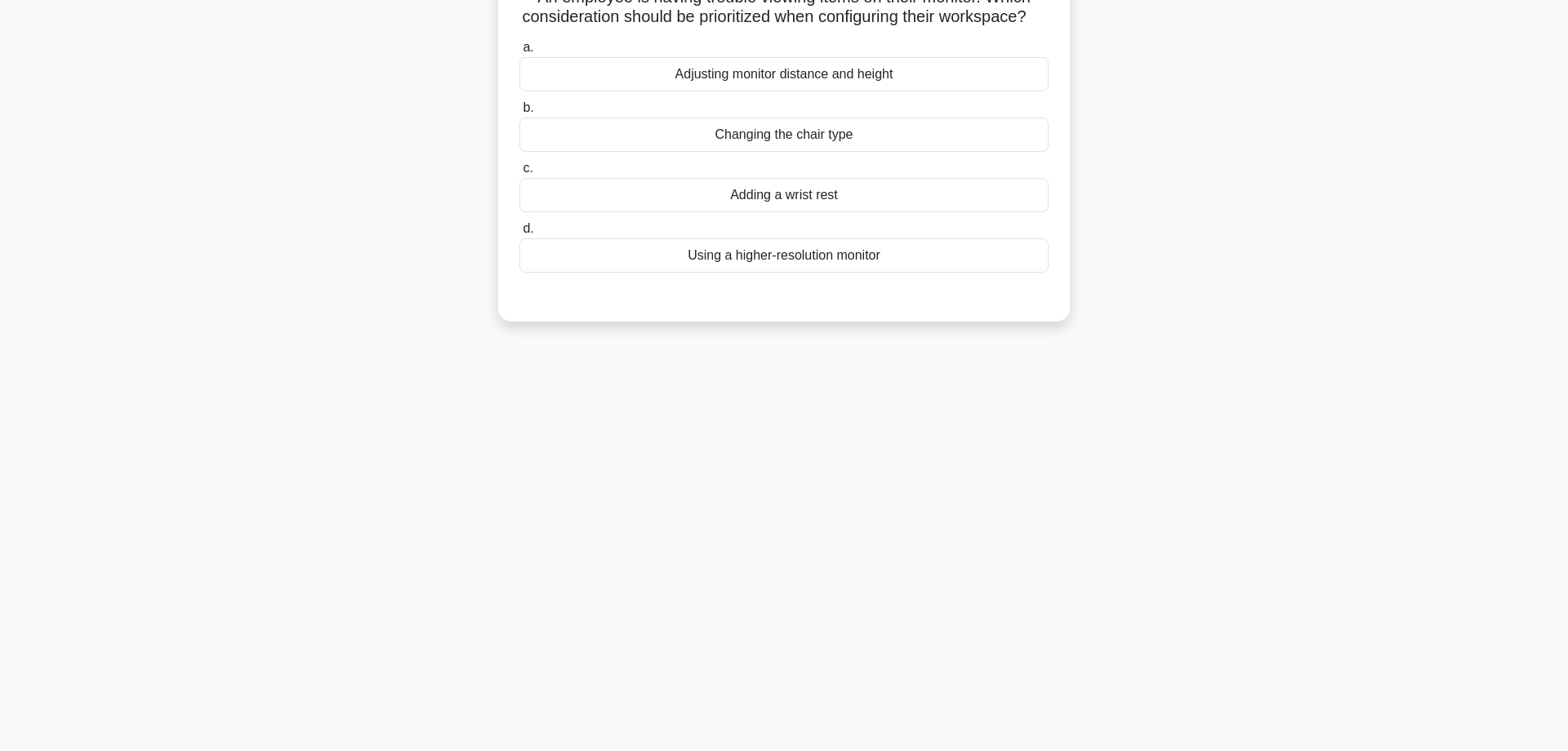
scroll to position [0, 0]
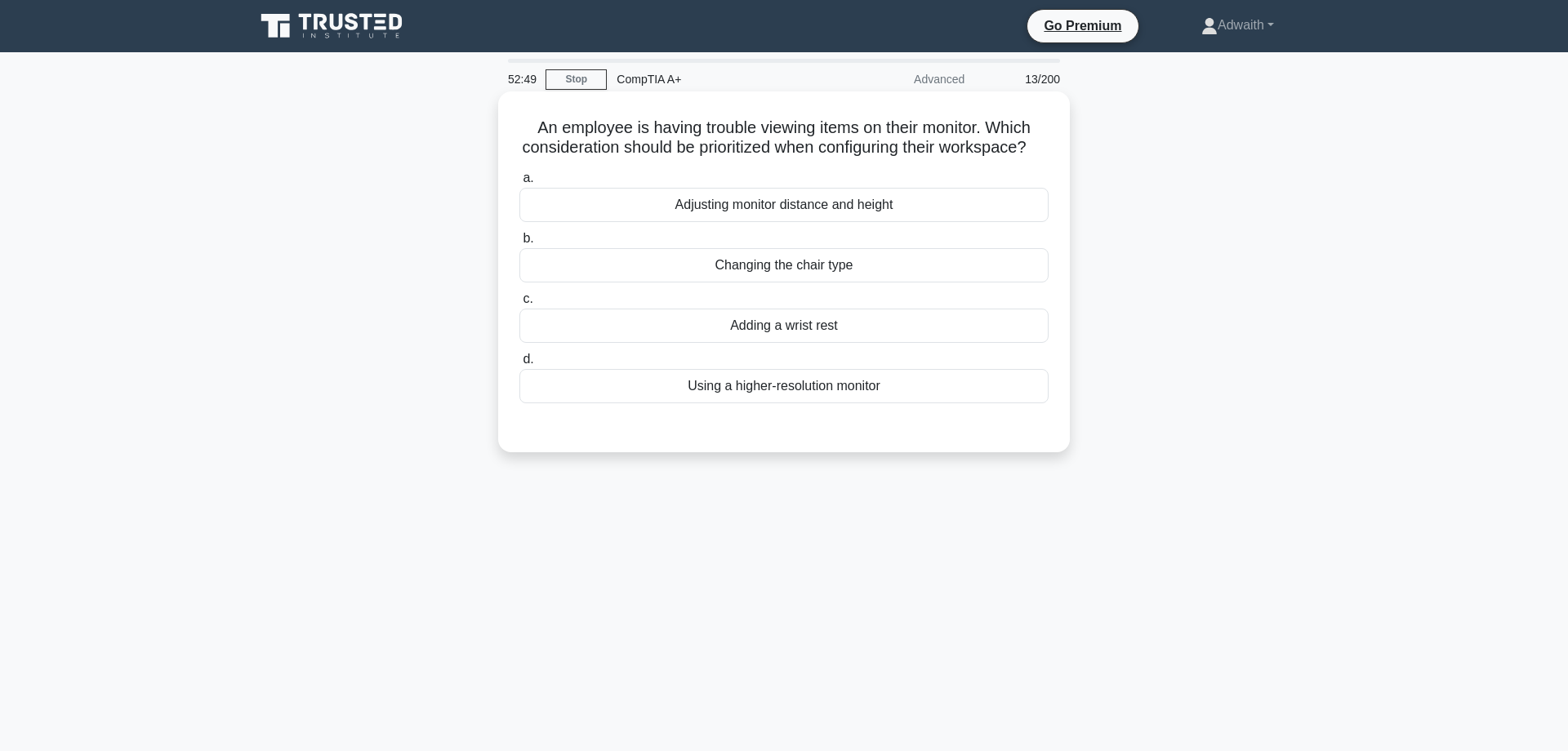
click at [751, 403] on div "Using a higher-resolution monitor" at bounding box center [784, 386] width 529 height 34
click at [520, 365] on input "d. Using a higher-resolution monitor" at bounding box center [520, 359] width 0 height 11
radio input "true"
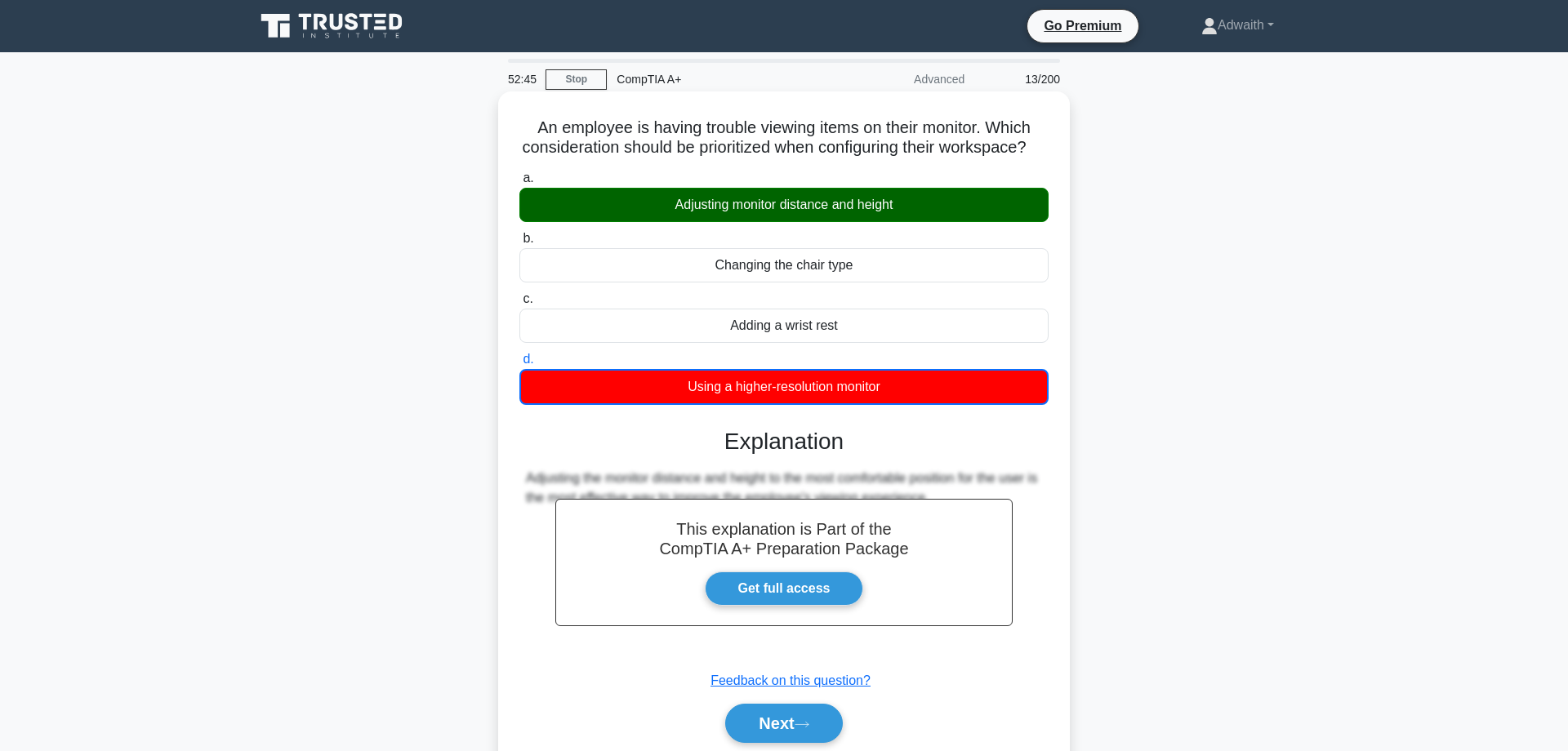
scroll to position [131, 0]
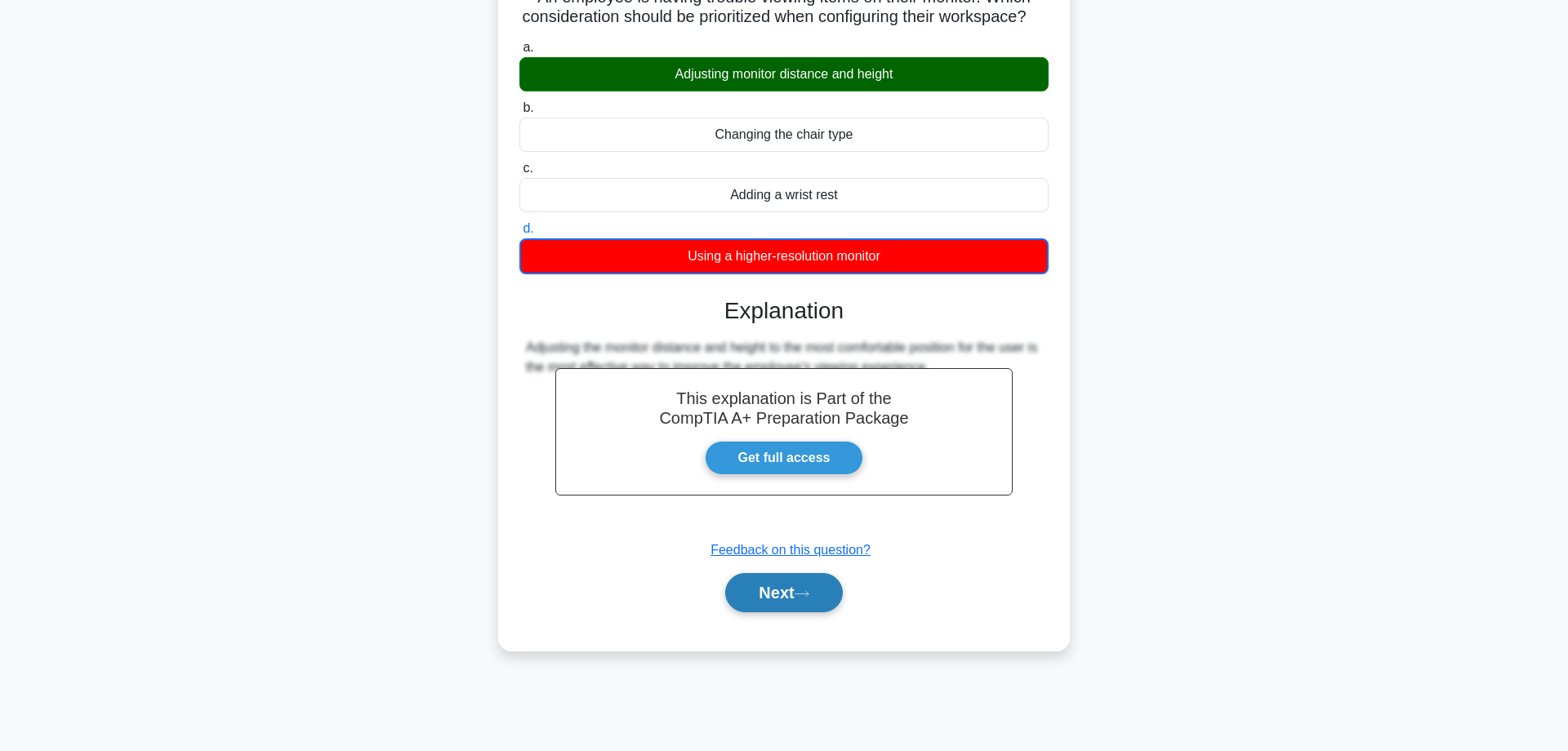
click at [782, 612] on button "Next" at bounding box center [783, 592] width 117 height 39
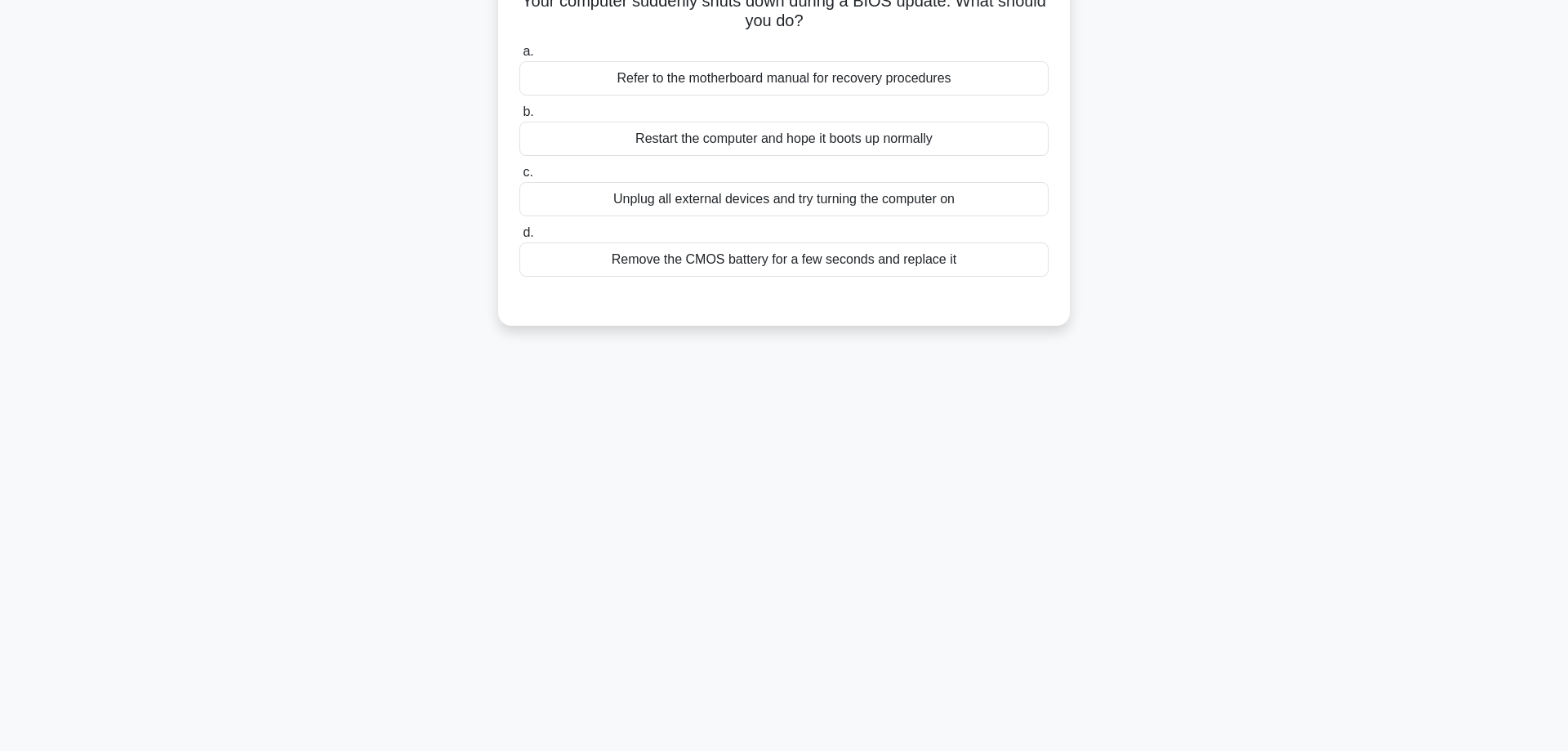
scroll to position [0, 0]
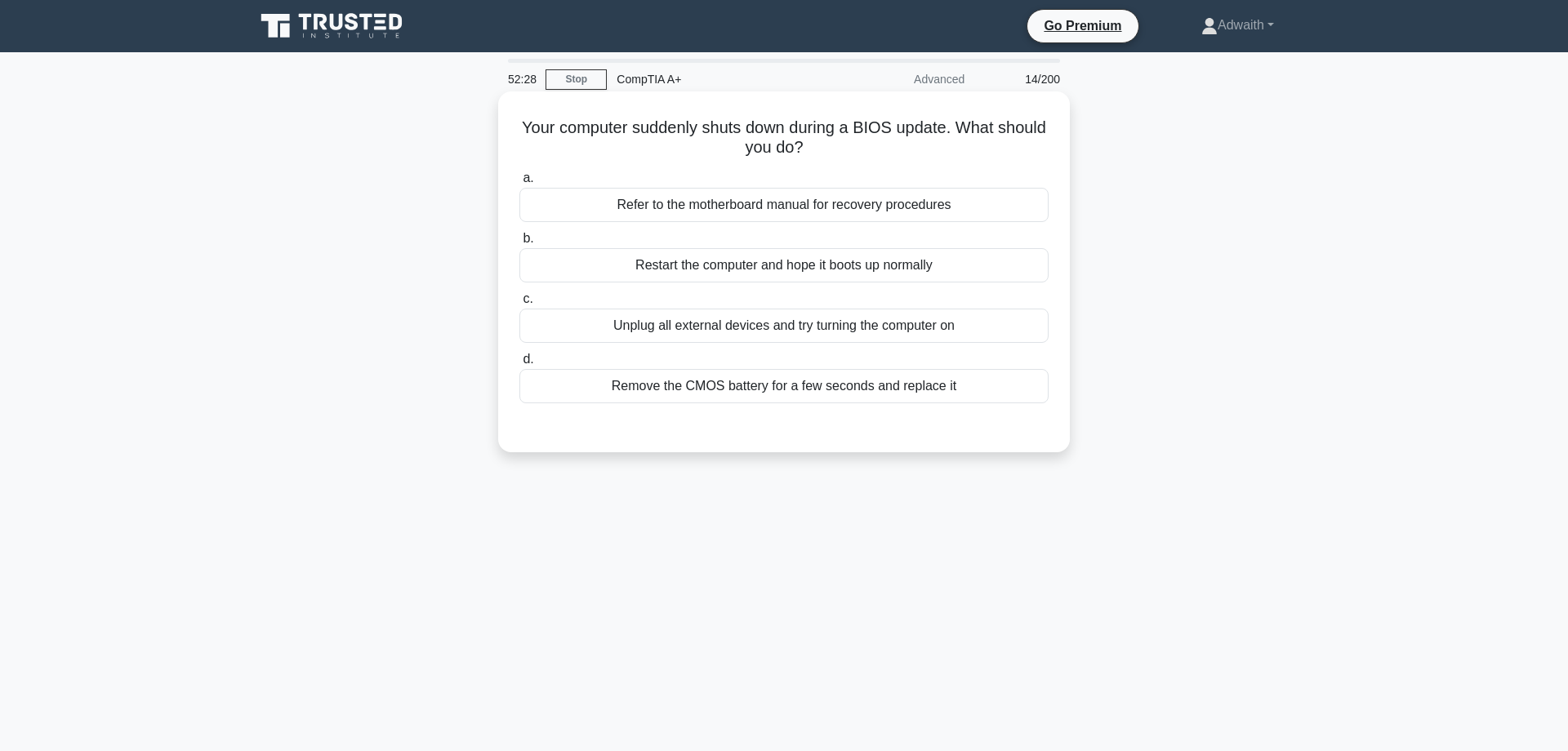
click at [907, 390] on div "Remove the CMOS battery for a few seconds and replace it" at bounding box center [784, 386] width 529 height 34
click at [520, 365] on input "d. Remove the CMOS battery for a few seconds and replace it" at bounding box center [520, 359] width 0 height 11
radio input "true"
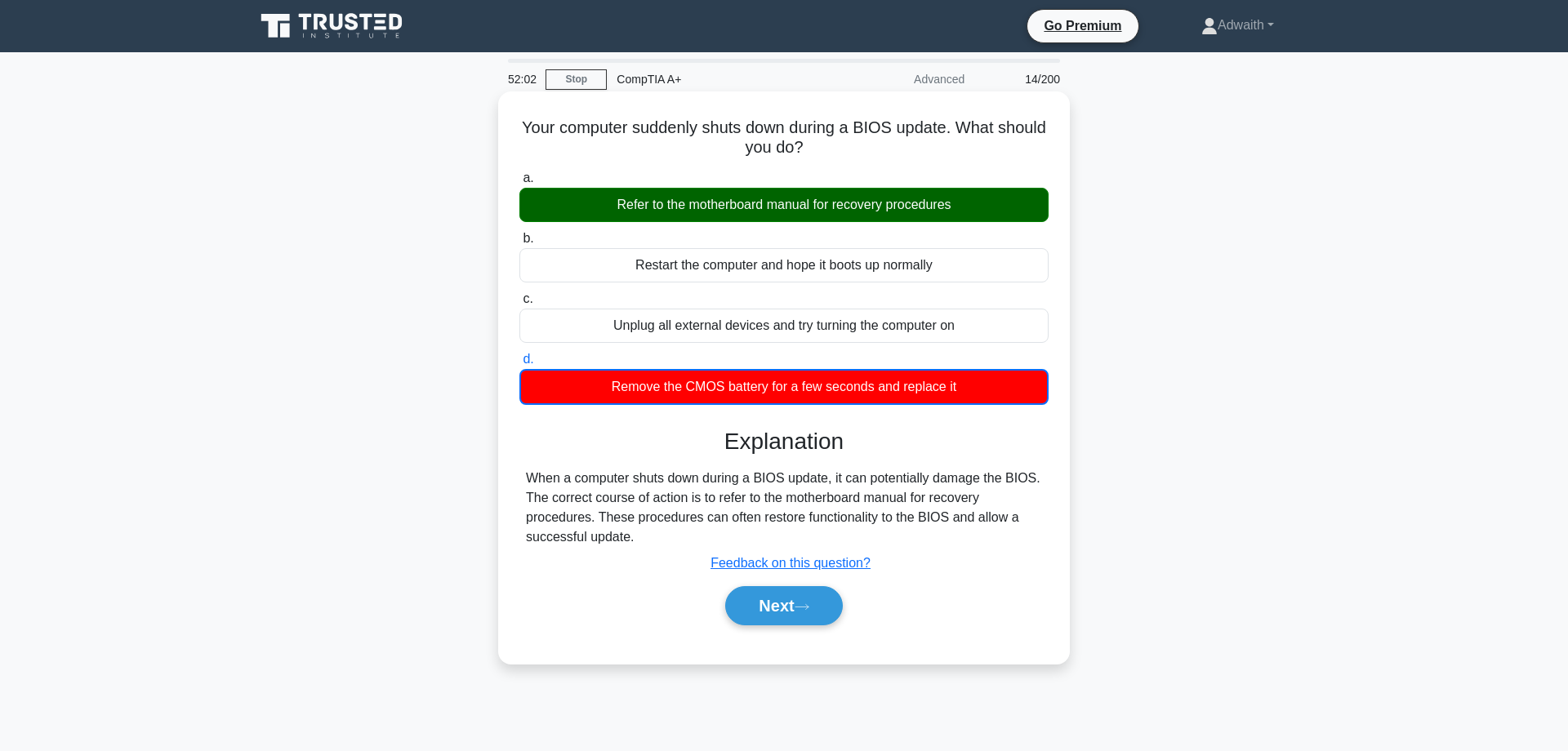
click at [583, 124] on h5 "Your computer suddenly shuts down during a BIOS update. What should you do? .sp…" at bounding box center [784, 138] width 532 height 41
click at [582, 128] on h5 "Your computer suddenly shuts down during a BIOS update. What should you do? .sp…" at bounding box center [784, 138] width 532 height 41
click at [582, 129] on h5 "Your computer suddenly shuts down during a BIOS update. What should you do? .sp…" at bounding box center [784, 138] width 532 height 41
copy icon
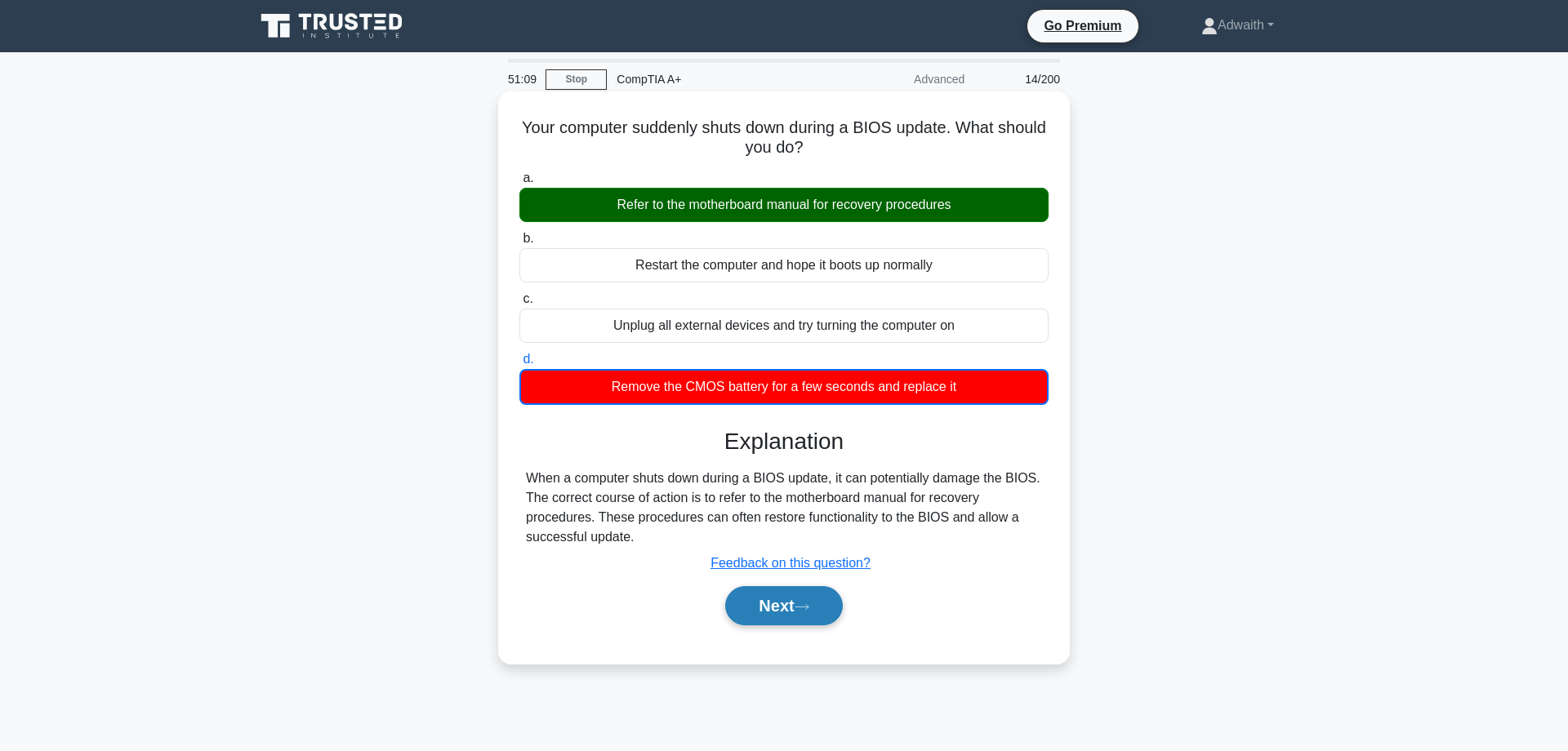
click at [764, 595] on button "Next" at bounding box center [783, 605] width 117 height 39
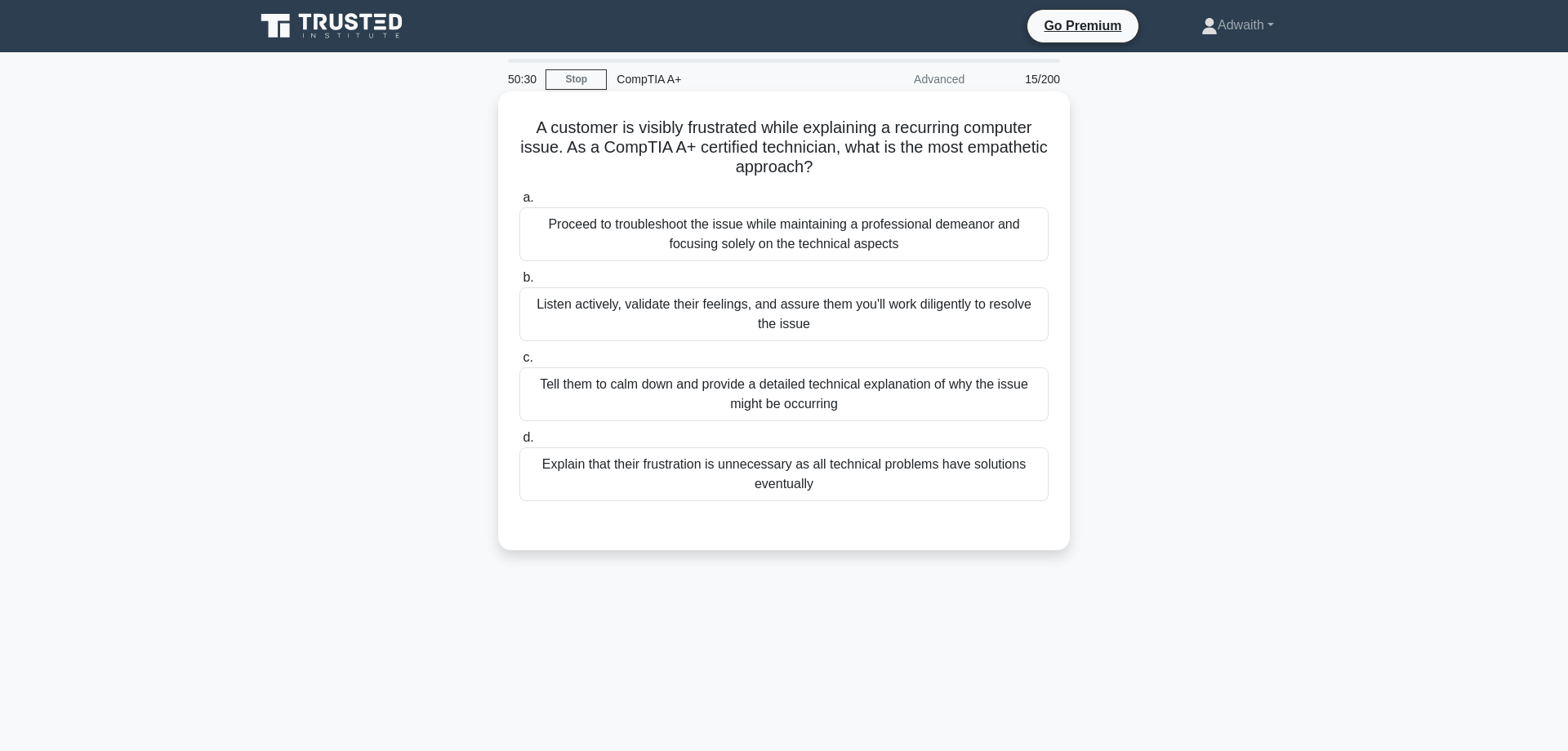
click at [815, 333] on div "Listen actively, validate their feelings, and assure them you'll work diligentl…" at bounding box center [784, 314] width 529 height 54
click at [520, 283] on input "b. Listen actively, validate their feelings, and assure them you'll work dilige…" at bounding box center [520, 278] width 0 height 11
radio input "true"
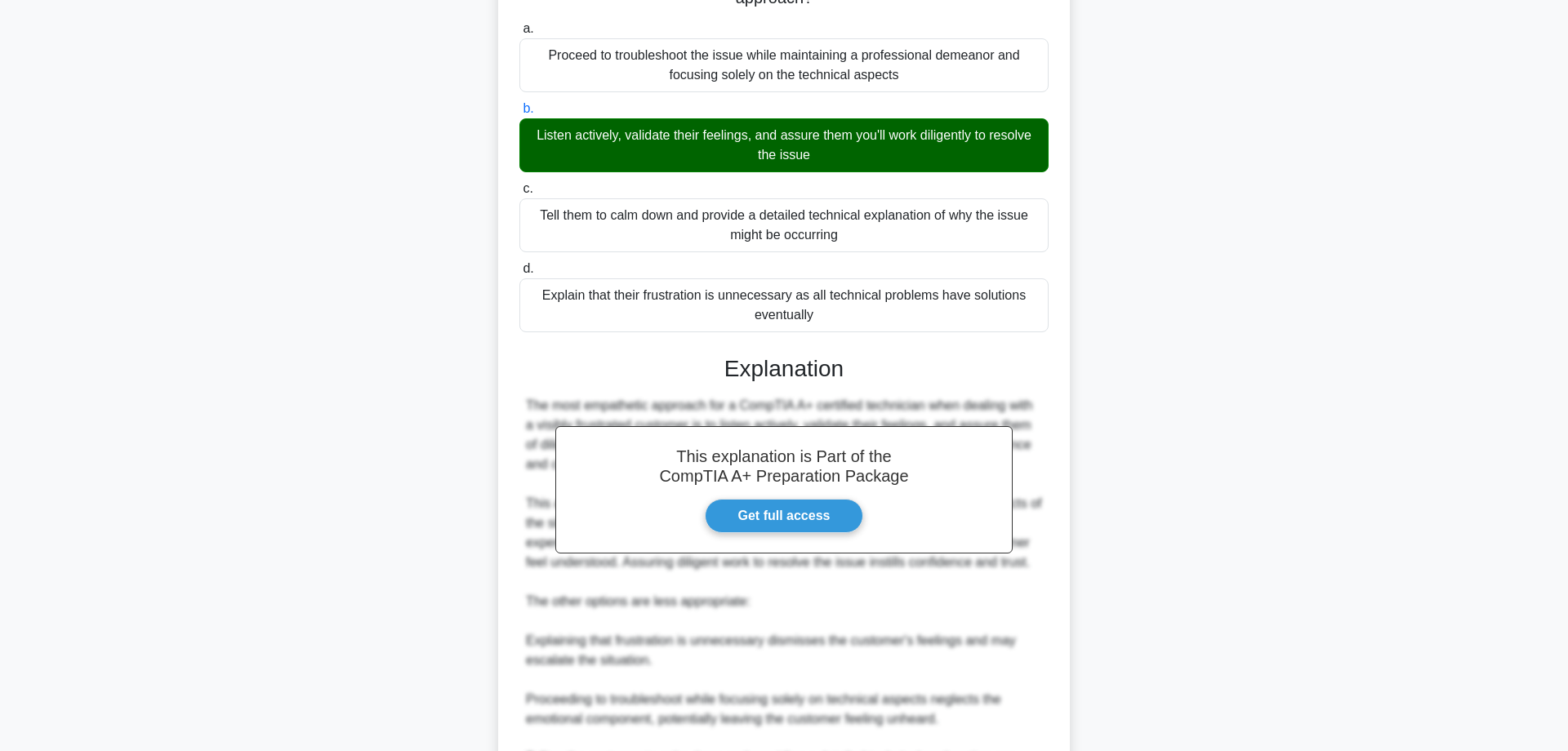
scroll to position [472, 0]
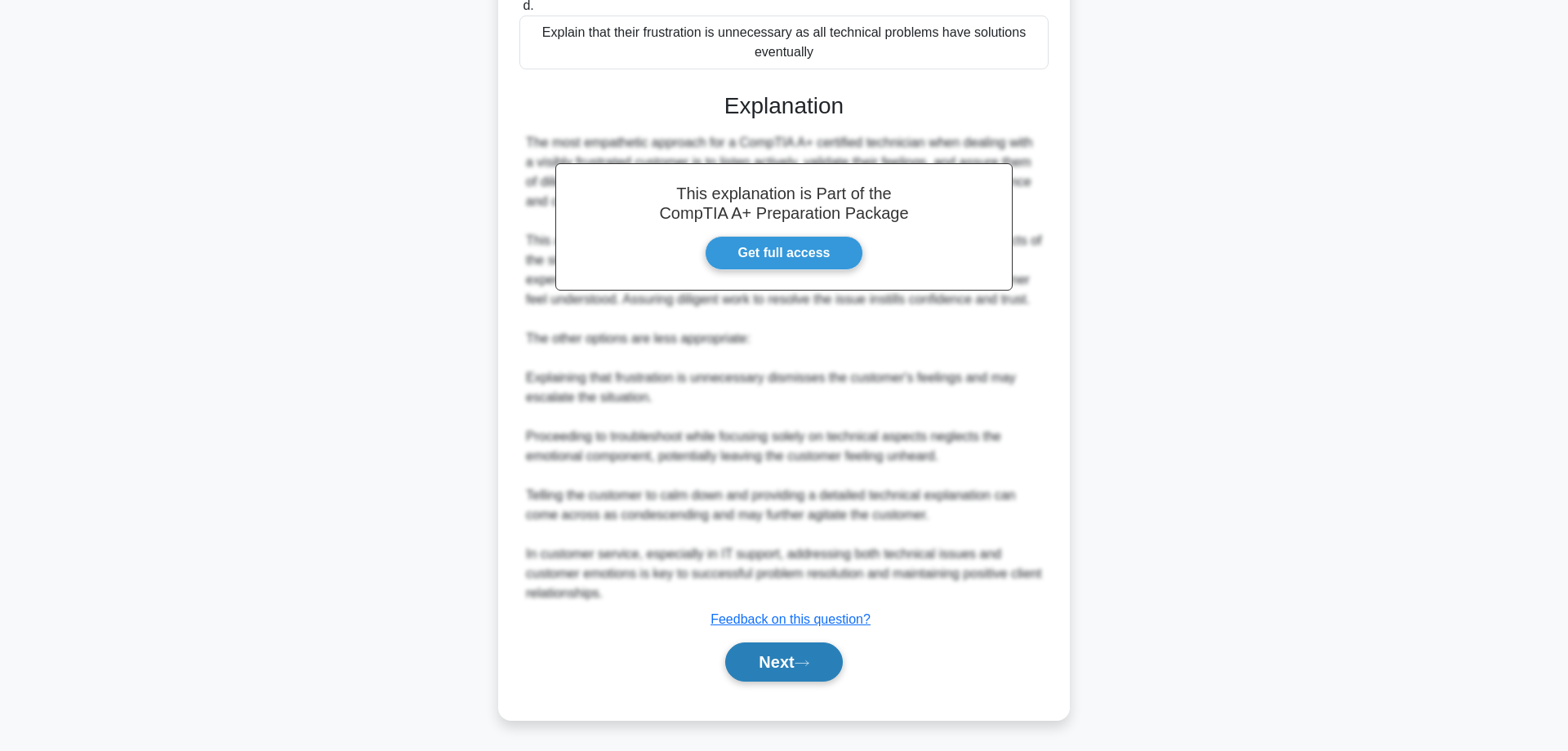
click at [802, 662] on button "Next" at bounding box center [783, 662] width 117 height 39
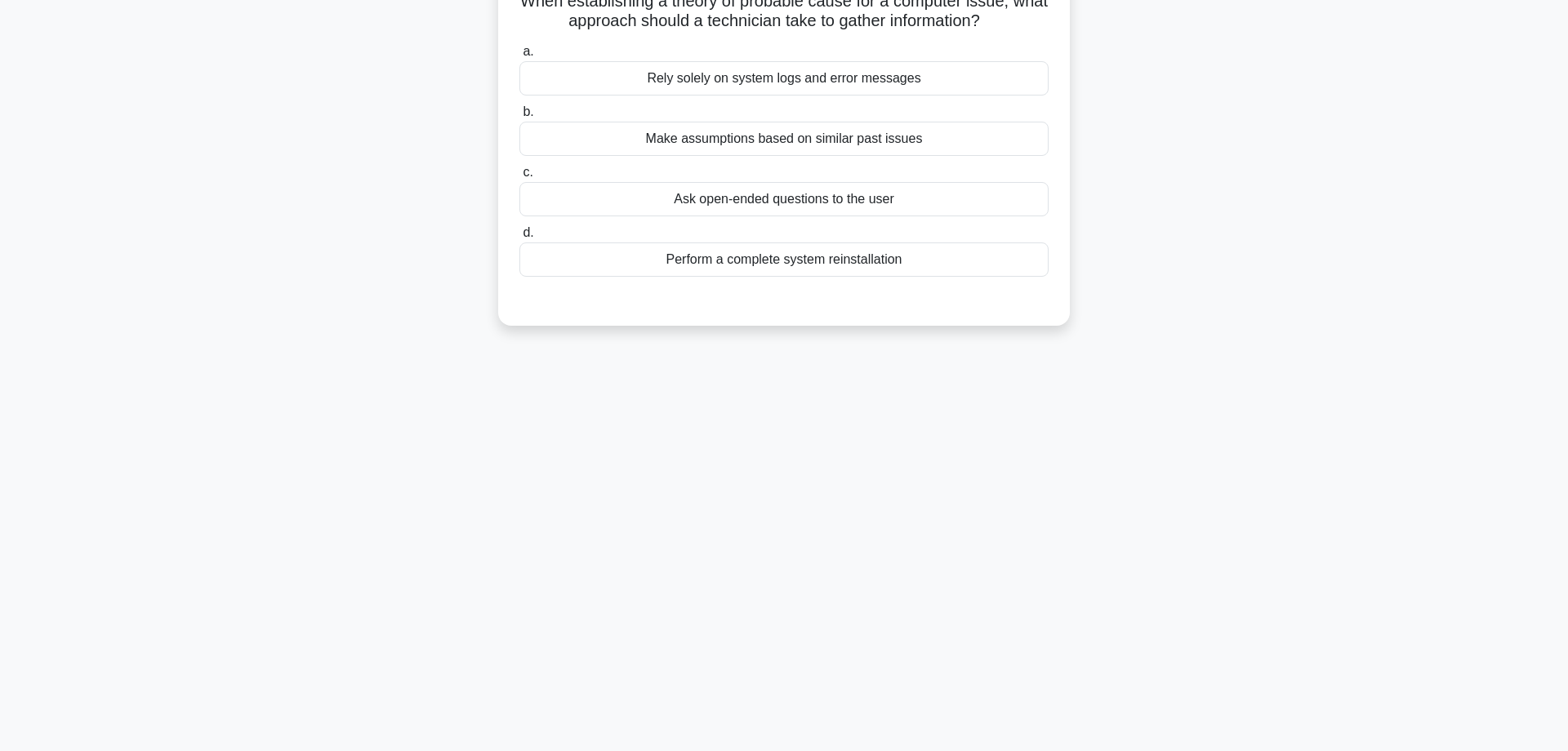
scroll to position [0, 0]
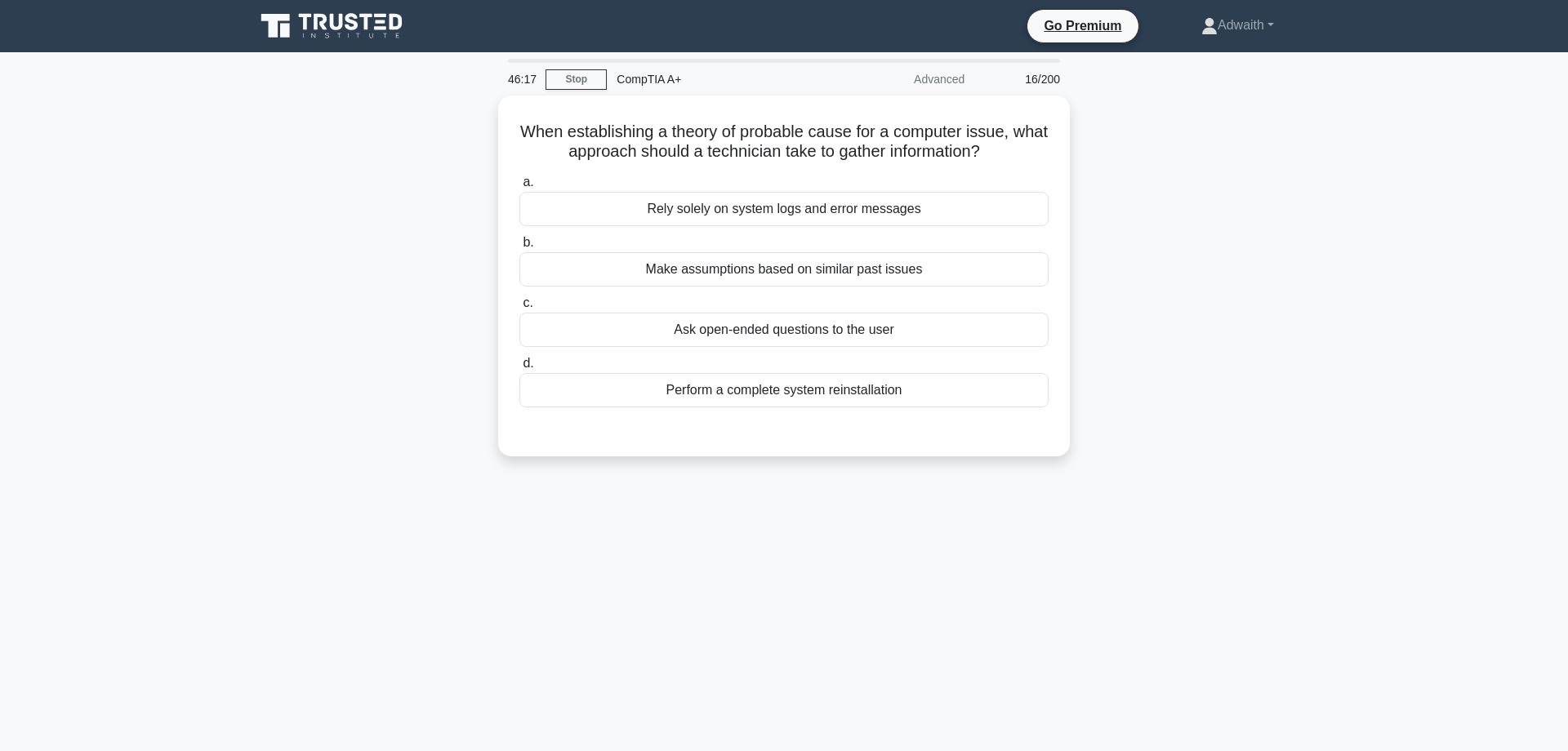
click at [136, 183] on main "46:17 Stop CompTIA A+ Advanced 16/200 When establishing a theory of probable ca…" at bounding box center [784, 467] width 1568 height 829
click at [812, 203] on div "Rely solely on system logs and error messages" at bounding box center [784, 204] width 529 height 34
click at [520, 183] on input "a. Rely solely on system logs and error messages" at bounding box center [520, 178] width 0 height 11
radio input "true"
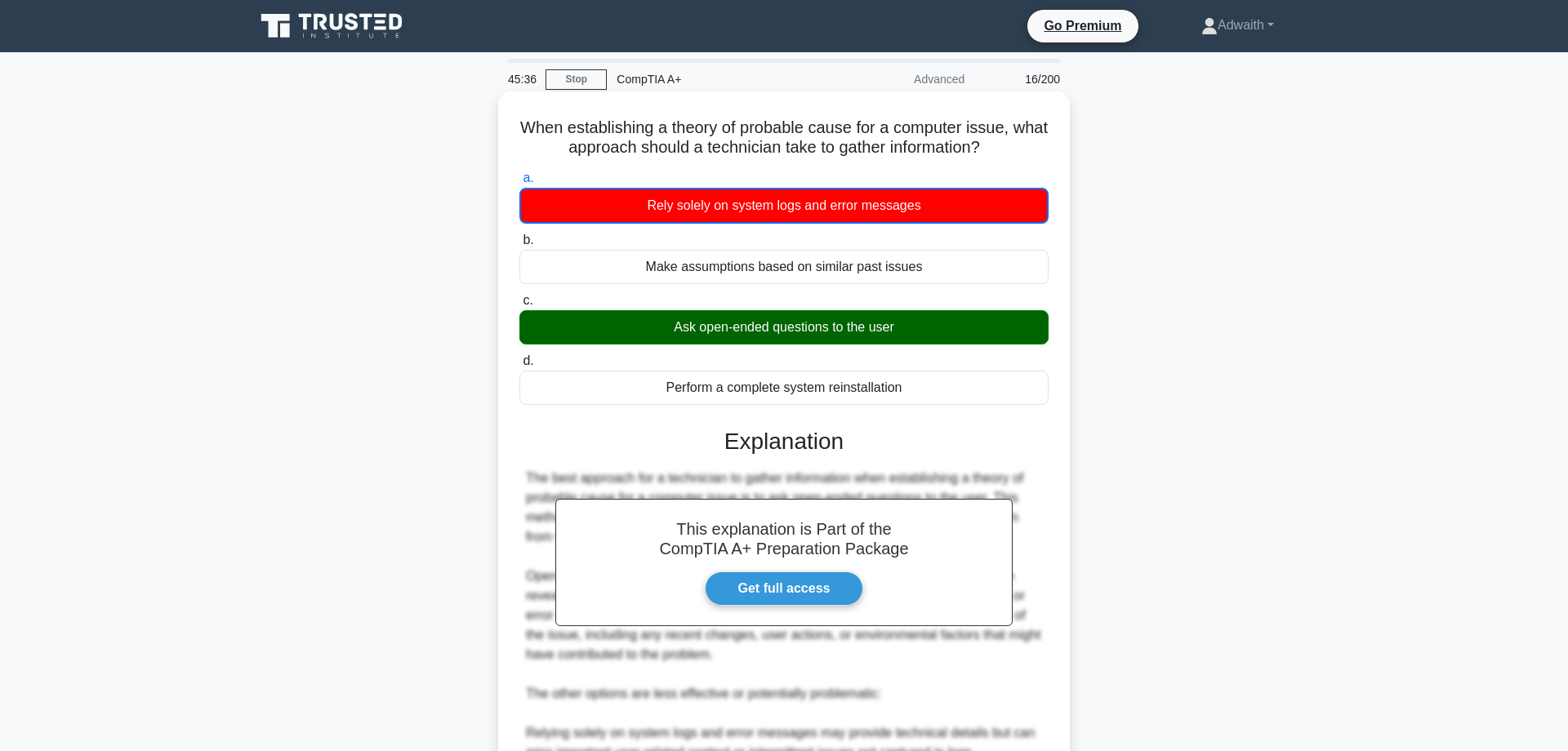
scroll to position [297, 0]
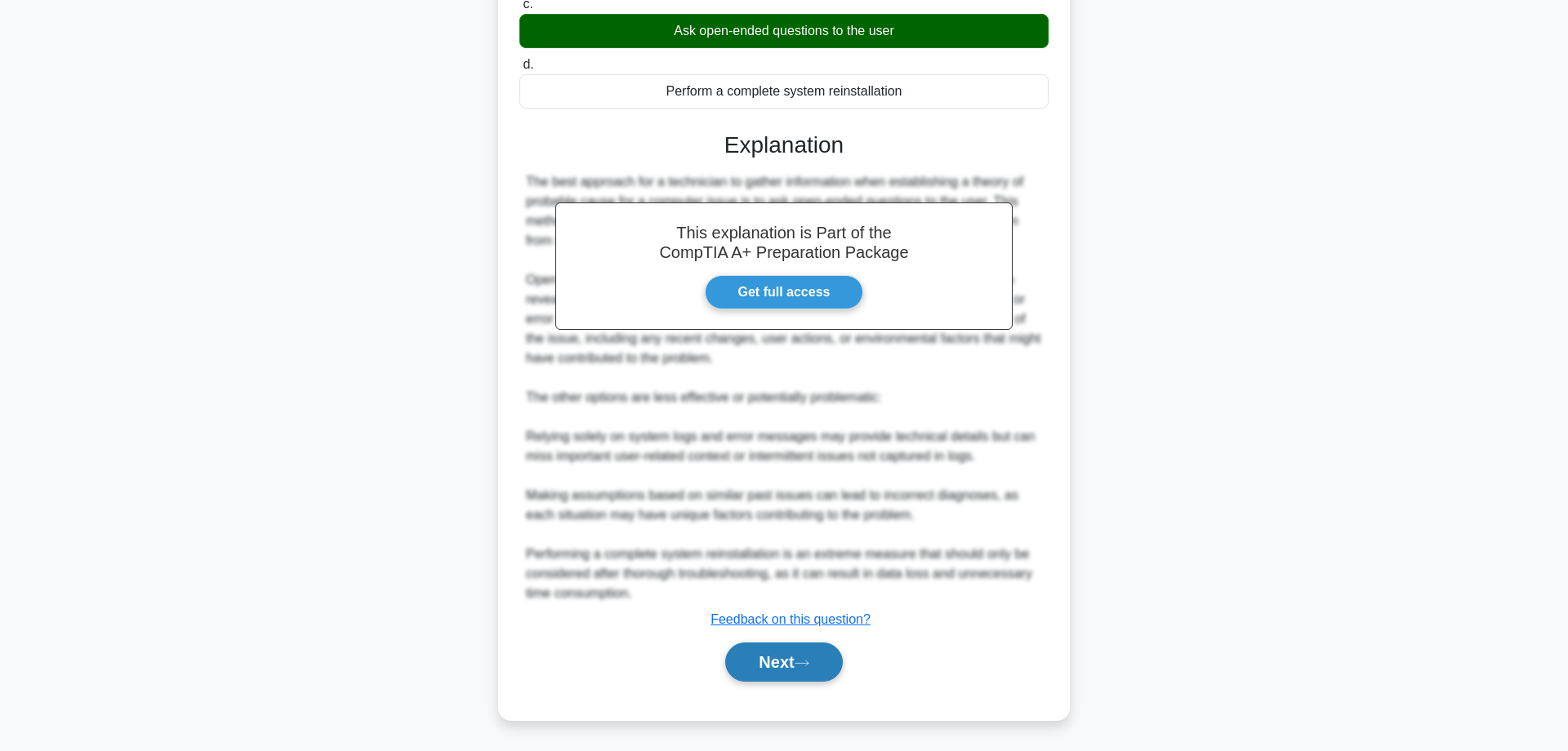
click at [812, 656] on button "Next" at bounding box center [783, 662] width 117 height 39
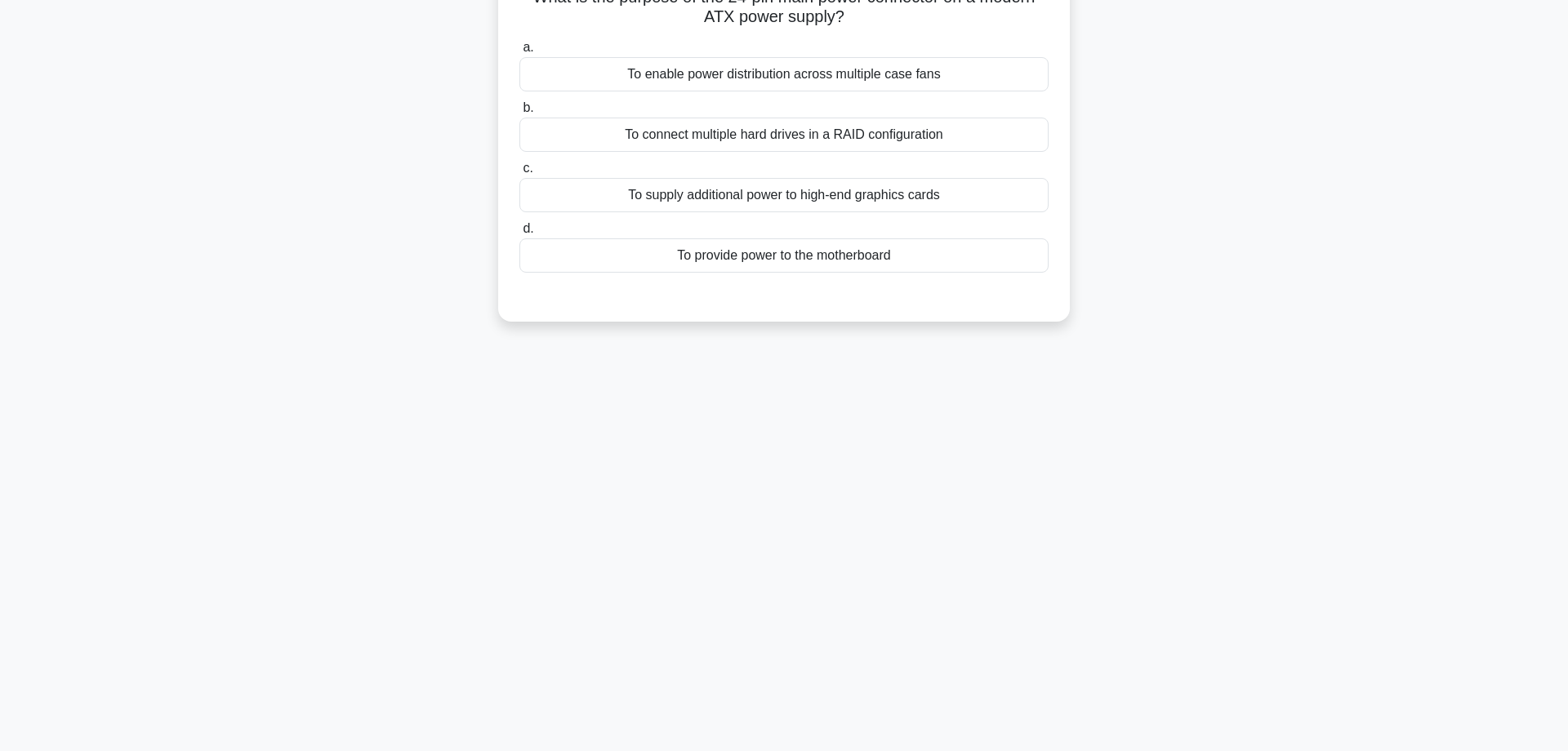
scroll to position [0, 0]
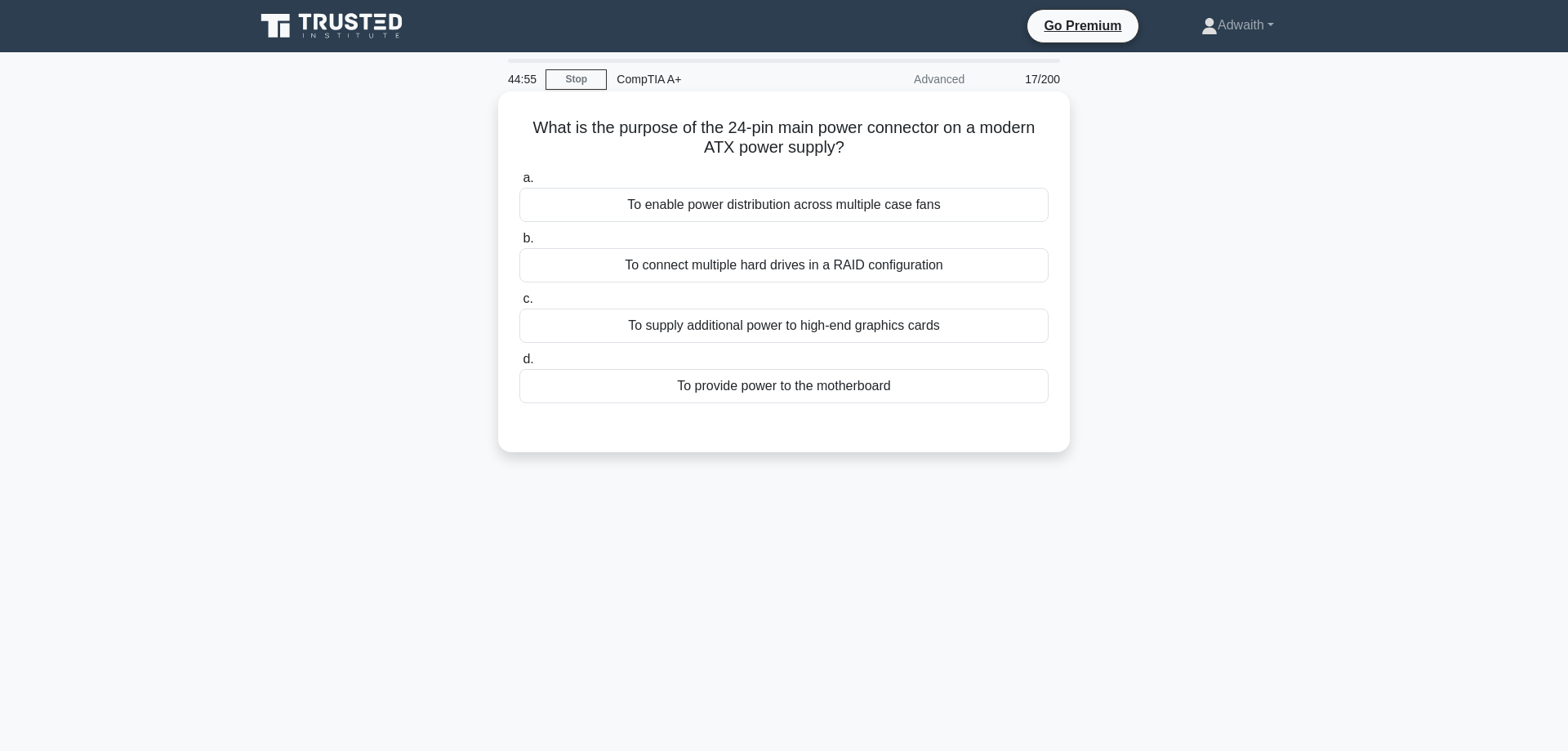
click at [785, 399] on div "To provide power to the motherboard" at bounding box center [784, 386] width 529 height 34
click at [520, 365] on input "d. To provide power to the motherboard" at bounding box center [520, 359] width 0 height 11
radio input "true"
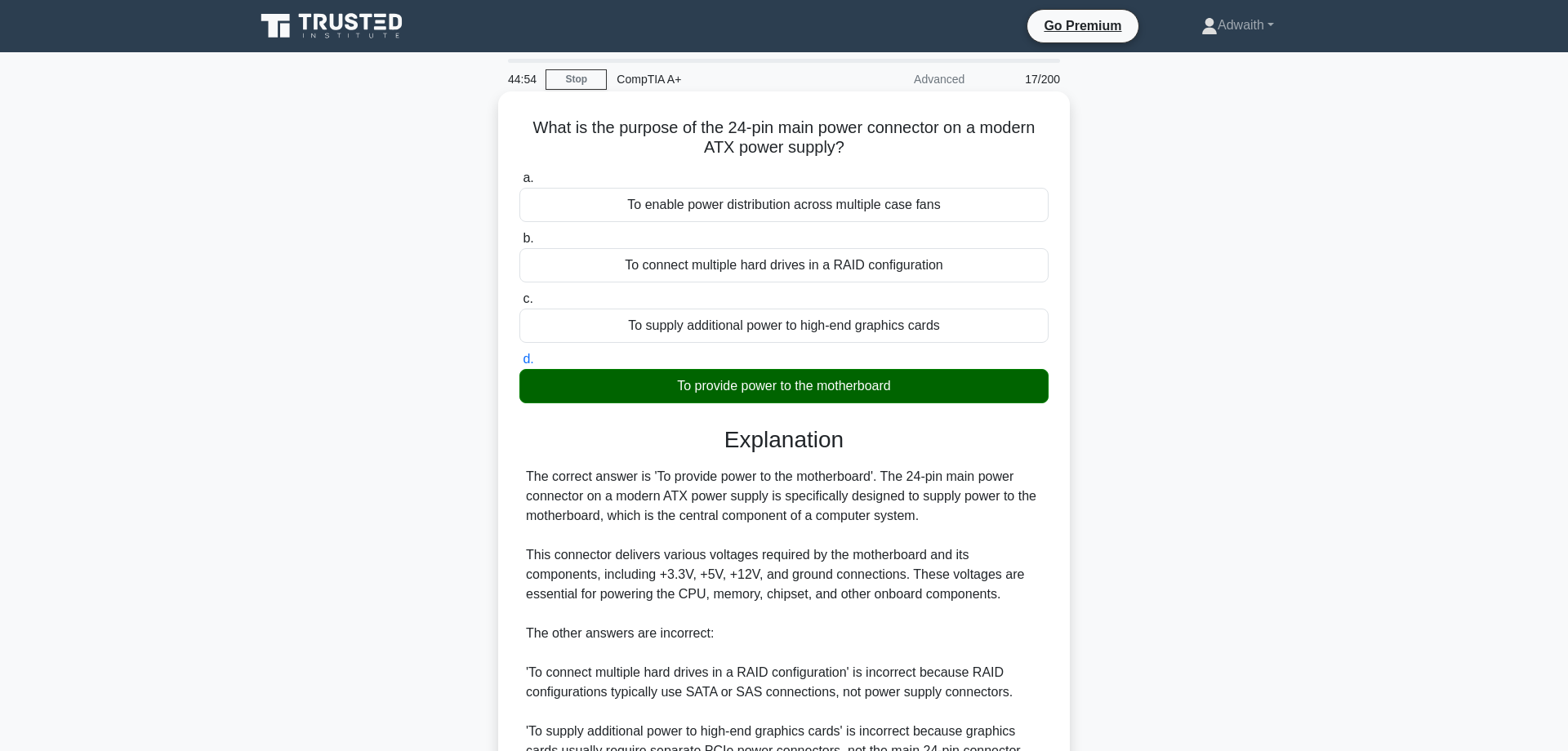
scroll to position [295, 0]
